Goal: Task Accomplishment & Management: Manage account settings

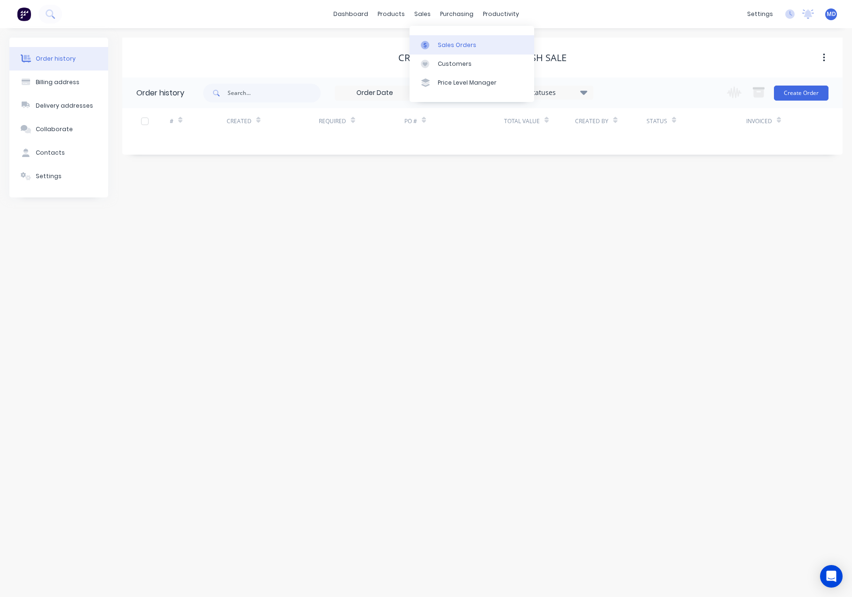
click at [449, 42] on div "Sales Orders" at bounding box center [457, 45] width 39 height 8
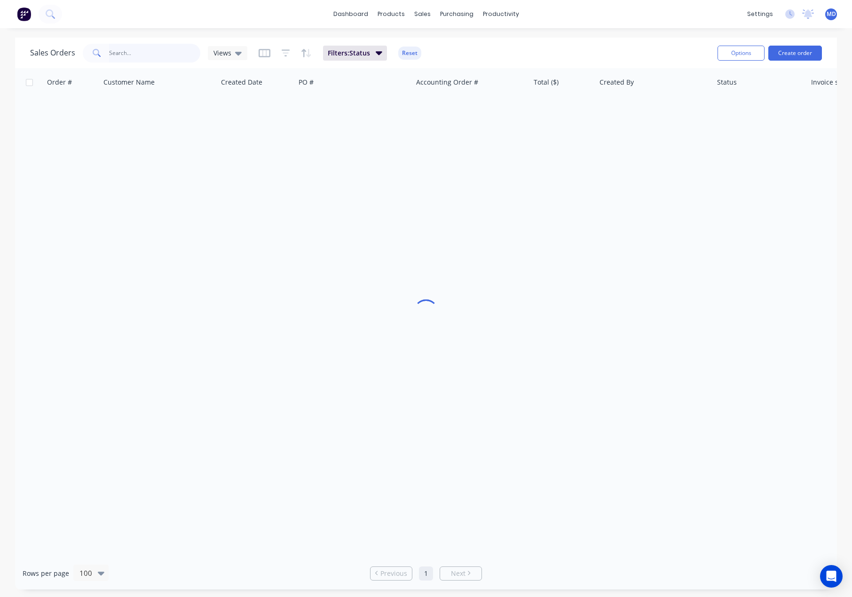
click at [148, 50] on input "text" at bounding box center [155, 53] width 92 height 19
type input "41423"
click at [235, 54] on icon at bounding box center [238, 53] width 7 height 10
click at [222, 189] on button "[PERSON_NAME]" at bounding box center [264, 189] width 107 height 11
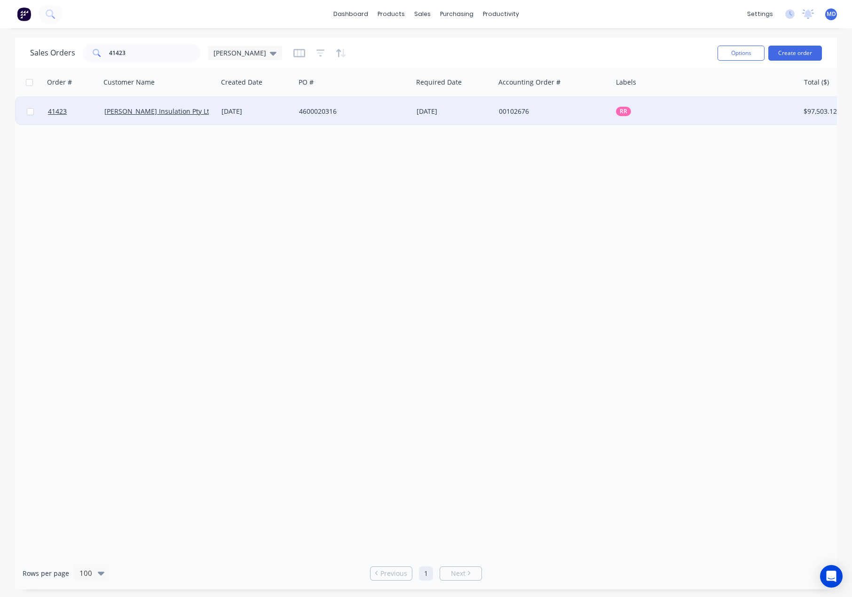
click at [382, 109] on div "4600020316" at bounding box center [351, 111] width 104 height 9
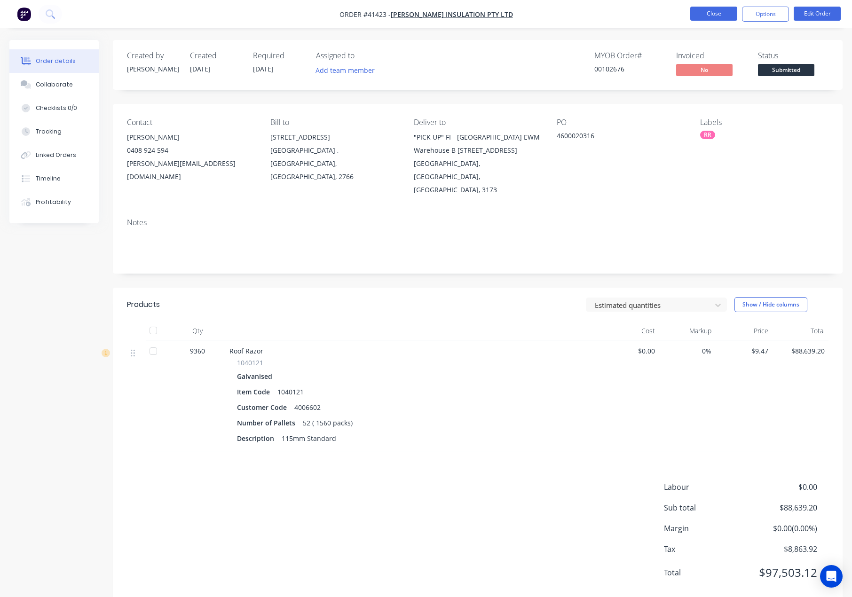
click at [716, 11] on button "Close" at bounding box center [713, 14] width 47 height 14
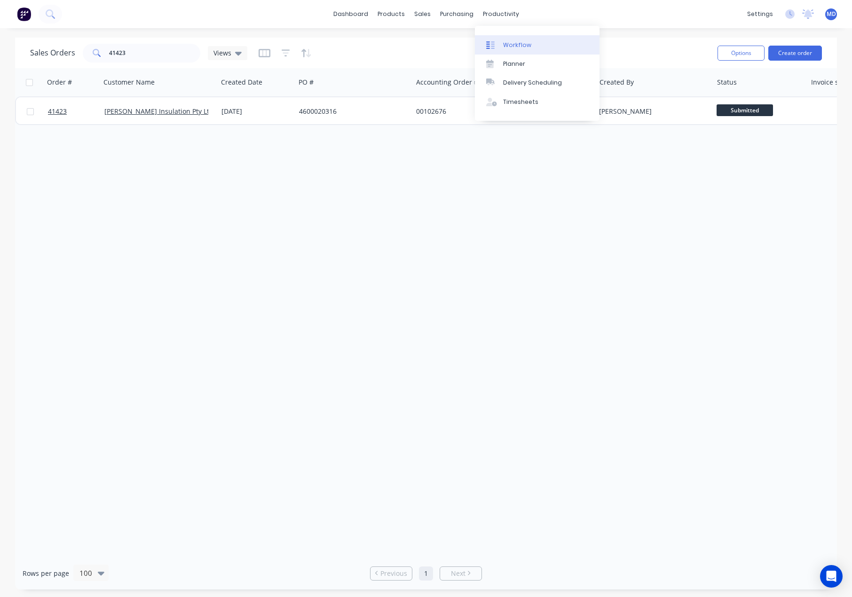
click at [519, 46] on div "Workflow" at bounding box center [517, 45] width 28 height 8
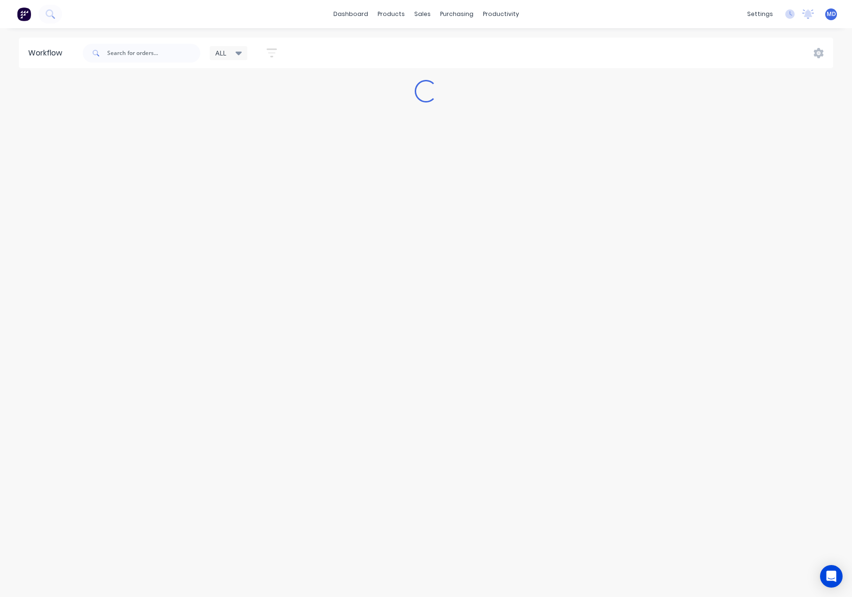
click at [241, 53] on icon at bounding box center [239, 54] width 7 height 4
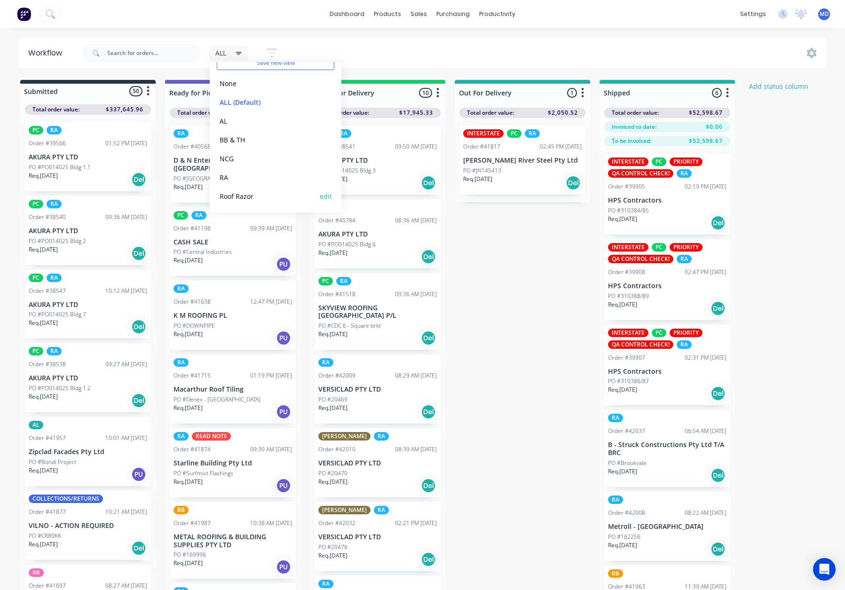
click at [242, 191] on button "Roof Razor" at bounding box center [267, 196] width 100 height 11
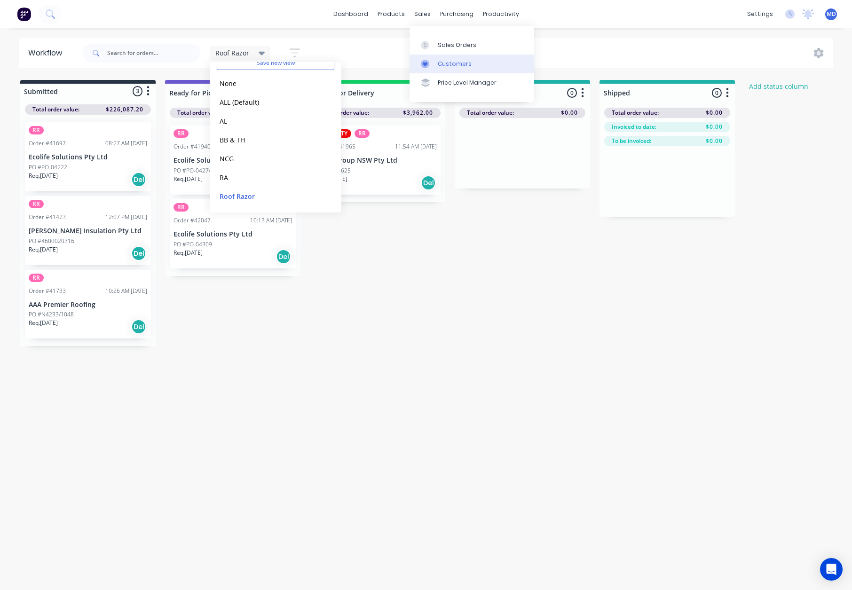
click at [453, 60] on div "Customers" at bounding box center [455, 64] width 34 height 8
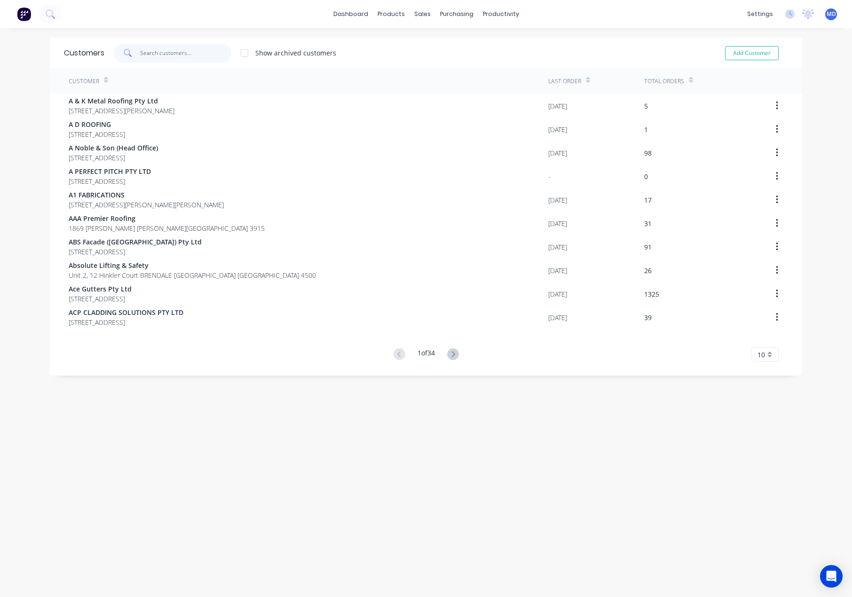
click at [171, 57] on input "text" at bounding box center [186, 53] width 92 height 19
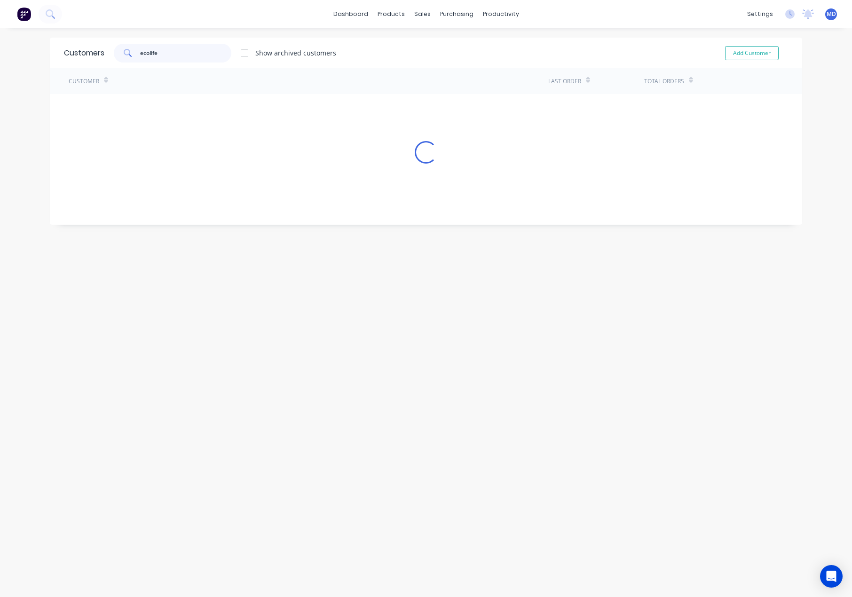
type input "ecolife"
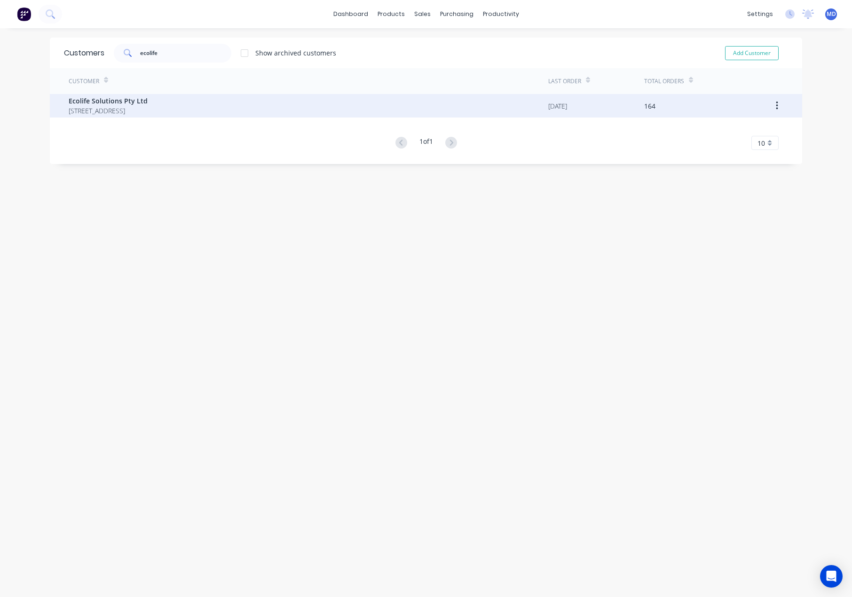
click at [95, 101] on span "Ecolife Solutions Pty Ltd" at bounding box center [108, 101] width 79 height 10
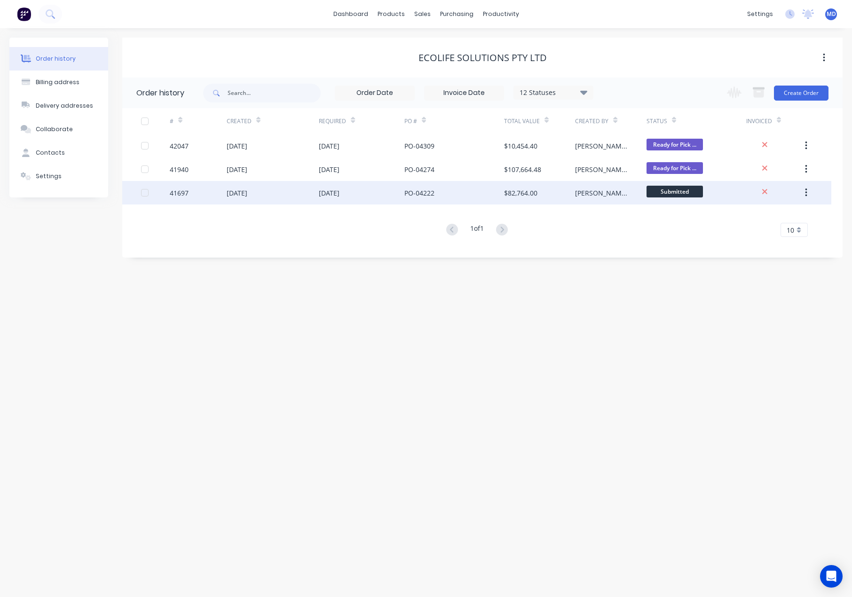
click at [340, 192] on div "[DATE]" at bounding box center [329, 193] width 21 height 10
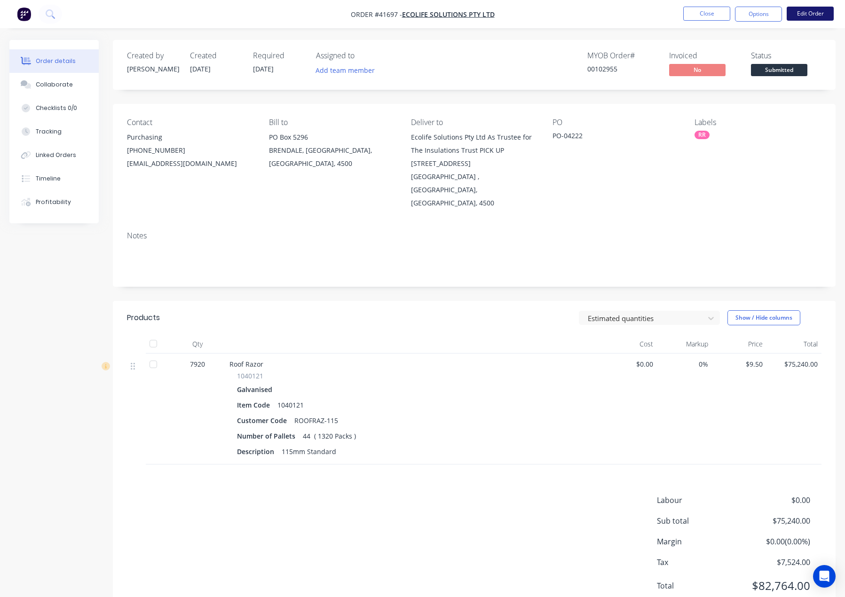
click at [821, 12] on button "Edit Order" at bounding box center [810, 14] width 47 height 14
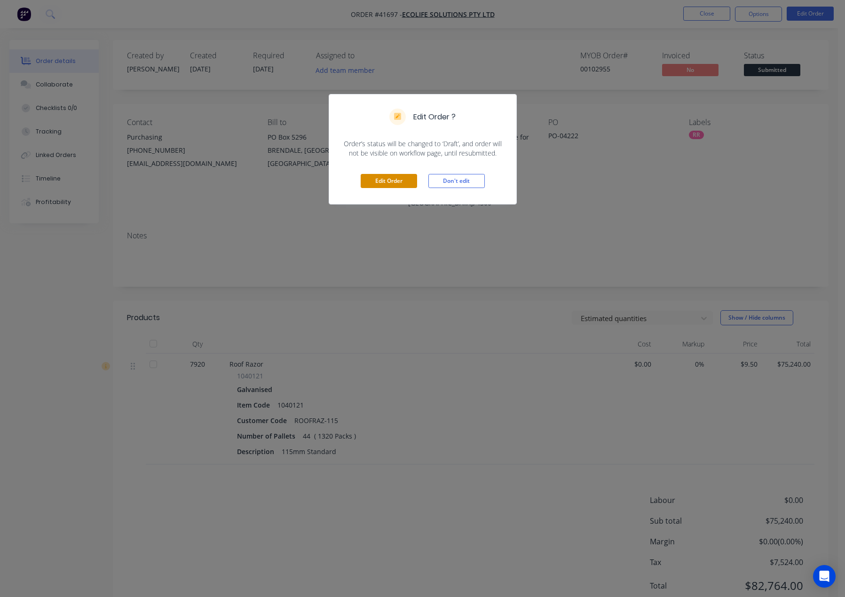
click at [398, 179] on button "Edit Order" at bounding box center [389, 181] width 56 height 14
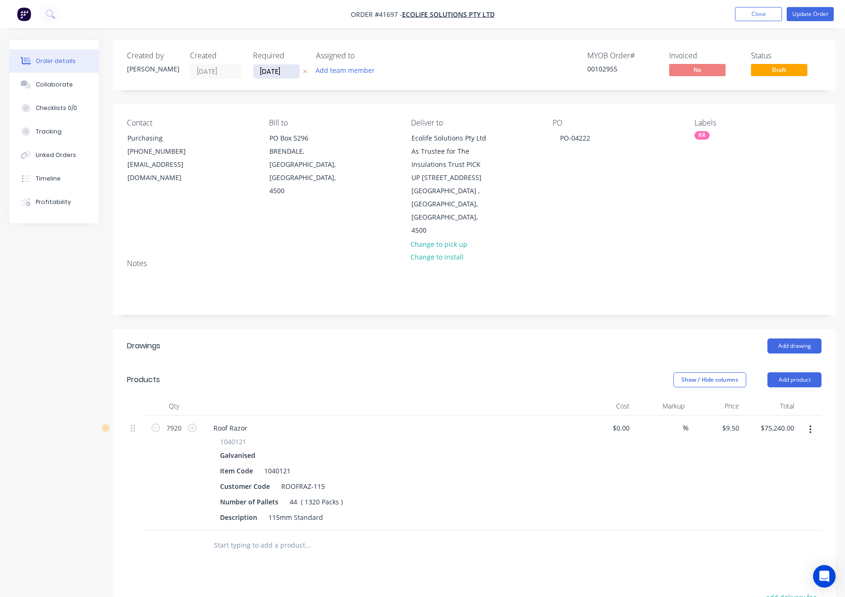
click at [278, 70] on input "[DATE]" at bounding box center [276, 71] width 46 height 14
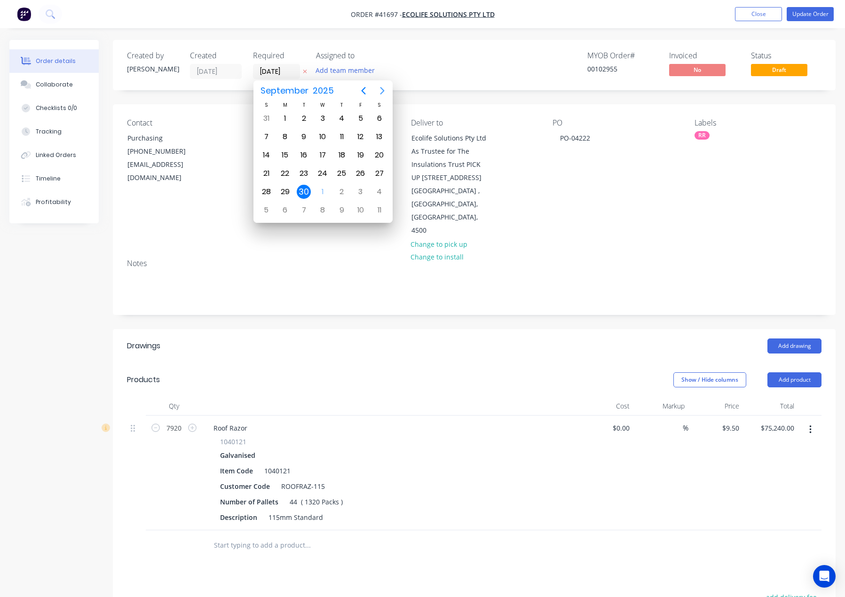
click at [385, 86] on icon "Next page" at bounding box center [382, 90] width 11 height 11
click at [320, 171] on div "22" at bounding box center [323, 173] width 14 height 14
type input "[DATE]"
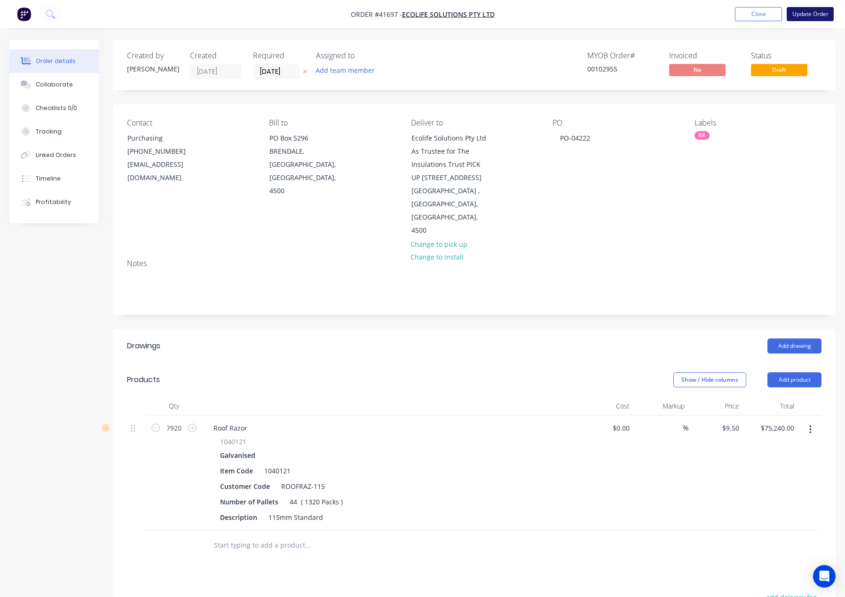
click at [815, 13] on button "Update Order" at bounding box center [810, 14] width 47 height 14
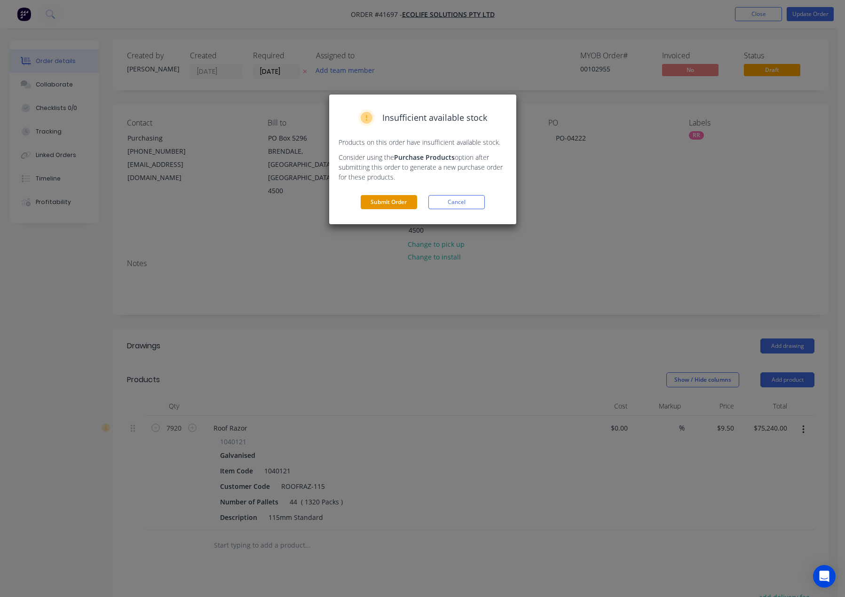
click at [393, 201] on button "Submit Order" at bounding box center [389, 202] width 56 height 14
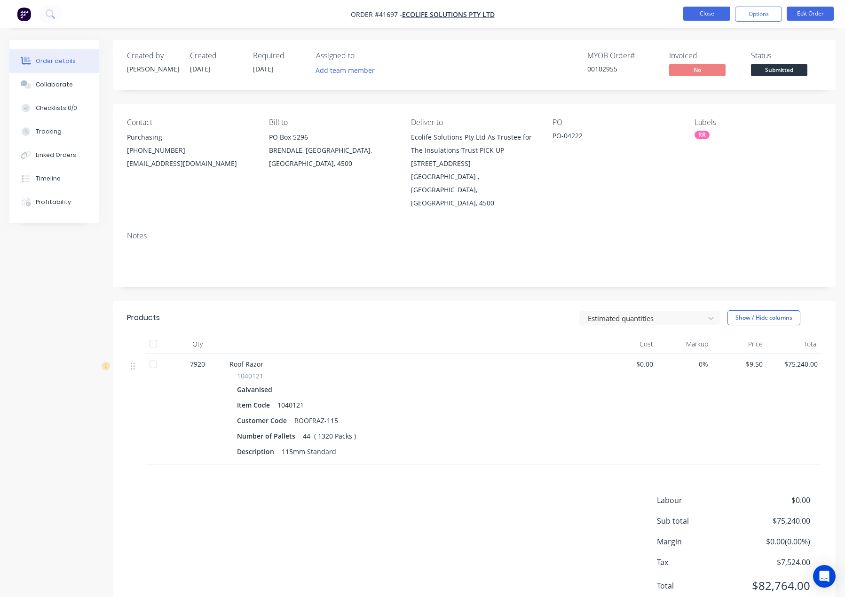
click at [705, 14] on button "Close" at bounding box center [706, 14] width 47 height 14
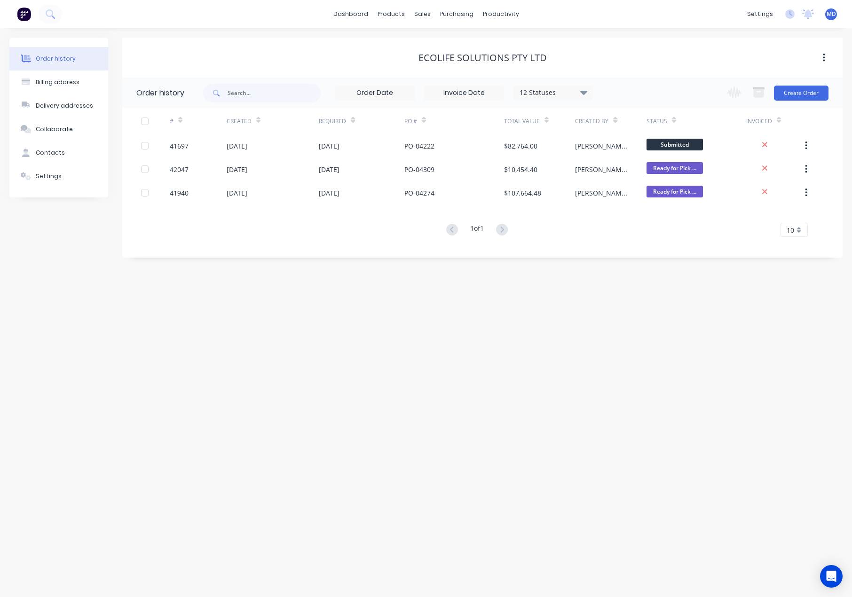
click at [353, 122] on icon at bounding box center [353, 121] width 4 height 3
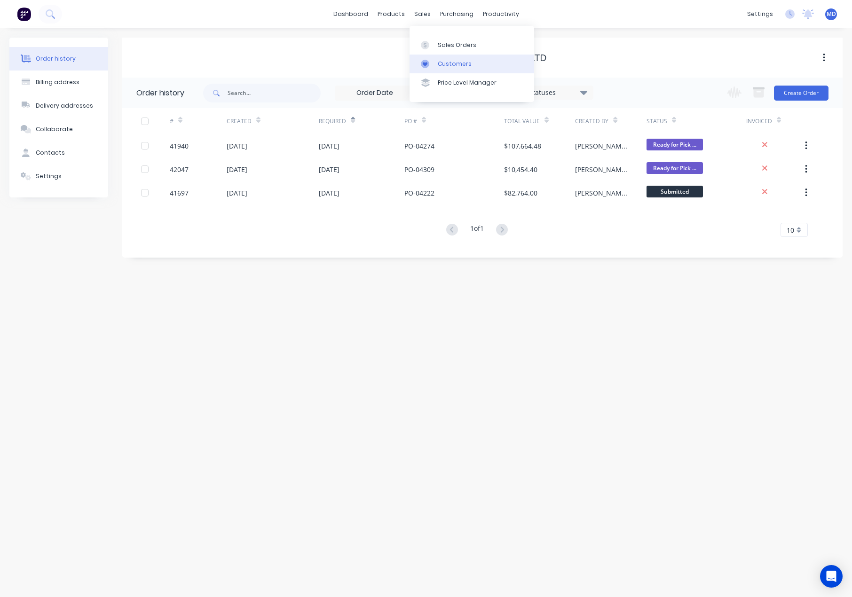
click at [452, 63] on div "Customers" at bounding box center [455, 64] width 34 height 8
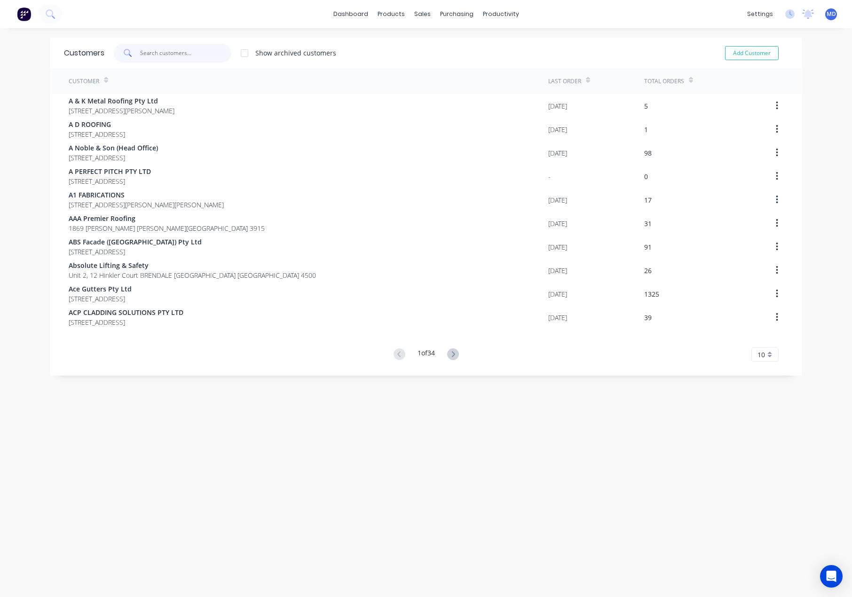
click at [169, 56] on input "text" at bounding box center [186, 53] width 92 height 19
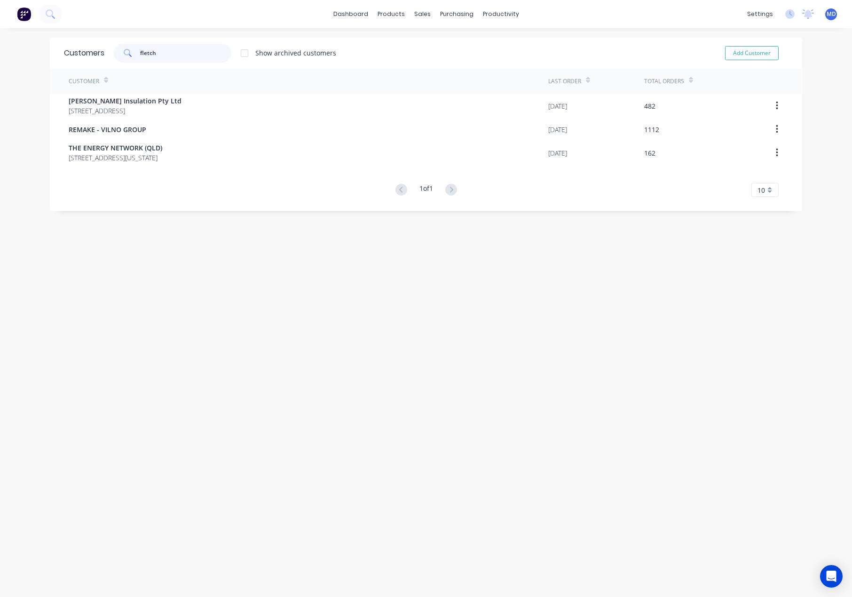
type input "fletch"
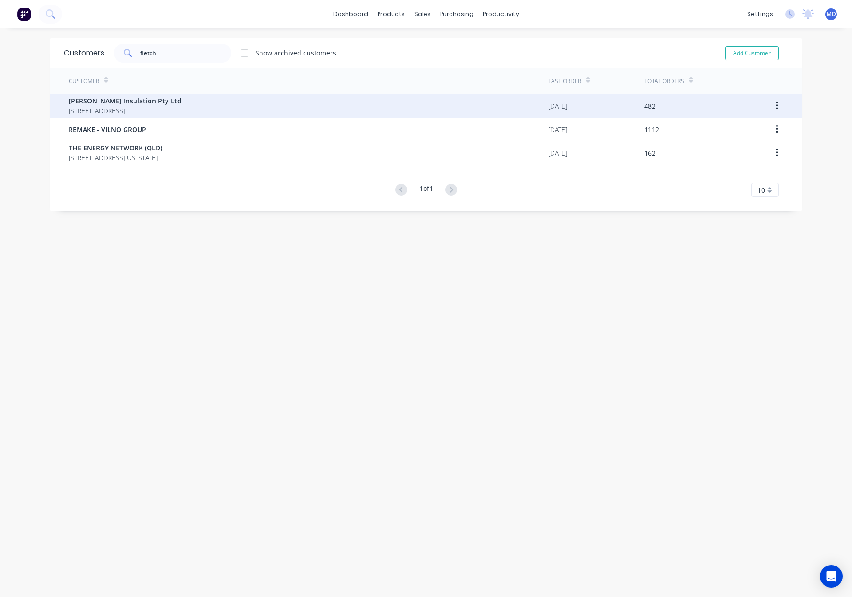
click at [123, 105] on span "[PERSON_NAME] Insulation Pty Ltd" at bounding box center [125, 101] width 113 height 10
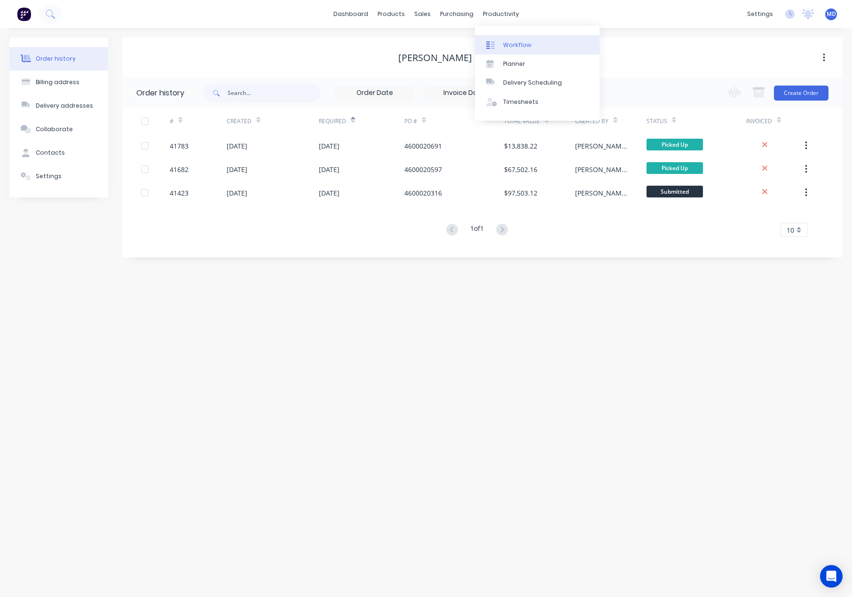
click at [519, 41] on div "Workflow" at bounding box center [517, 45] width 28 height 8
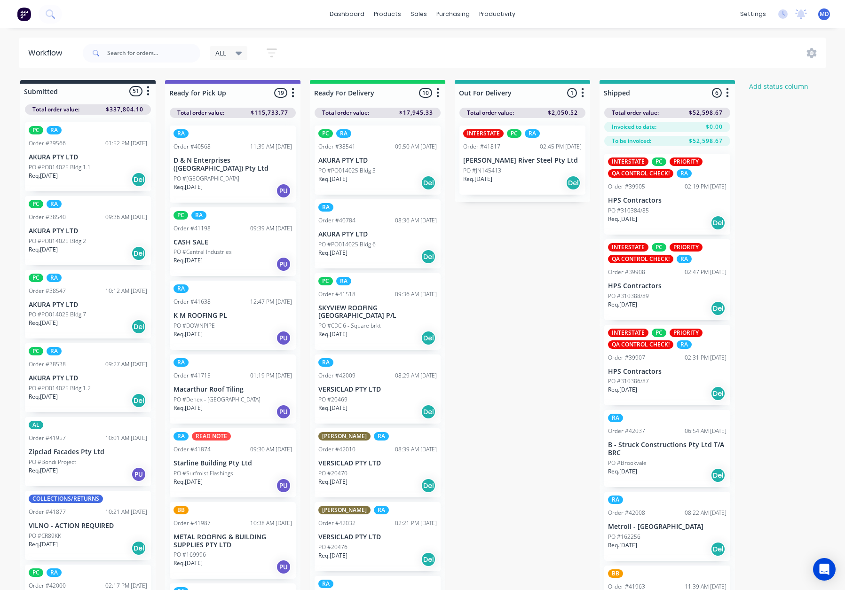
click at [238, 51] on icon at bounding box center [239, 53] width 7 height 10
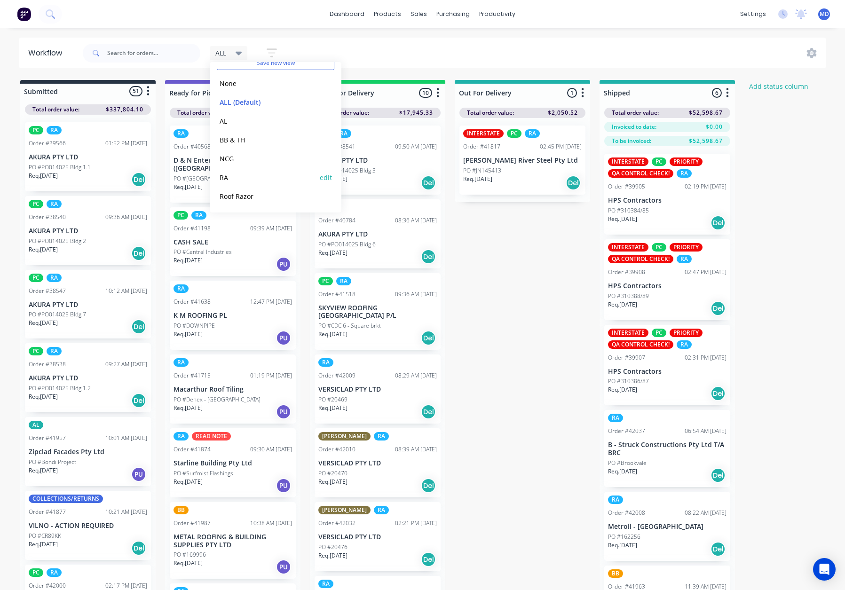
scroll to position [40, 0]
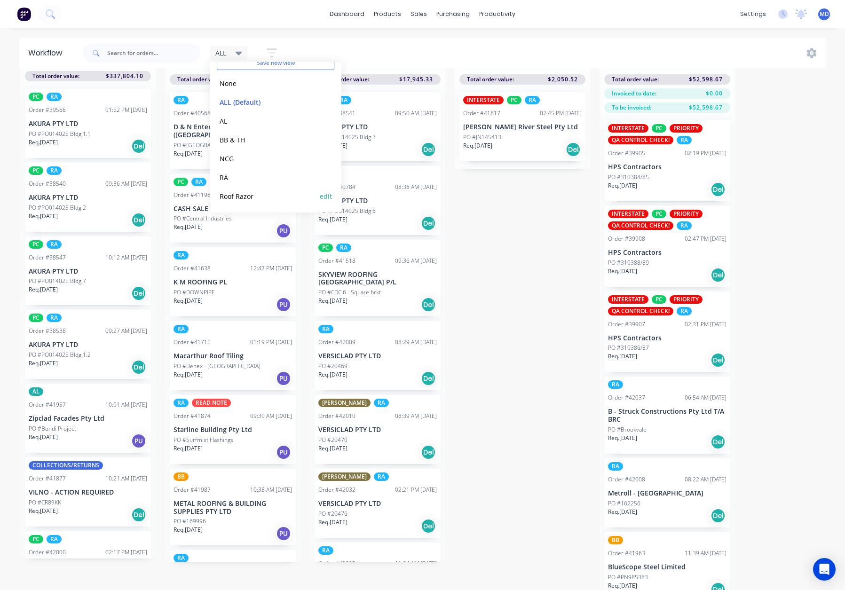
click at [238, 195] on button "Roof Razor" at bounding box center [267, 196] width 100 height 11
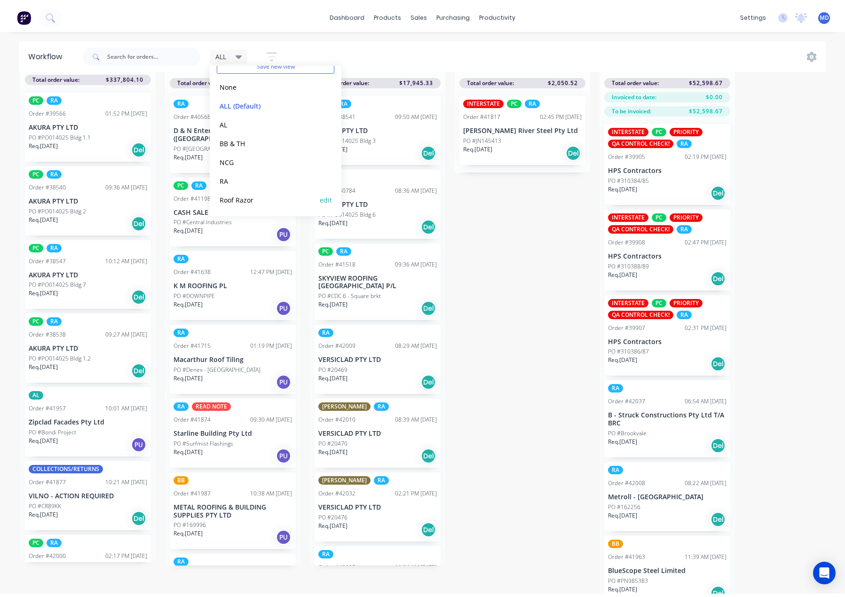
scroll to position [0, 0]
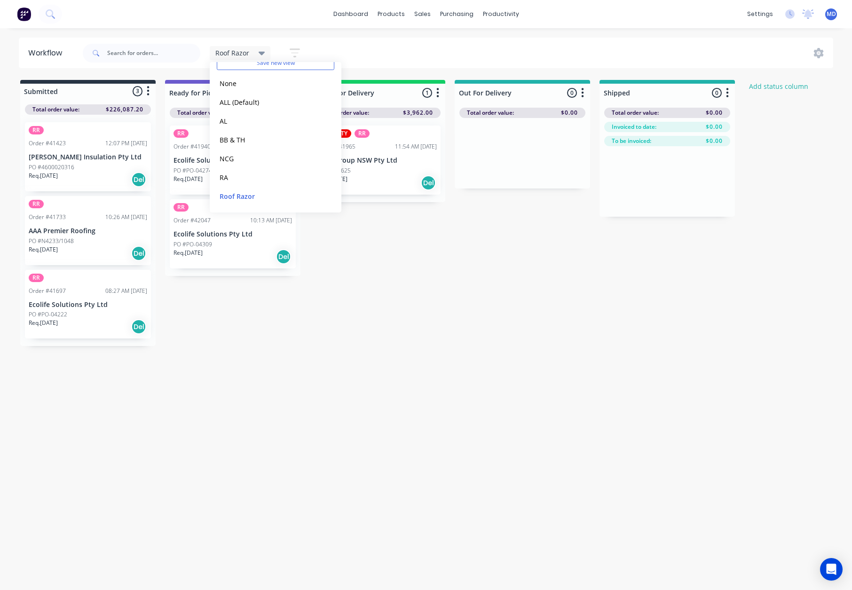
click at [300, 512] on div "Workflow Roof Razor Save new view None edit ALL (Default) edit AL edit BB & TH …" at bounding box center [426, 305] width 852 height 534
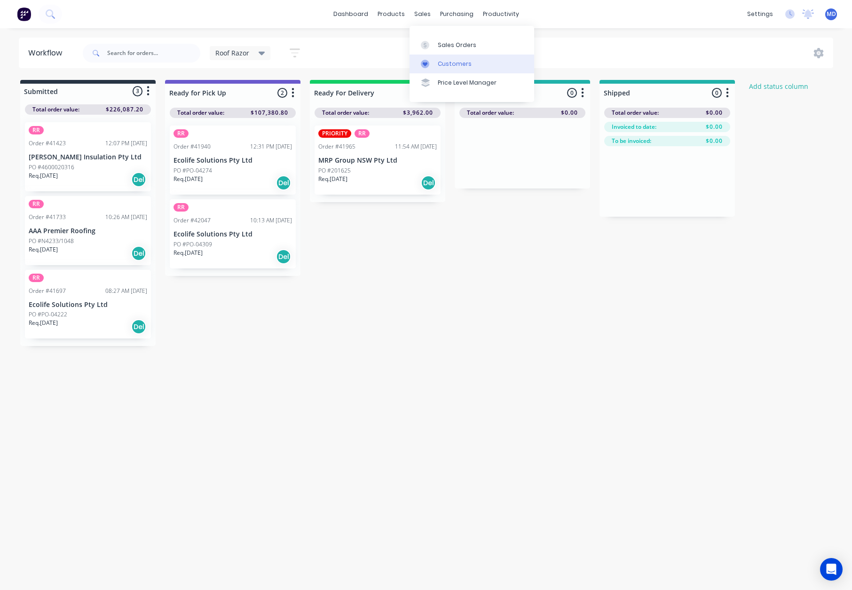
click at [454, 59] on link "Customers" at bounding box center [472, 64] width 125 height 19
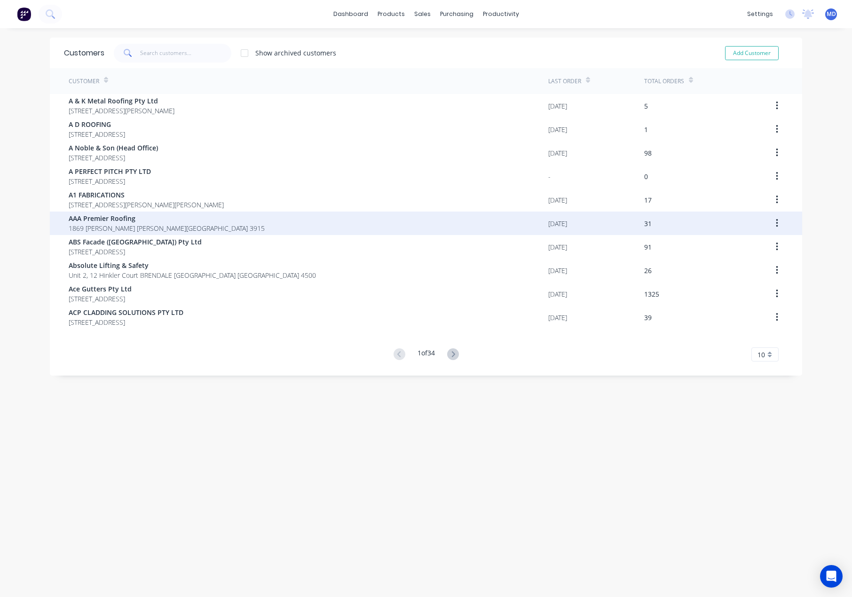
click at [116, 217] on span "AAA Premier Roofing" at bounding box center [167, 219] width 196 height 10
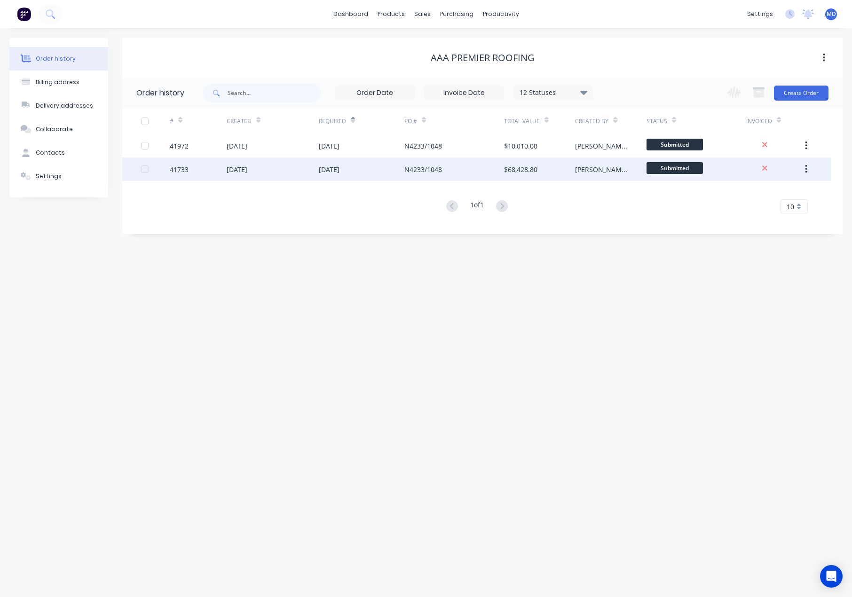
click at [336, 174] on div "[DATE]" at bounding box center [329, 170] width 21 height 10
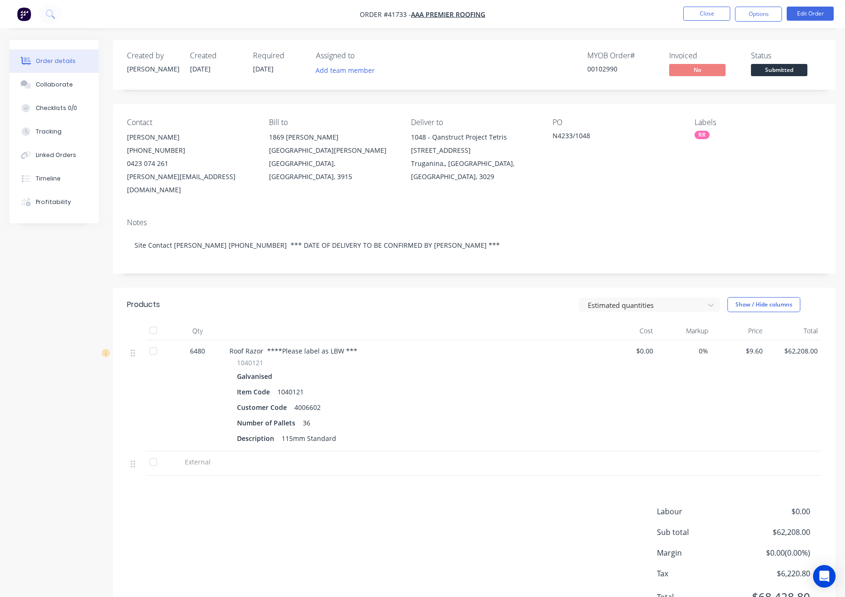
click at [603, 193] on div "Contact [PERSON_NAME] [PHONE_NUMBER] [PERSON_NAME][EMAIL_ADDRESS][DOMAIN_NAME] …" at bounding box center [474, 157] width 723 height 107
click at [814, 13] on button "Edit Order" at bounding box center [810, 14] width 47 height 14
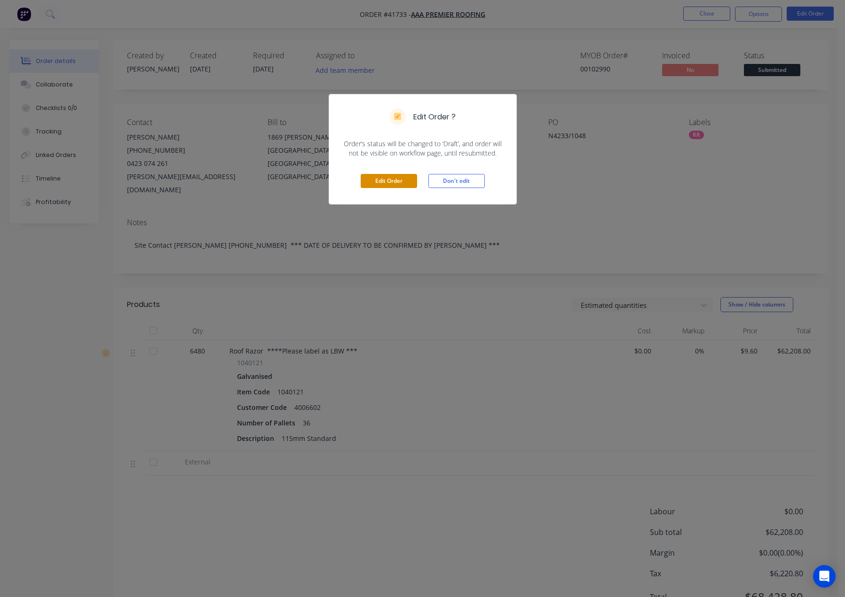
click at [396, 182] on button "Edit Order" at bounding box center [389, 181] width 56 height 14
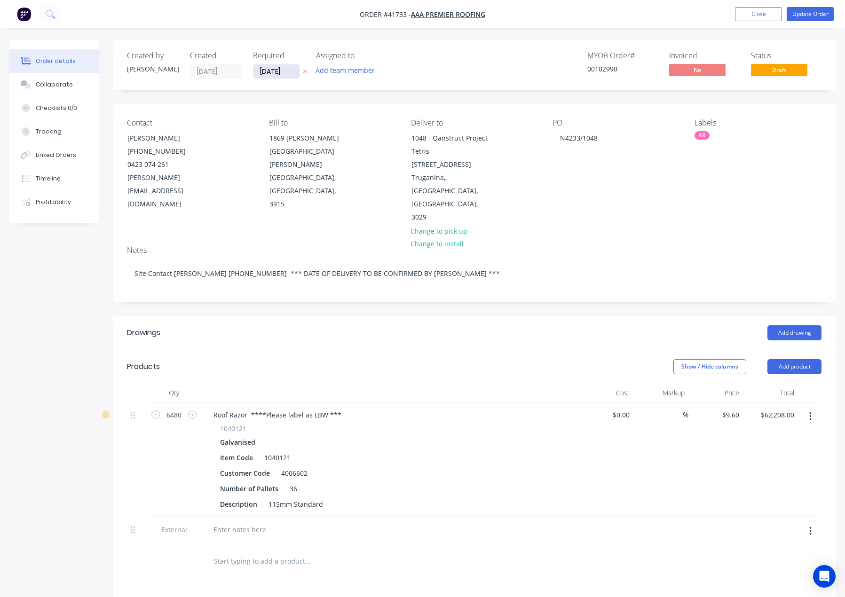
click at [277, 71] on input "[DATE]" at bounding box center [276, 71] width 46 height 14
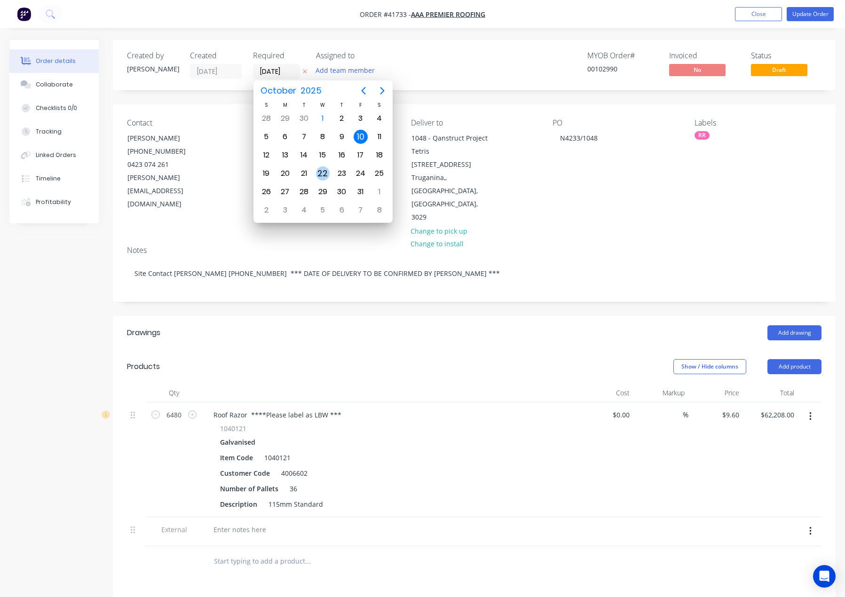
click at [322, 174] on div "22" at bounding box center [323, 173] width 14 height 14
type input "[DATE]"
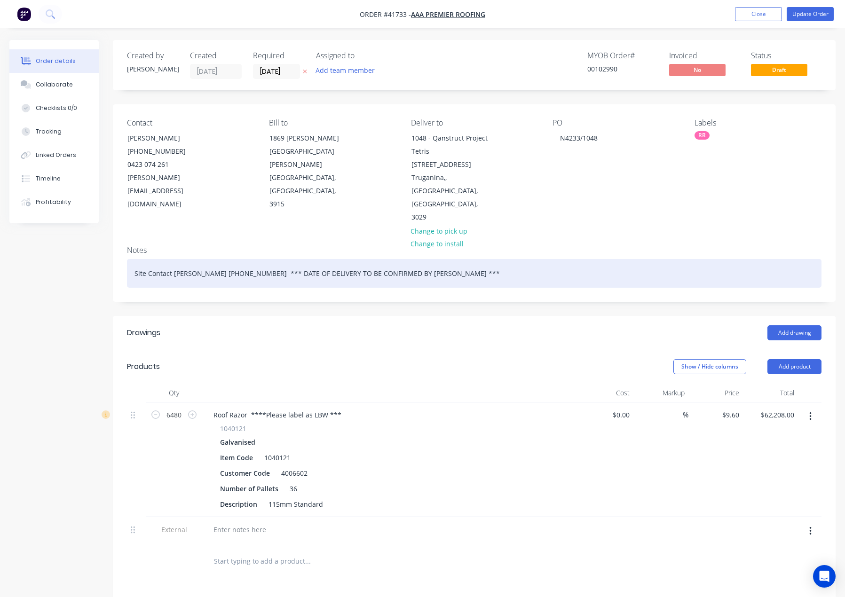
click at [401, 259] on div "Site Contact [PERSON_NAME] [PHONE_NUMBER] *** DATE OF DELIVERY TO BE CONFIRMED …" at bounding box center [474, 273] width 695 height 29
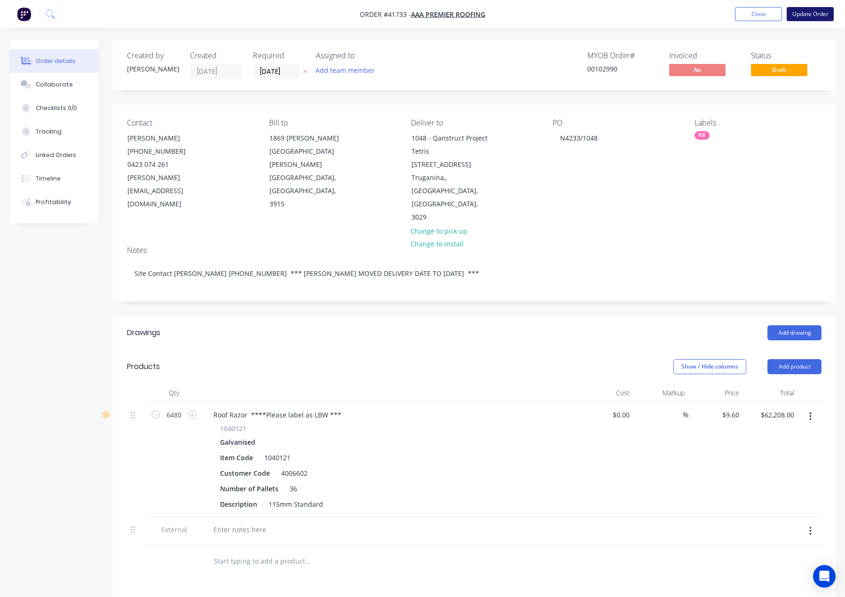
click at [809, 12] on button "Update Order" at bounding box center [810, 14] width 47 height 14
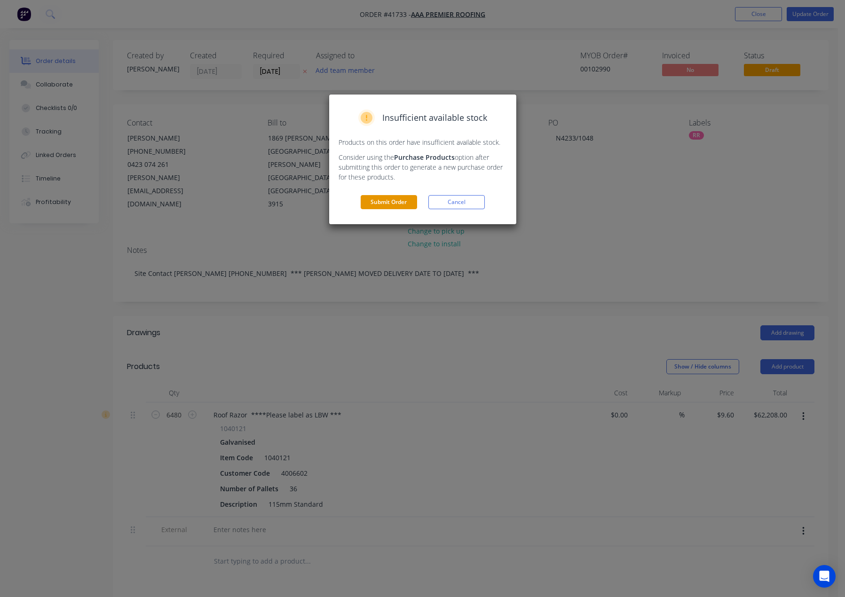
click at [390, 199] on button "Submit Order" at bounding box center [389, 202] width 56 height 14
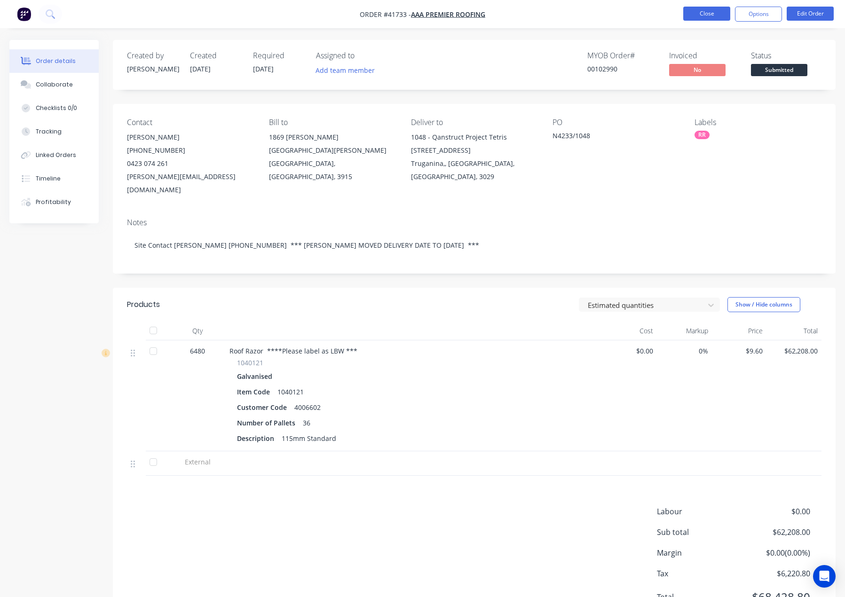
click at [704, 14] on button "Close" at bounding box center [706, 14] width 47 height 14
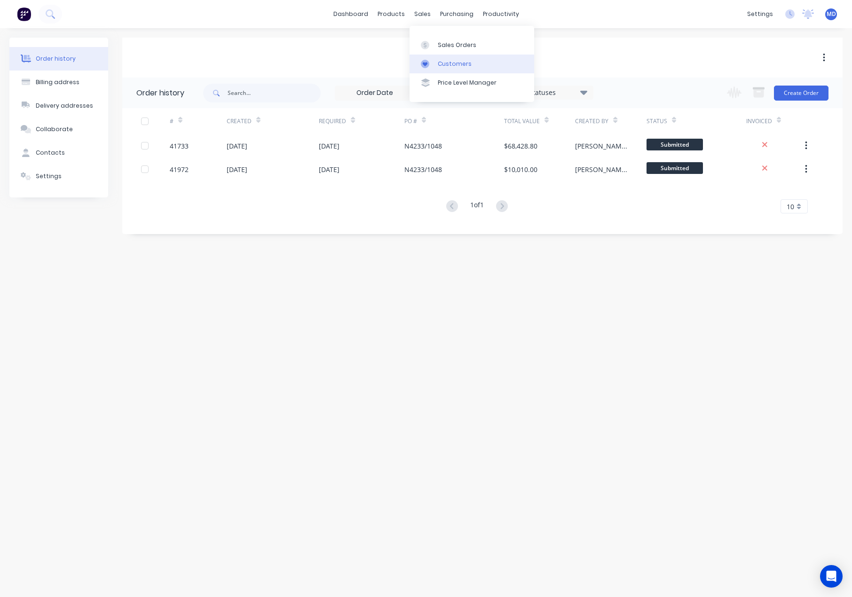
click at [455, 64] on div "Customers" at bounding box center [455, 64] width 34 height 8
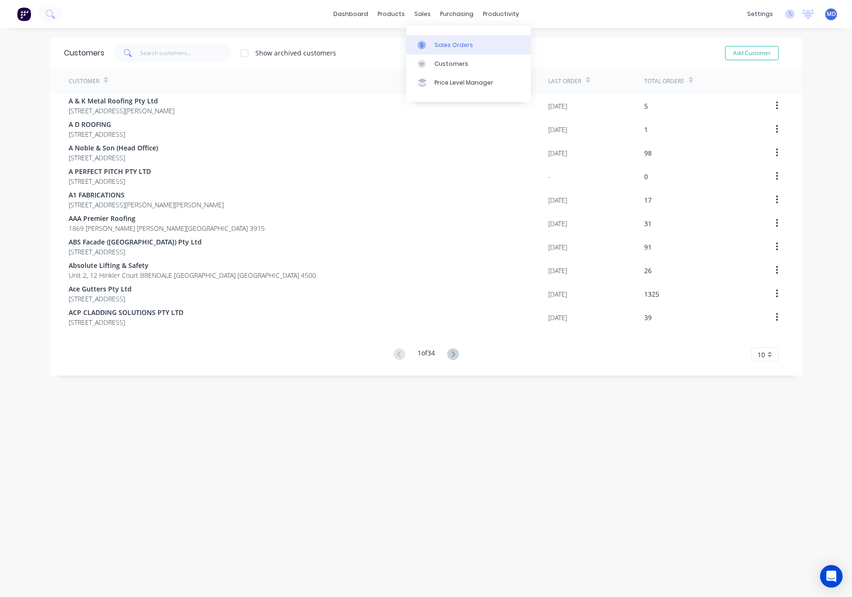
click at [453, 42] on div "Sales Orders" at bounding box center [454, 45] width 39 height 8
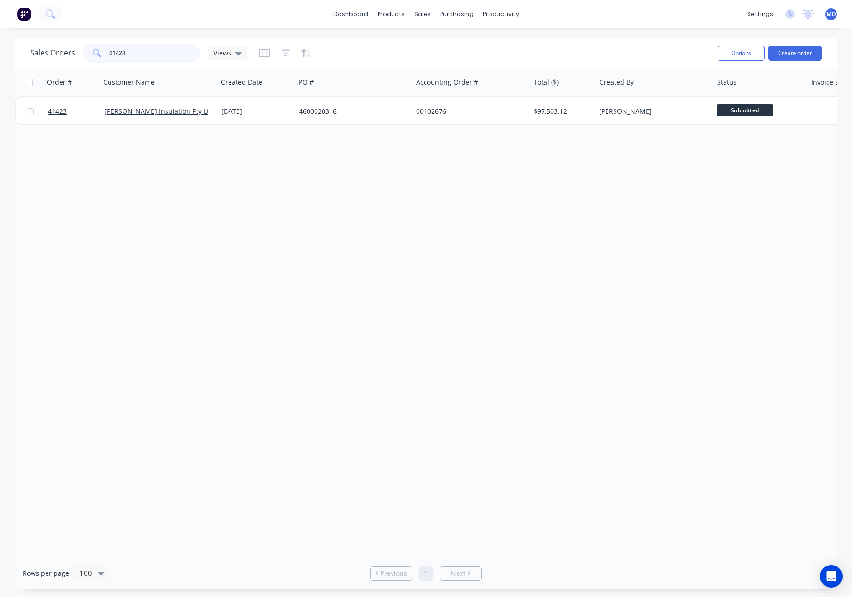
drag, startPoint x: 151, startPoint y: 61, endPoint x: 87, endPoint y: 61, distance: 63.5
click at [87, 61] on div "41423" at bounding box center [142, 53] width 118 height 19
type input "41940"
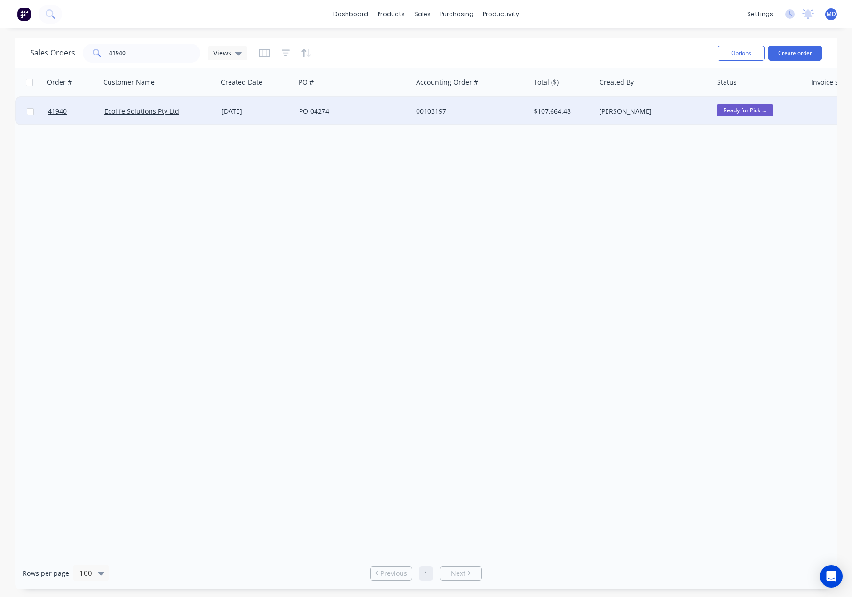
click at [375, 106] on div "PO-04274" at bounding box center [353, 111] width 117 height 28
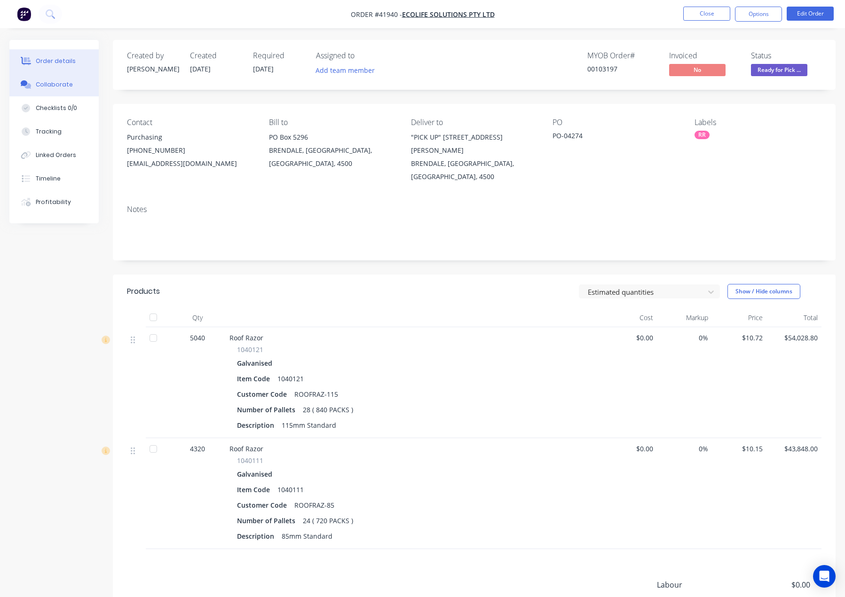
click at [51, 77] on button "Collaborate" at bounding box center [53, 85] width 89 height 24
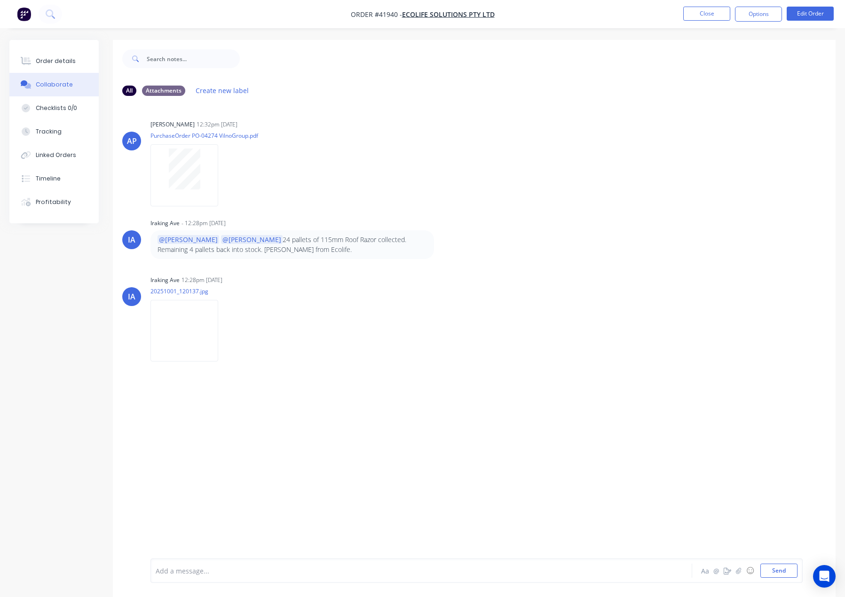
click at [217, 576] on div at bounding box center [396, 571] width 481 height 10
click at [776, 571] on button "Send" at bounding box center [778, 571] width 37 height 14
click at [48, 58] on div "Order details" at bounding box center [56, 61] width 40 height 8
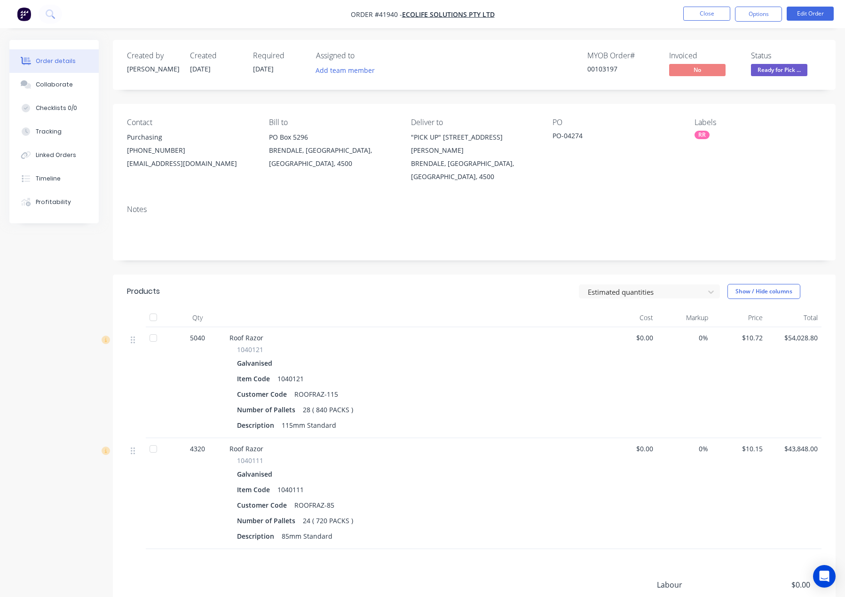
click at [781, 69] on span "Ready for Pick ..." at bounding box center [779, 70] width 56 height 12
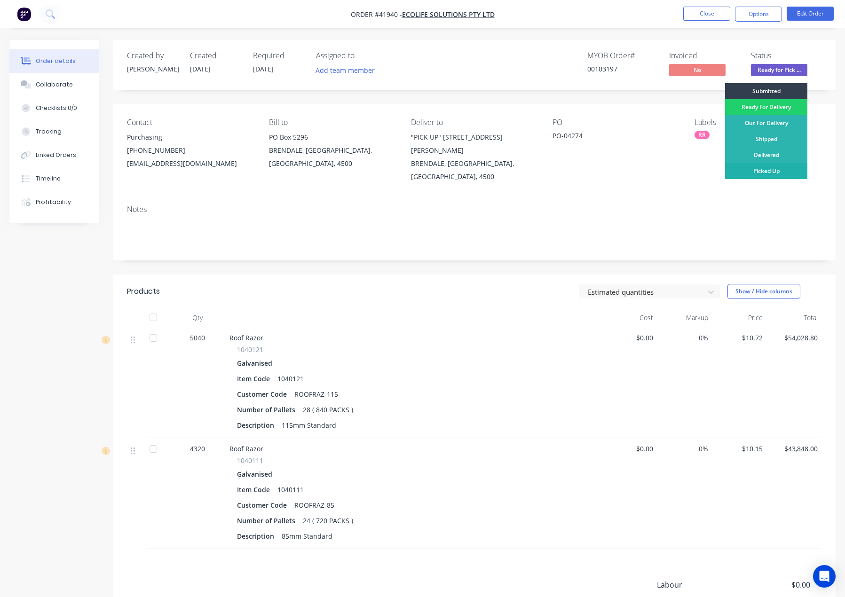
click at [771, 172] on div "Picked Up" at bounding box center [766, 171] width 82 height 16
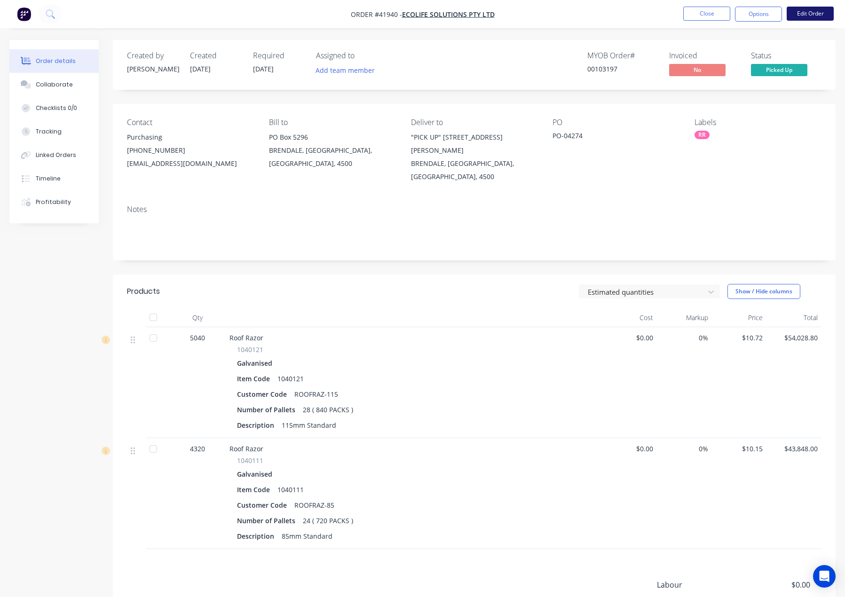
click at [821, 14] on button "Edit Order" at bounding box center [810, 14] width 47 height 14
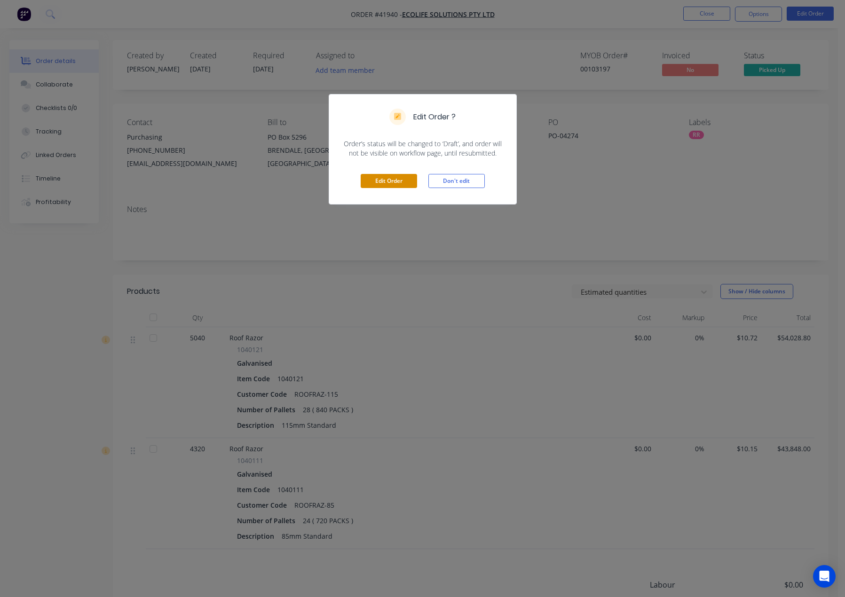
click at [396, 185] on button "Edit Order" at bounding box center [389, 181] width 56 height 14
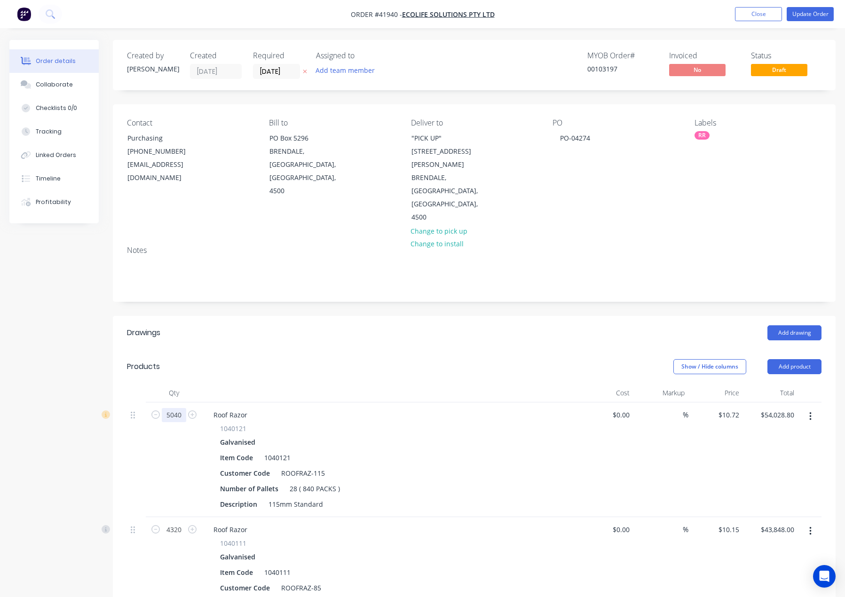
click at [180, 408] on input "5040" at bounding box center [174, 415] width 24 height 14
type input "4320"
type input "$46,310.40"
click at [293, 482] on div "28 ( 840 PACKS )" at bounding box center [315, 489] width 58 height 14
drag, startPoint x: 309, startPoint y: 448, endPoint x: 343, endPoint y: 478, distance: 45.3
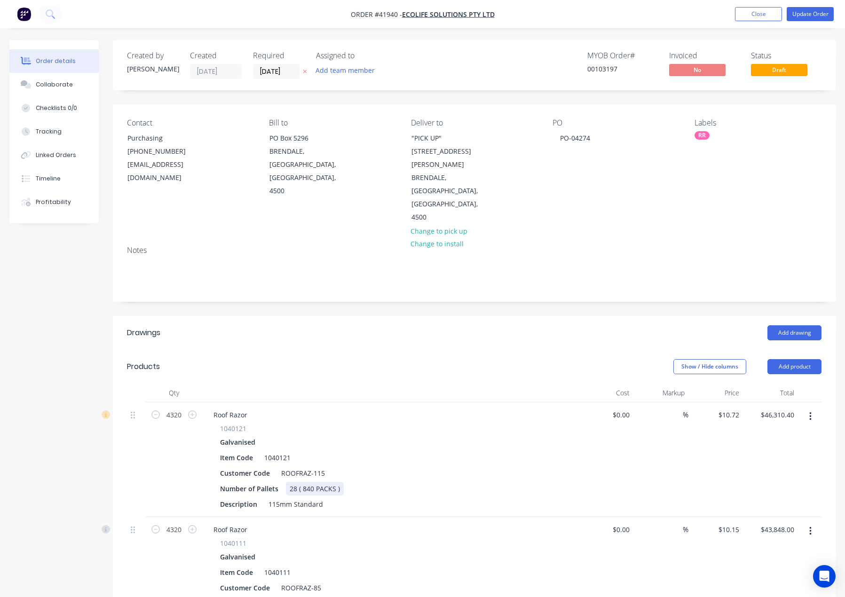
click at [310, 482] on div "28 ( 840 PACKS )" at bounding box center [315, 489] width 58 height 14
click at [464, 517] on div "Roof Razor 1040111 Galvanised Item Code 1040111 Customer Code ROOFRAZ-85 Number…" at bounding box center [390, 574] width 376 height 115
click at [808, 14] on button "Update Order" at bounding box center [810, 14] width 47 height 14
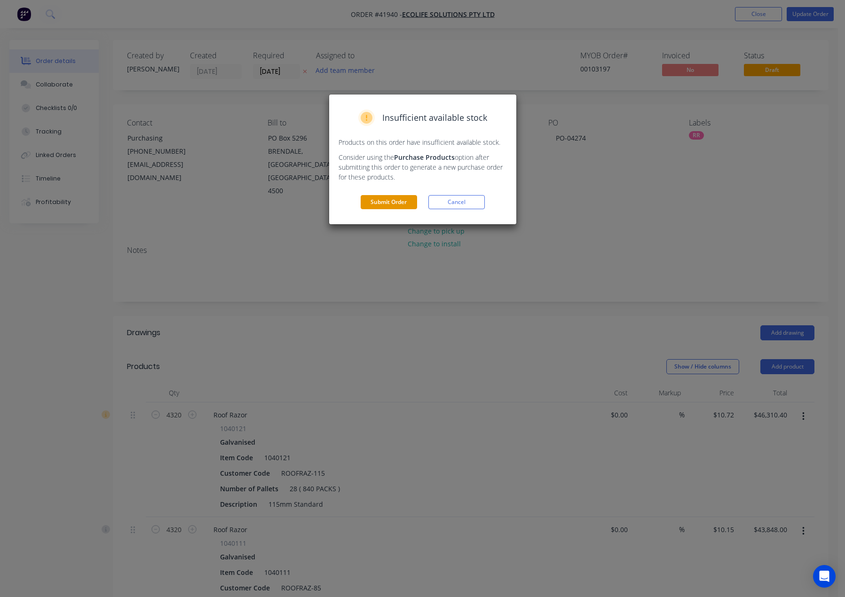
click at [409, 205] on button "Submit Order" at bounding box center [389, 202] width 56 height 14
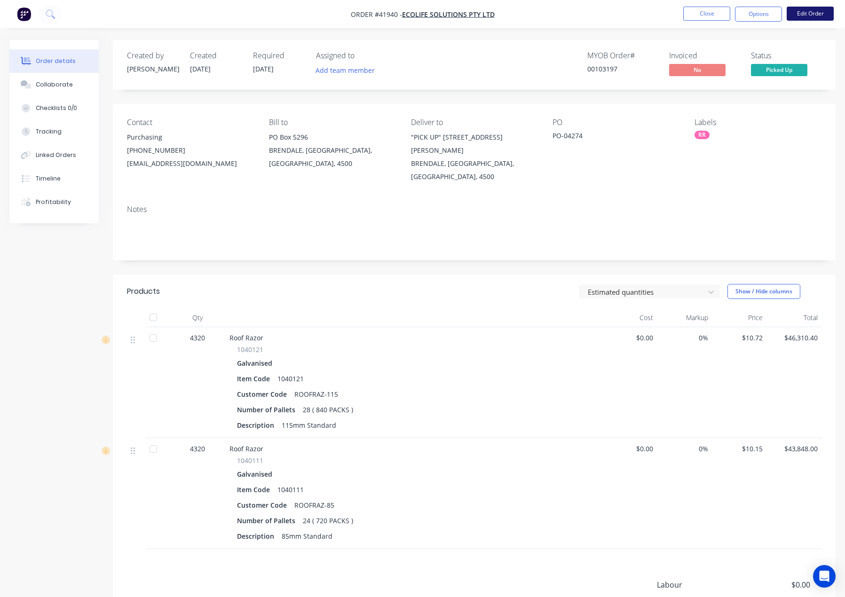
click at [806, 15] on button "Edit Order" at bounding box center [810, 14] width 47 height 14
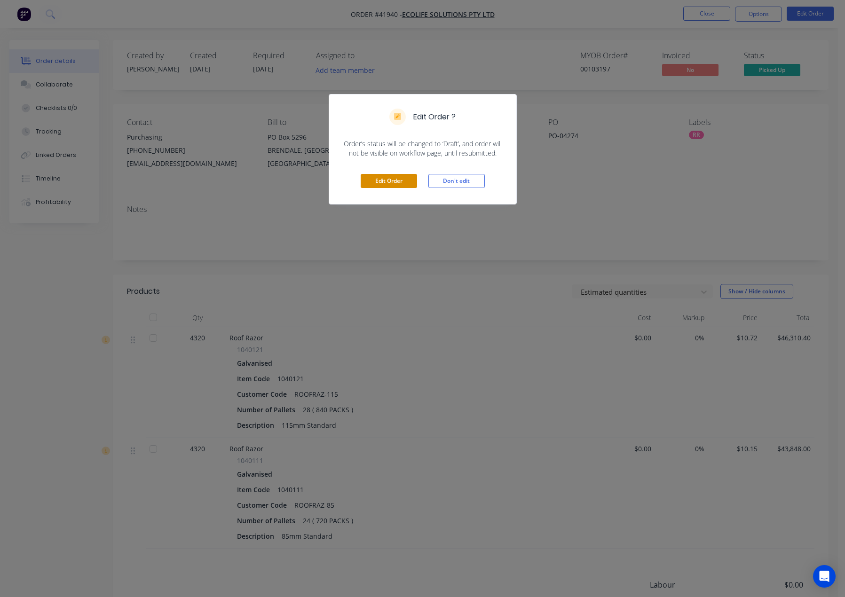
click at [402, 179] on button "Edit Order" at bounding box center [389, 181] width 56 height 14
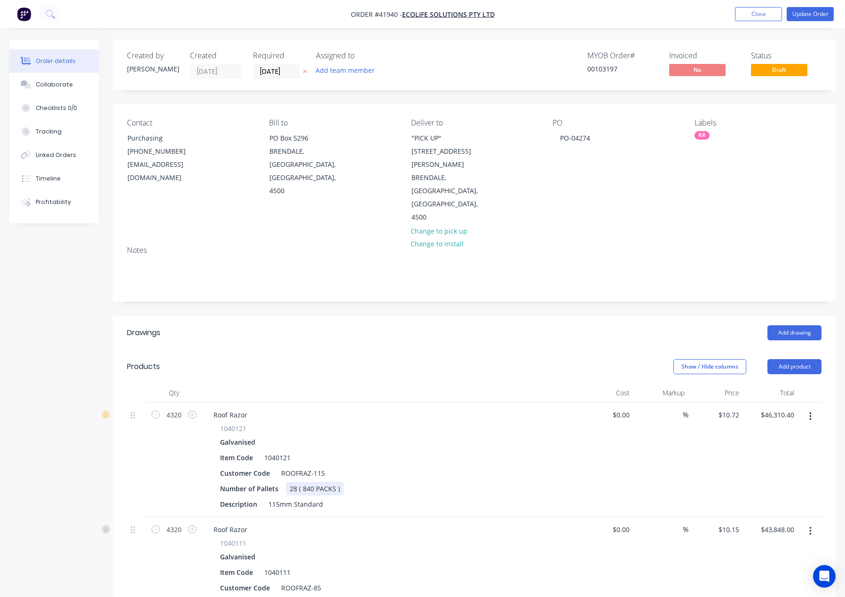
click at [292, 482] on div "28 ( 840 PACKS )" at bounding box center [315, 489] width 58 height 14
click at [364, 482] on div "Number of Pallets 24 ( 840 PACKS )" at bounding box center [388, 489] width 344 height 14
click at [311, 482] on div "24 ( 840 PACKS )" at bounding box center [315, 489] width 58 height 14
click at [816, 11] on button "Update Order" at bounding box center [810, 14] width 47 height 14
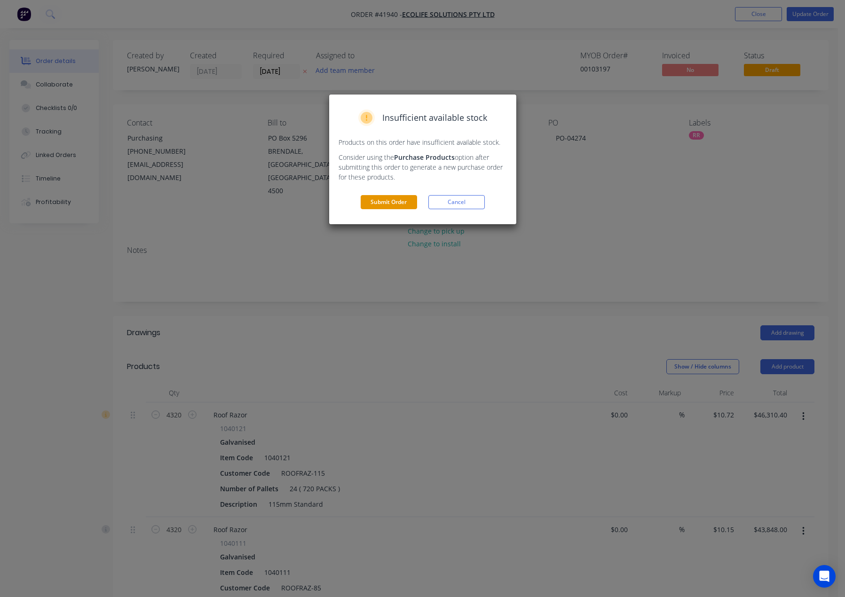
click at [386, 201] on button "Submit Order" at bounding box center [389, 202] width 56 height 14
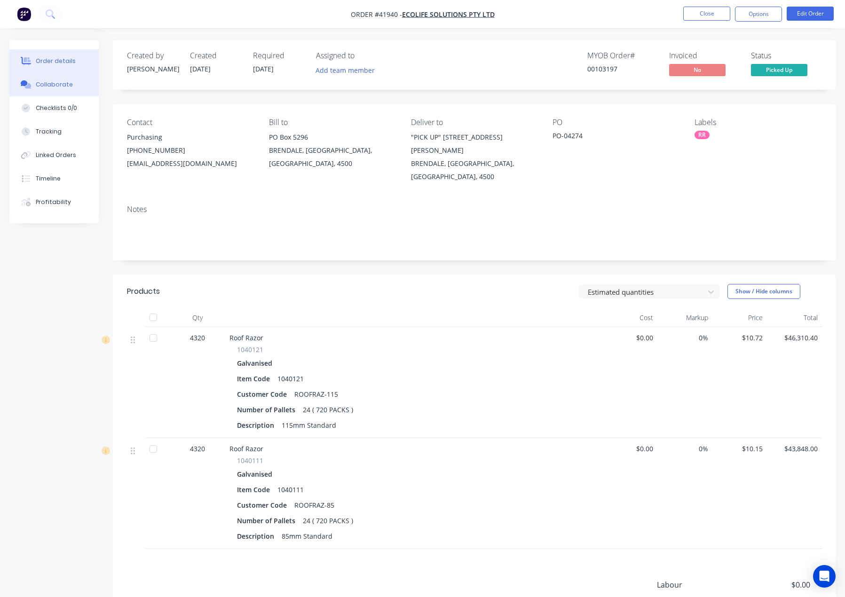
click at [58, 87] on div "Collaborate" at bounding box center [54, 84] width 37 height 8
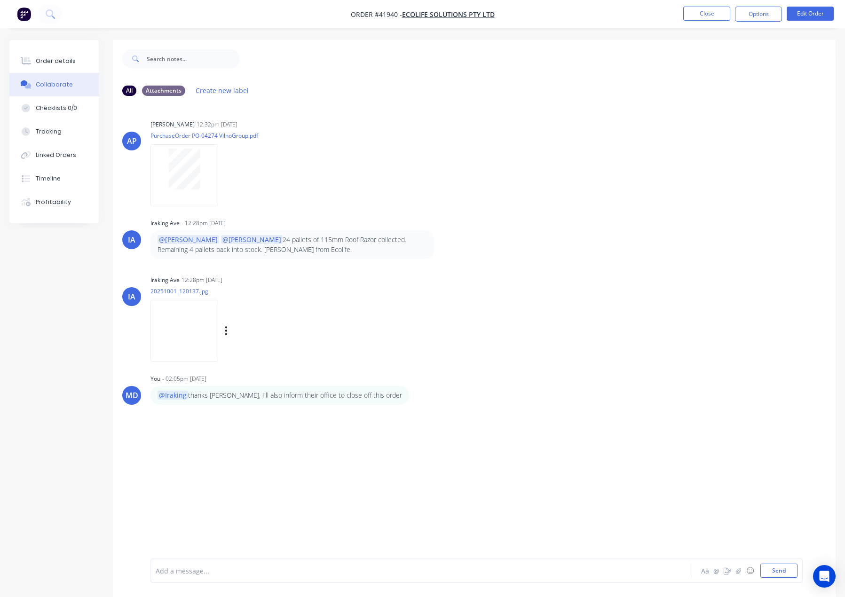
click at [192, 332] on img at bounding box center [185, 331] width 68 height 62
click at [759, 15] on button "Options" at bounding box center [758, 14] width 47 height 15
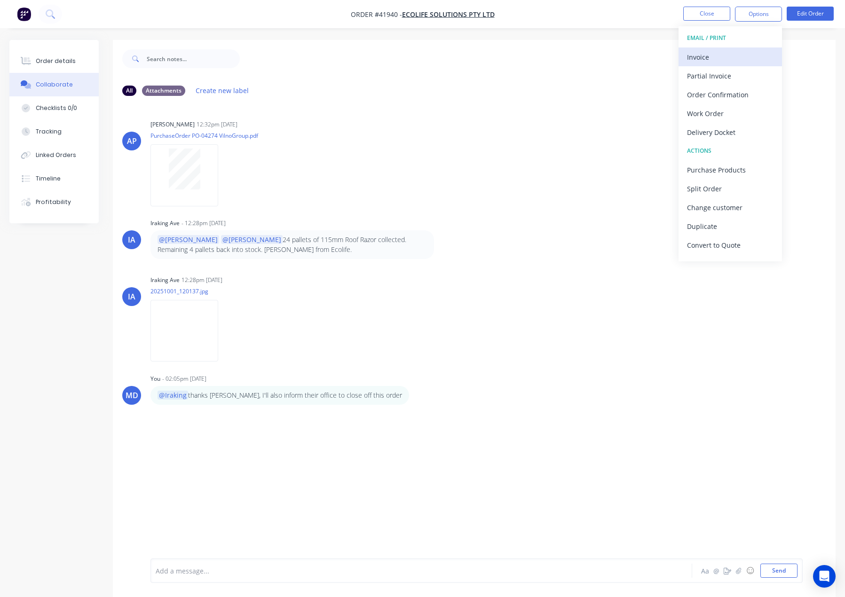
click at [701, 56] on div "Invoice" at bounding box center [730, 57] width 87 height 14
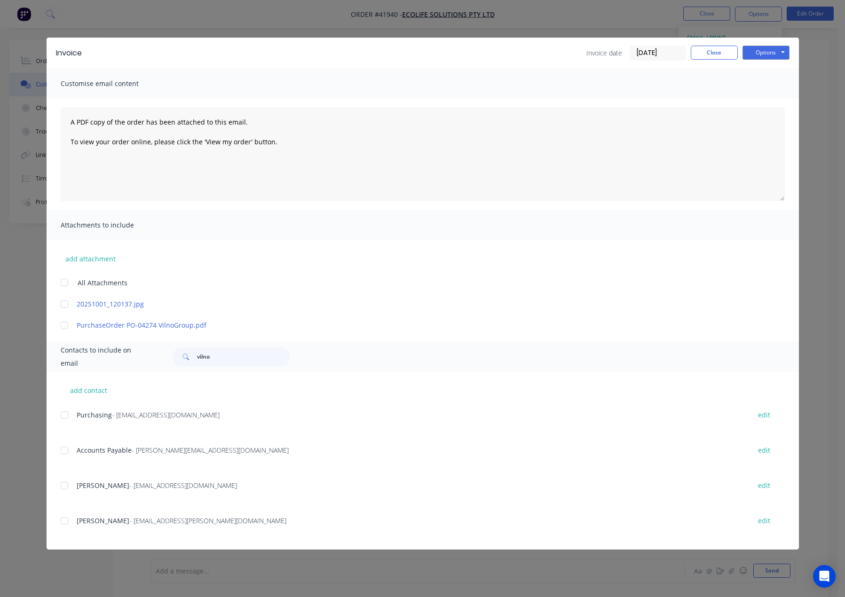
click at [64, 452] on div at bounding box center [64, 450] width 19 height 19
click at [72, 124] on textarea "A PDF copy of the order has been attached to this email. To view your order onl…" at bounding box center [423, 154] width 724 height 94
type textarea "A PDF copy of the order has been attached to this email. To view your order onl…"
click at [67, 305] on div "Invoice Invoice date [DATE] Close Options Preview Print Email Customise email c…" at bounding box center [423, 294] width 753 height 512
click at [63, 306] on div at bounding box center [64, 304] width 19 height 19
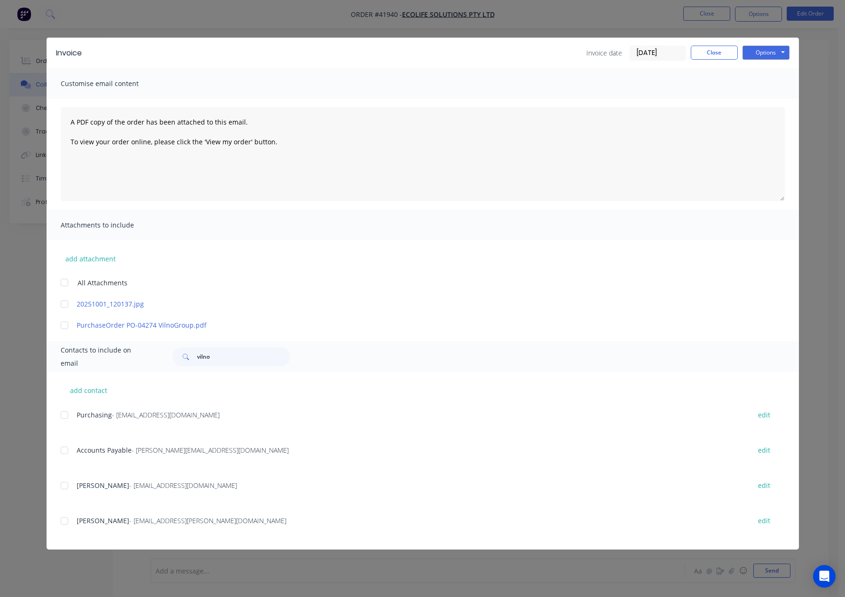
click at [65, 451] on div at bounding box center [64, 450] width 19 height 19
click at [64, 304] on div at bounding box center [64, 304] width 19 height 19
click at [68, 453] on div at bounding box center [64, 450] width 19 height 19
drag, startPoint x: 708, startPoint y: 55, endPoint x: 706, endPoint y: 59, distance: 4.9
click at [708, 54] on button "Close" at bounding box center [714, 53] width 47 height 14
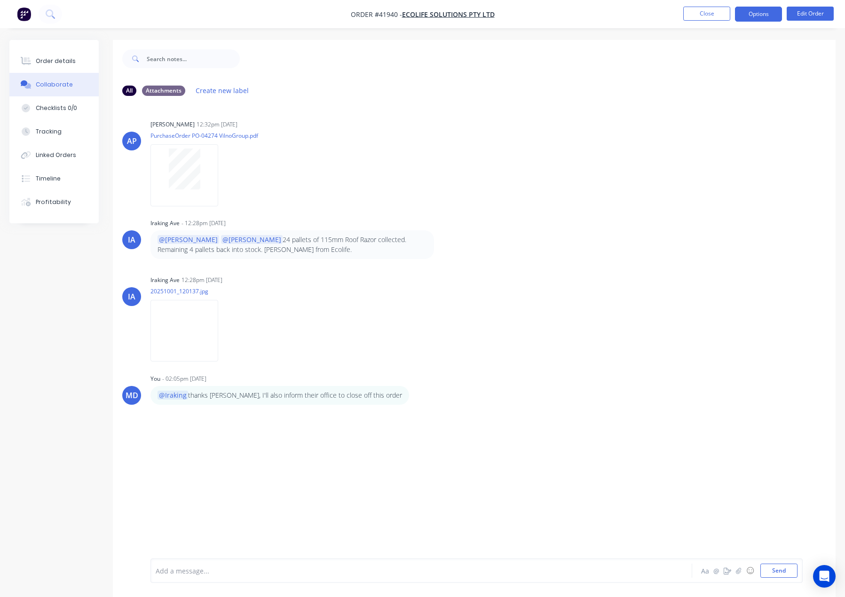
click at [760, 15] on button "Options" at bounding box center [758, 14] width 47 height 15
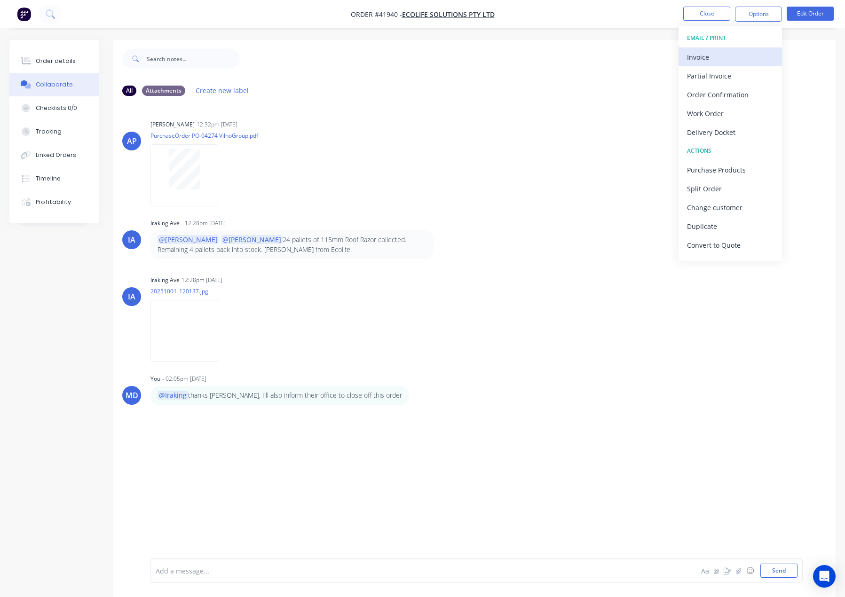
click at [699, 55] on div "Invoice" at bounding box center [730, 57] width 87 height 14
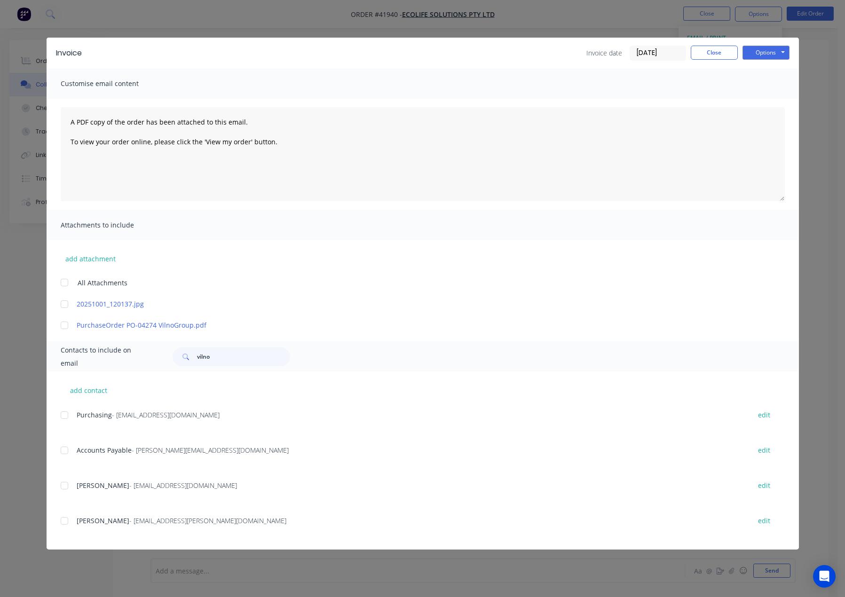
click at [65, 309] on div at bounding box center [64, 304] width 19 height 19
click at [63, 449] on div at bounding box center [64, 450] width 19 height 19
click at [65, 452] on div at bounding box center [64, 450] width 19 height 19
click at [824, 574] on icon "Open Intercom Messenger" at bounding box center [824, 576] width 11 height 12
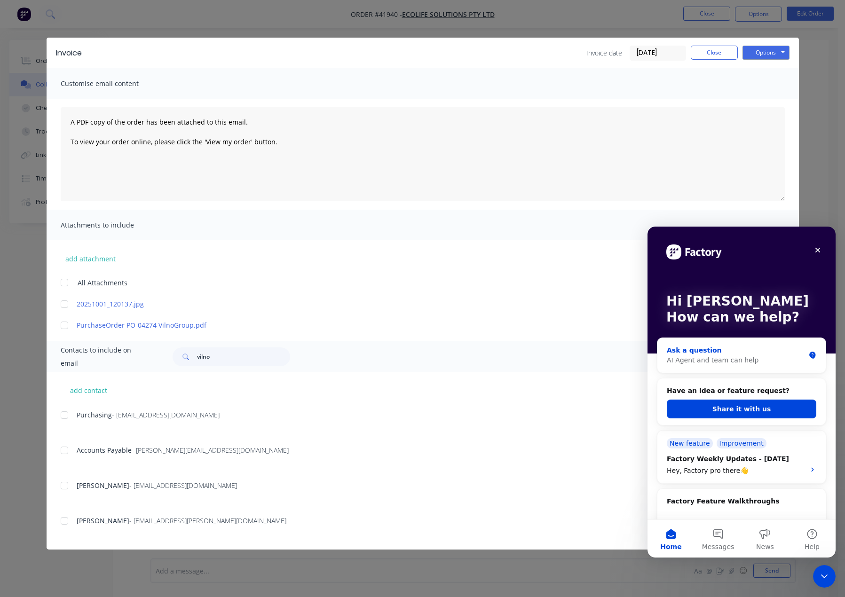
click at [716, 365] on div "Ask a question AI Agent and team can help" at bounding box center [742, 355] width 168 height 35
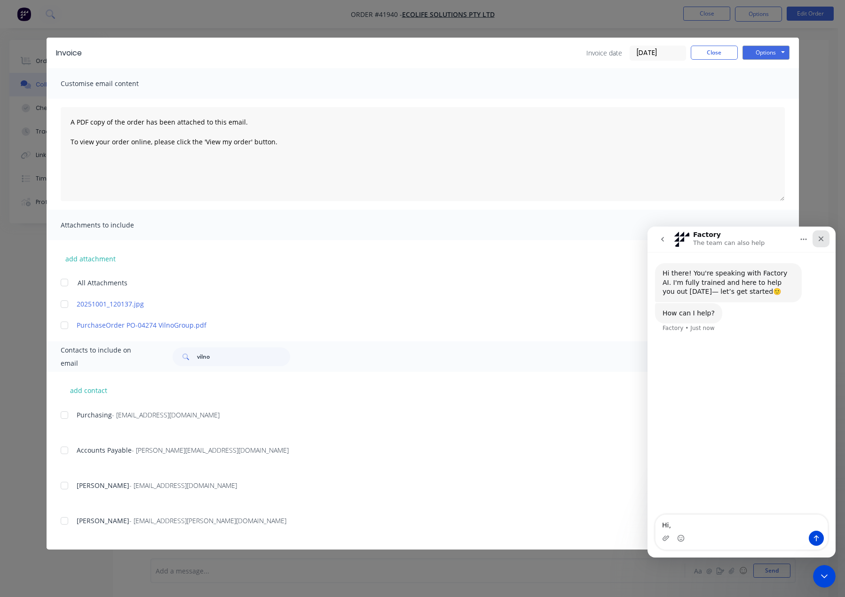
type textarea "Hi,"
click at [821, 238] on icon "Close" at bounding box center [821, 239] width 8 height 8
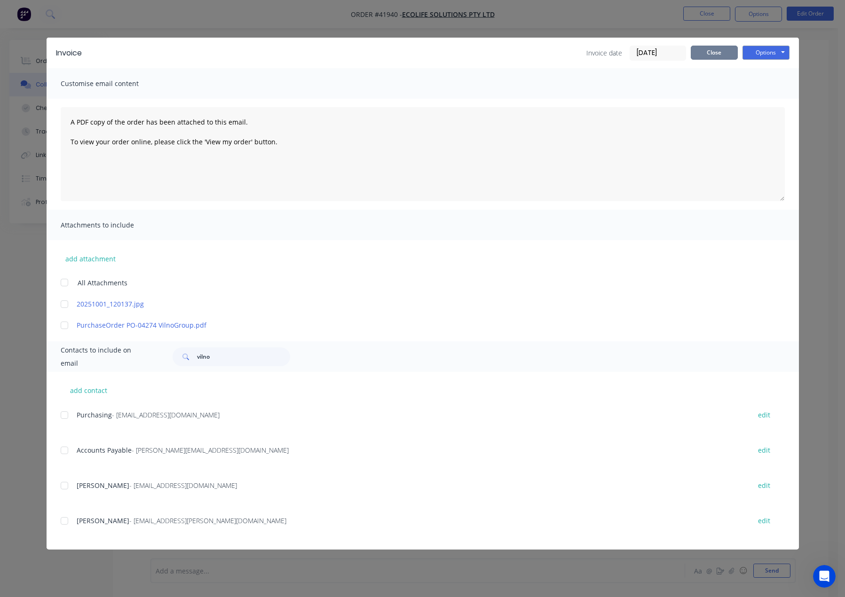
click at [719, 53] on button "Close" at bounding box center [714, 53] width 47 height 14
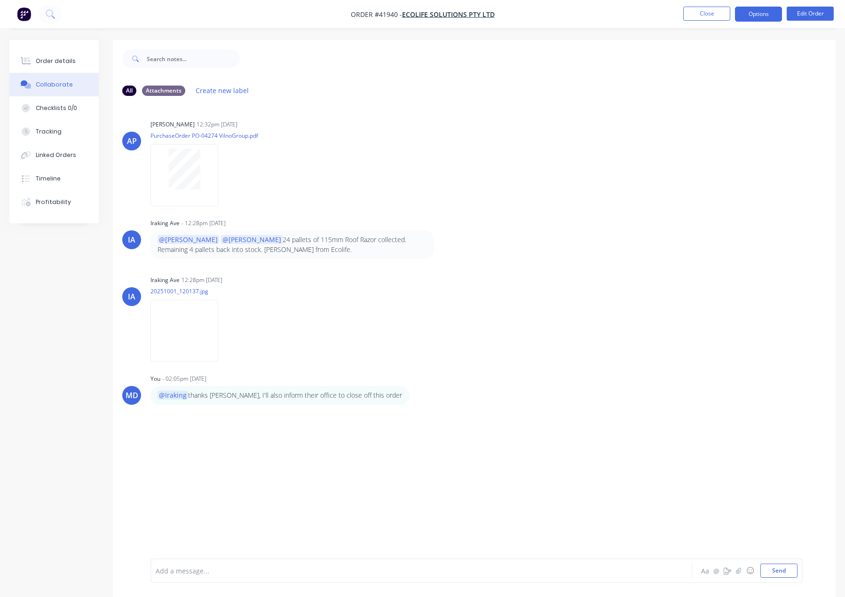
click at [761, 11] on button "Options" at bounding box center [758, 14] width 47 height 15
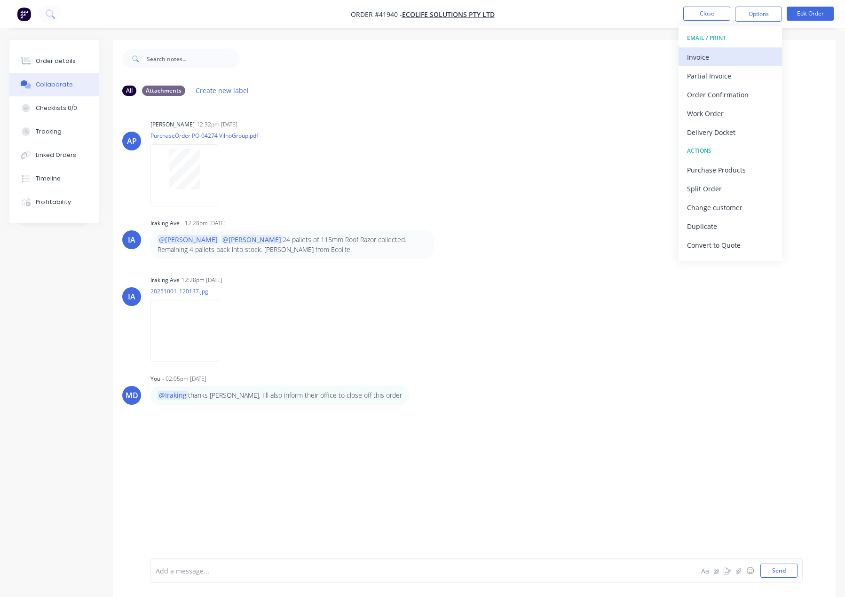
click at [703, 60] on div "Invoice" at bounding box center [730, 57] width 87 height 14
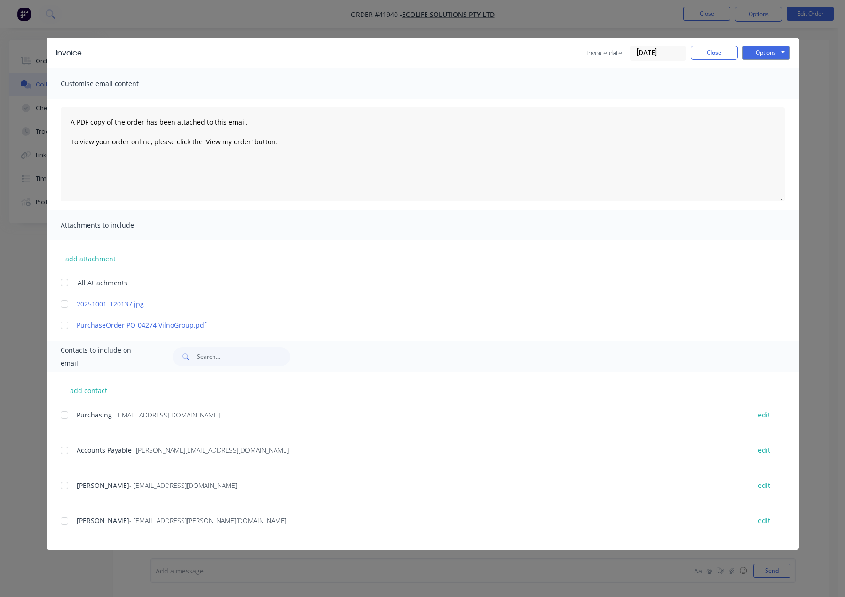
click at [63, 309] on div at bounding box center [64, 304] width 19 height 19
click at [64, 454] on div at bounding box center [64, 450] width 19 height 19
click at [72, 125] on textarea "A PDF copy of the order has been attached to this email. To view your order onl…" at bounding box center [423, 154] width 724 height 94
click at [175, 121] on textarea "Hi Marianne, this PO is closed A PDF copy of the order has been attached to thi…" at bounding box center [423, 154] width 724 height 94
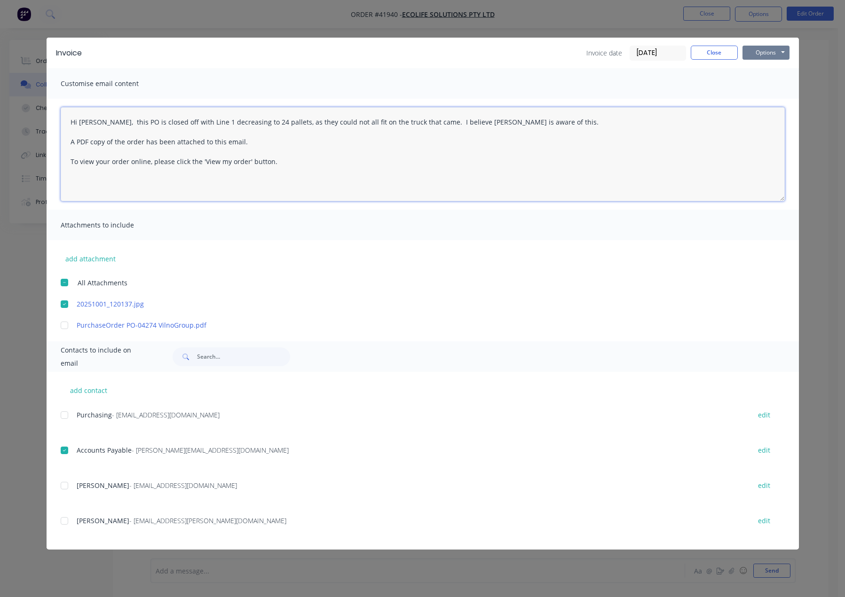
type textarea "Hi Marianne, this PO is closed off with Line 1 decreasing to 24 pallets, as the…"
click at [765, 52] on button "Options" at bounding box center [766, 53] width 47 height 14
click at [764, 97] on button "Email" at bounding box center [773, 101] width 60 height 16
click at [722, 49] on button "Close" at bounding box center [714, 53] width 47 height 14
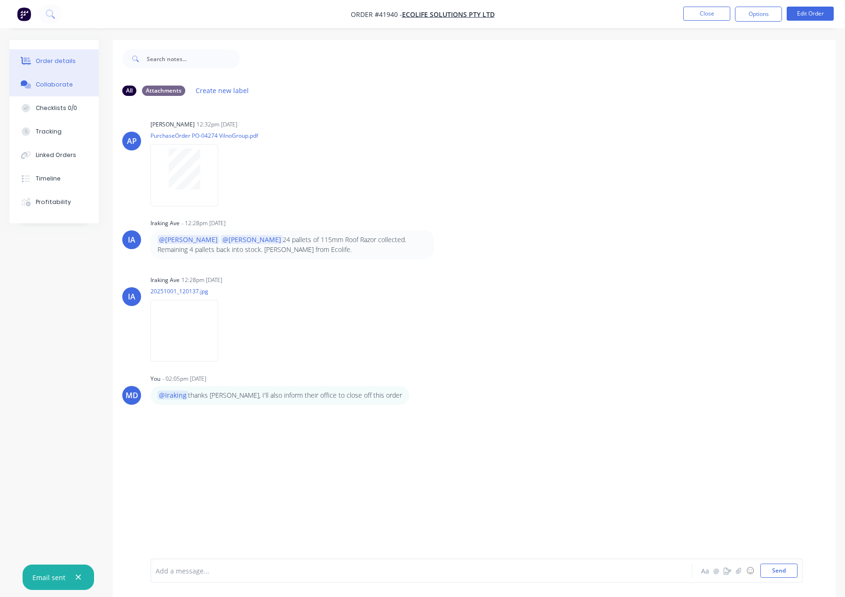
click at [50, 63] on div "Order details" at bounding box center [56, 61] width 40 height 8
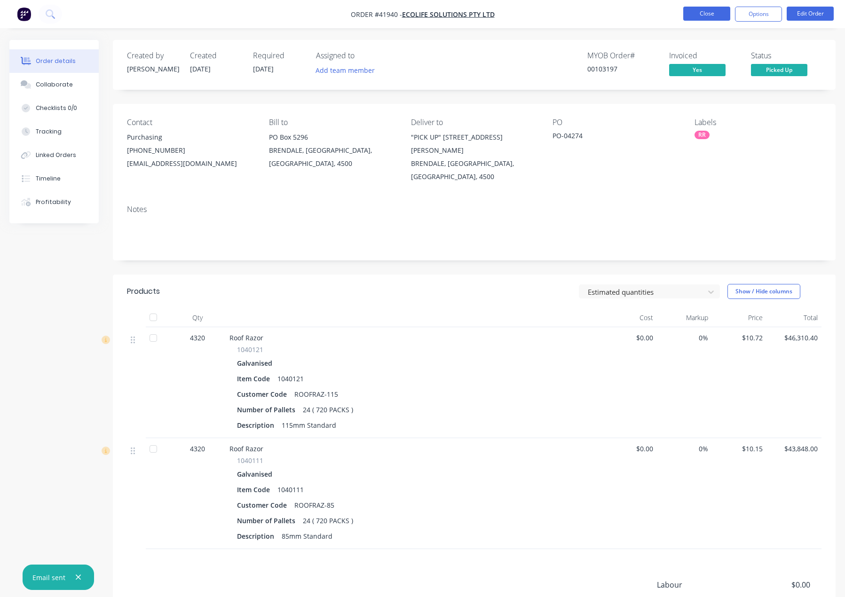
click at [704, 19] on button "Close" at bounding box center [706, 14] width 47 height 14
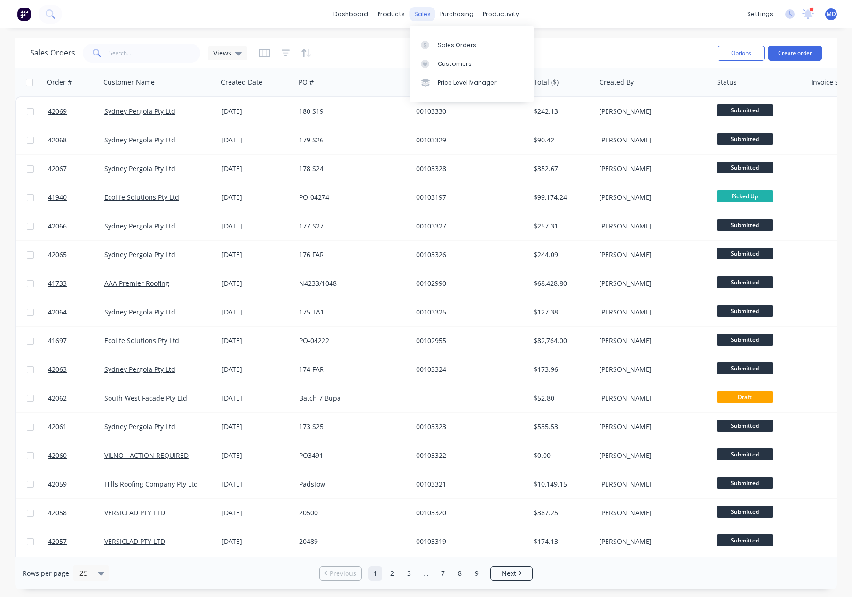
click at [424, 13] on div "sales" at bounding box center [423, 14] width 26 height 14
click at [450, 59] on link "Customers" at bounding box center [472, 64] width 125 height 19
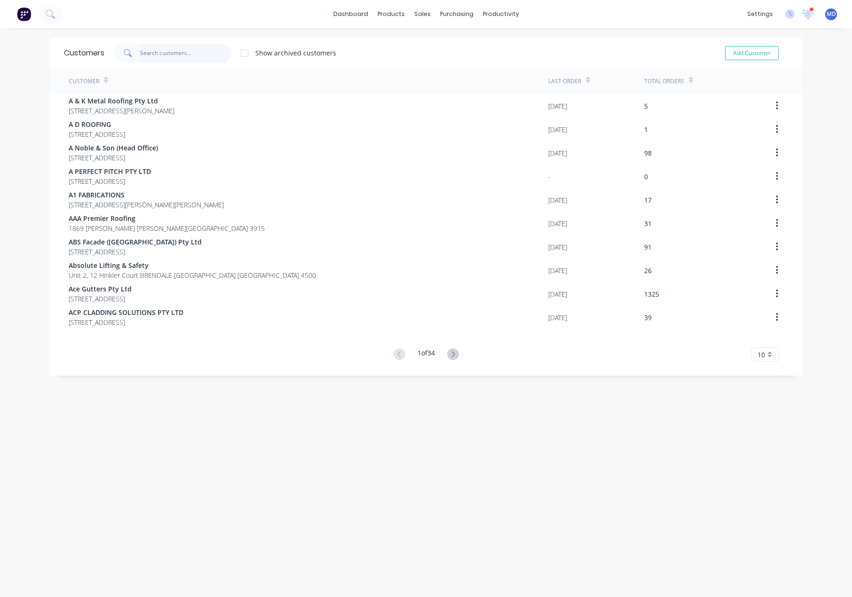
click at [172, 55] on input "text" at bounding box center [186, 53] width 92 height 19
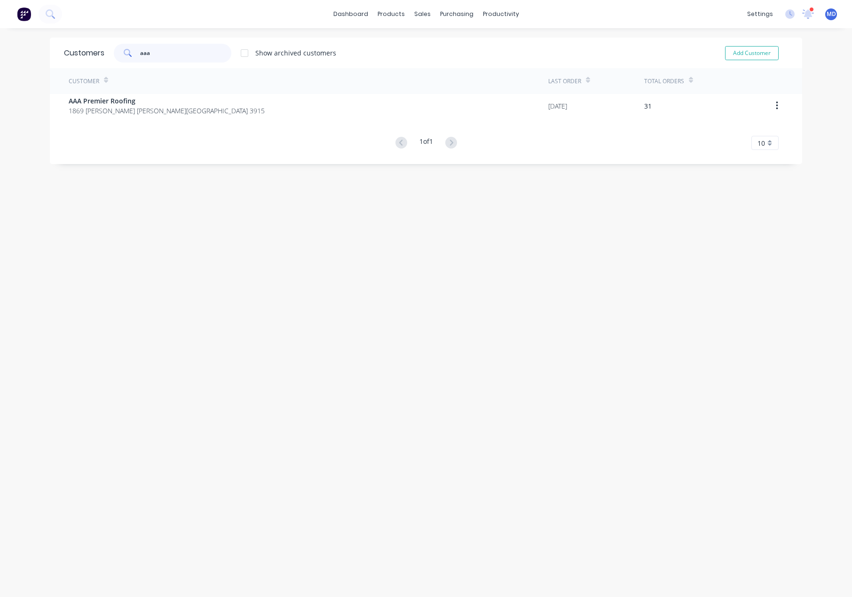
type input "aaa"
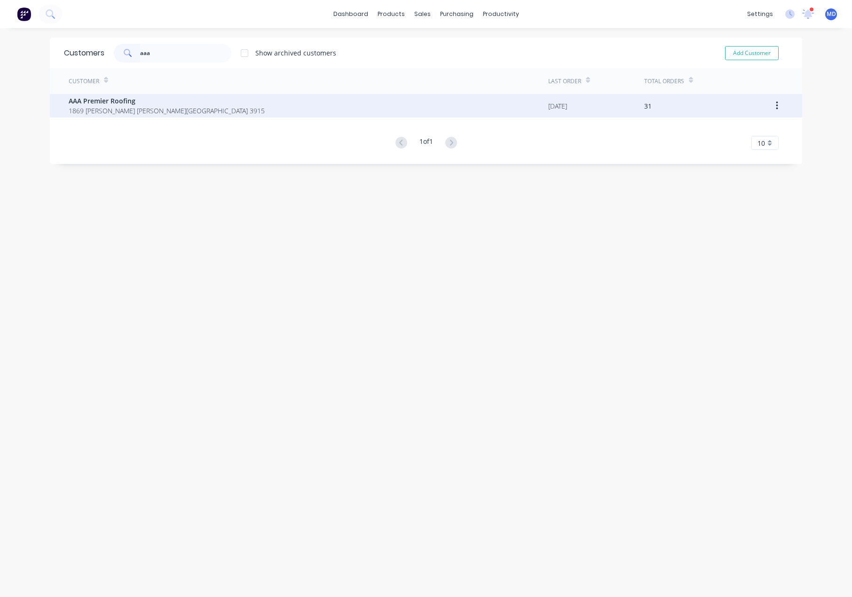
click at [117, 104] on span "AAA Premier Roofing" at bounding box center [167, 101] width 196 height 10
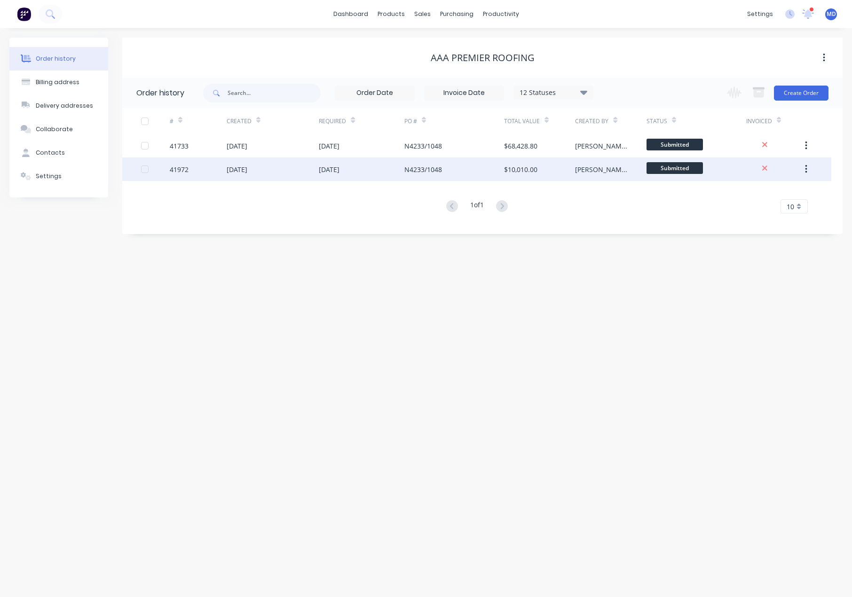
click at [333, 172] on div "[DATE]" at bounding box center [329, 170] width 21 height 10
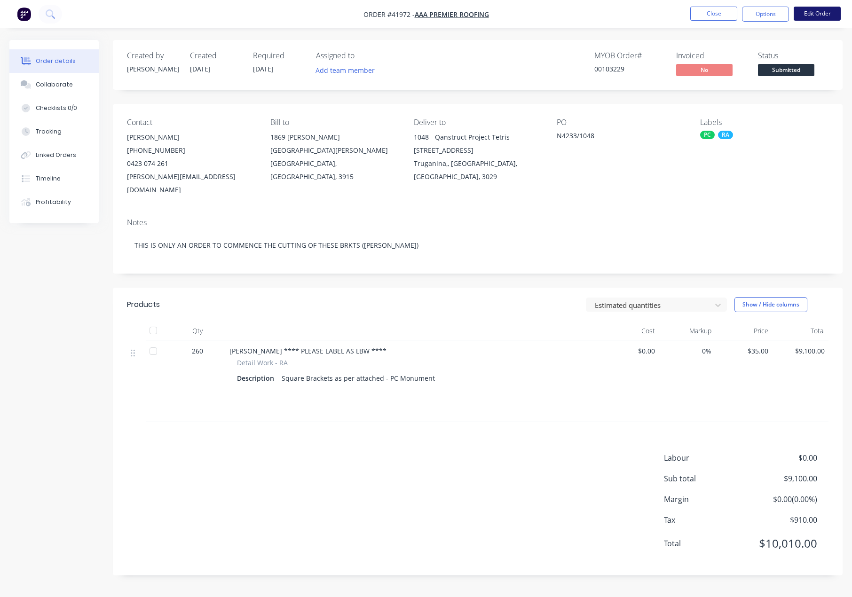
click at [822, 16] on button "Edit Order" at bounding box center [817, 14] width 47 height 14
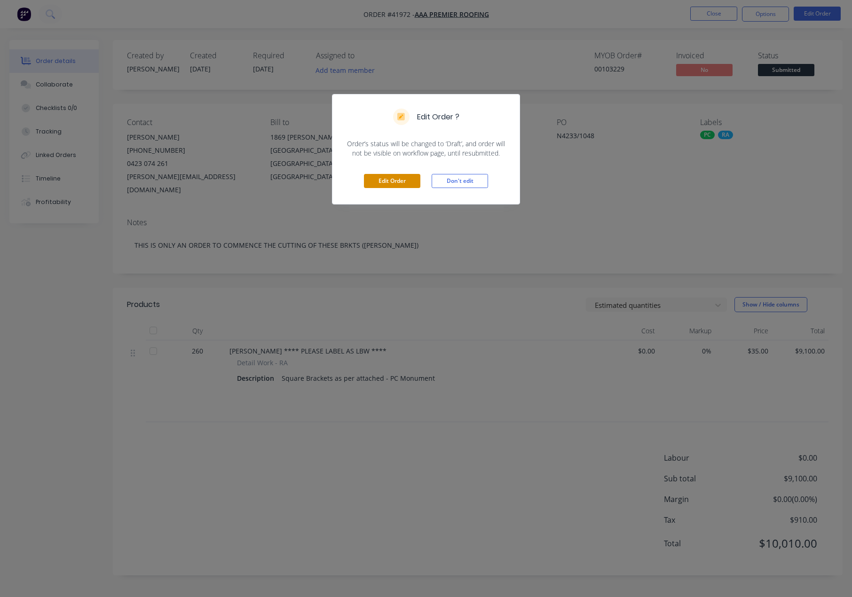
click at [395, 180] on button "Edit Order" at bounding box center [392, 181] width 56 height 14
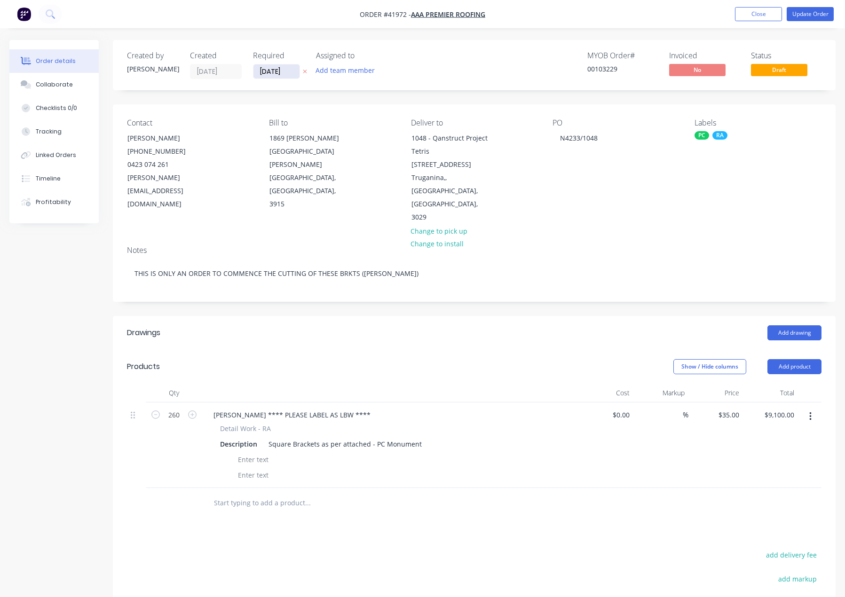
click at [273, 71] on input "[DATE]" at bounding box center [276, 71] width 46 height 14
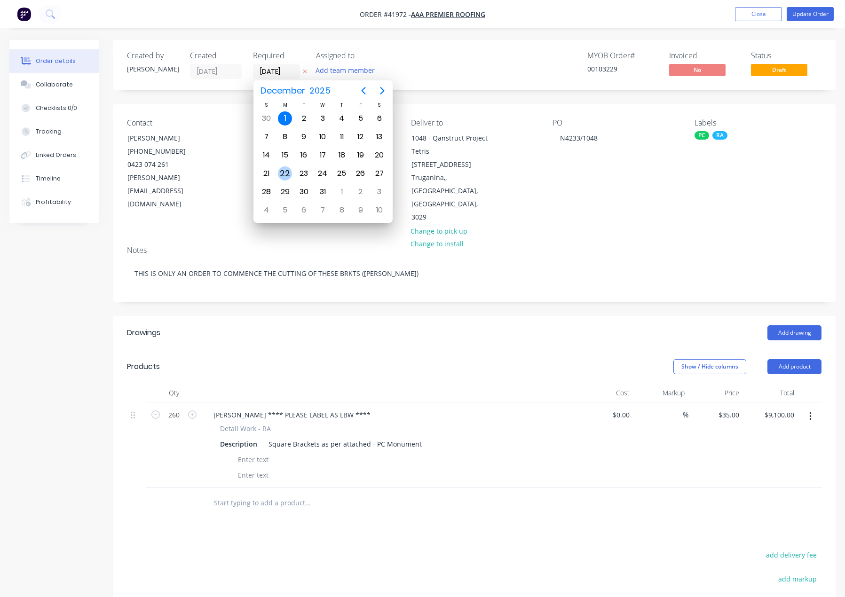
click at [286, 173] on div "22" at bounding box center [285, 173] width 14 height 14
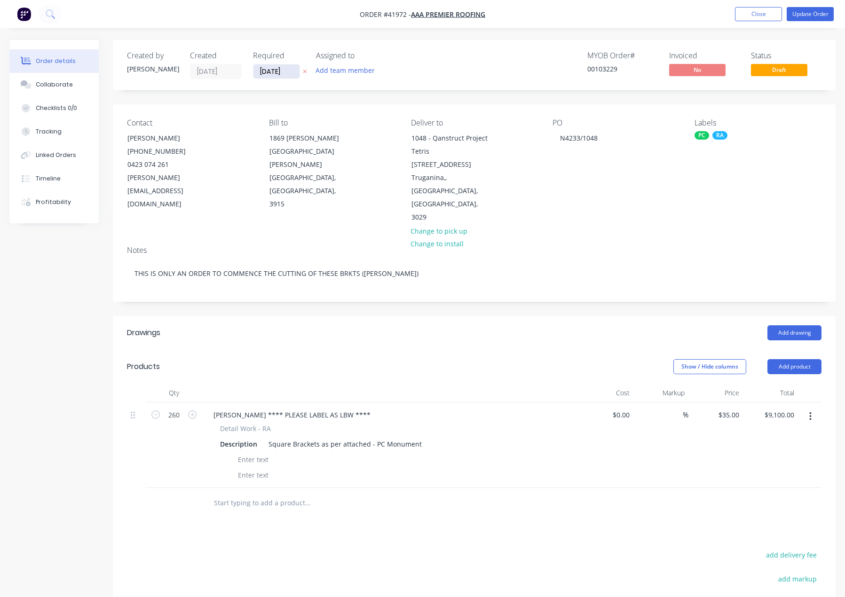
click at [266, 70] on input "22/12/25" at bounding box center [276, 71] width 46 height 14
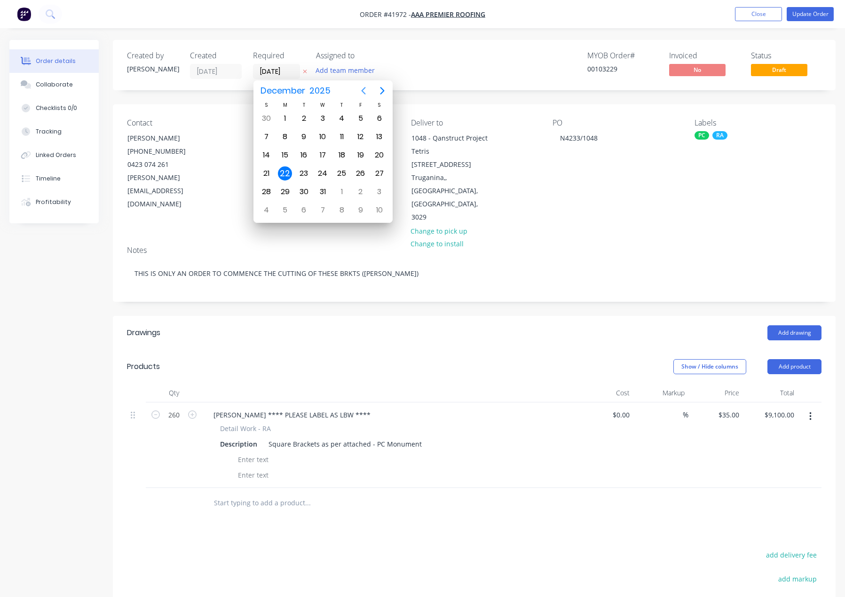
click at [363, 89] on icon "Previous page" at bounding box center [363, 90] width 11 height 11
click at [320, 171] on div "22" at bounding box center [323, 173] width 14 height 14
type input "[DATE]"
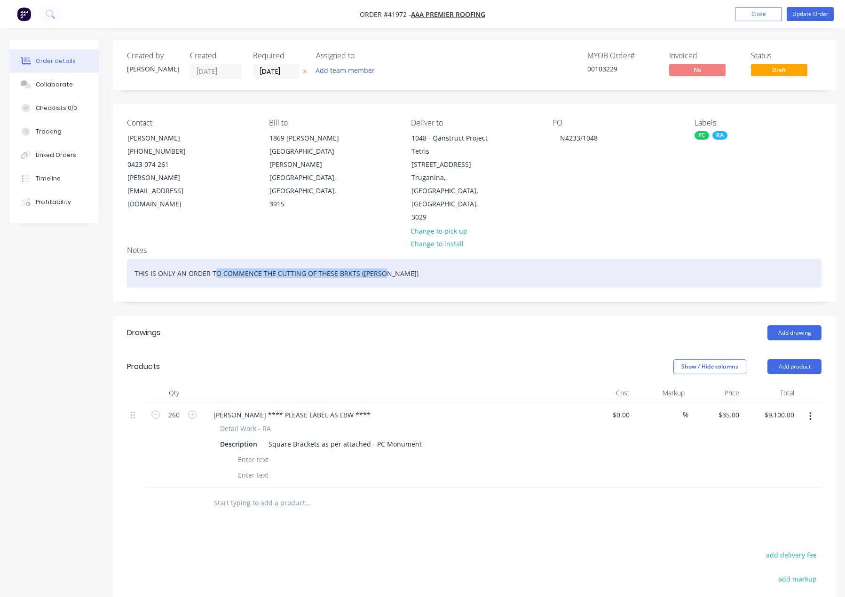
drag, startPoint x: 134, startPoint y: 235, endPoint x: 136, endPoint y: 241, distance: 7.0
click at [35, 232] on div "Created by Maria Created 26/09/25 Required 22/10/25 Assigned to Add team member…" at bounding box center [422, 399] width 826 height 719
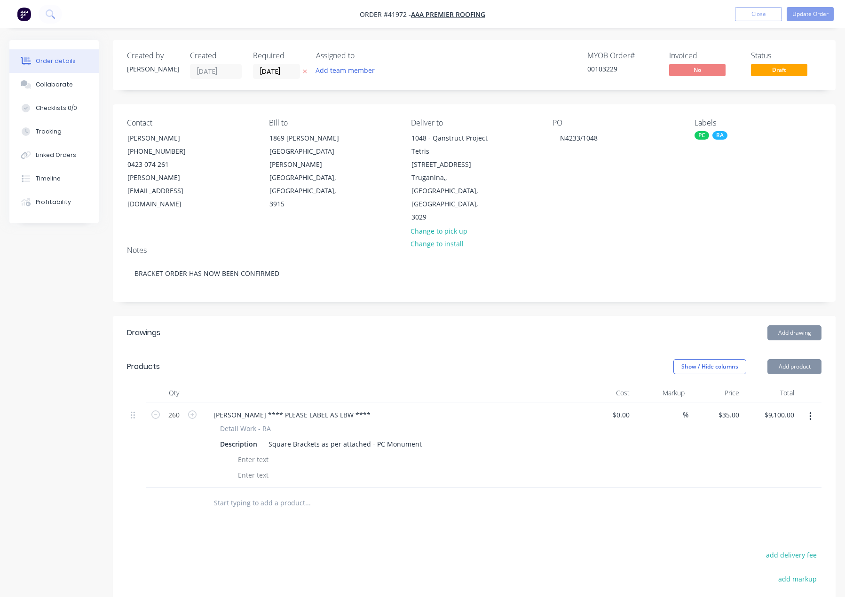
click at [363, 325] on div "Add drawing" at bounding box center [548, 332] width 547 height 15
click at [810, 13] on button "Update Order" at bounding box center [810, 14] width 47 height 14
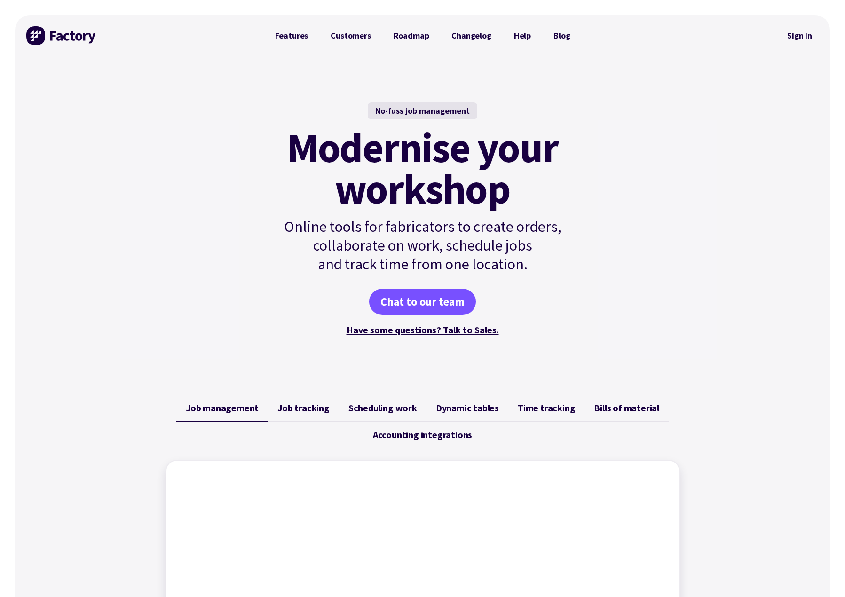
click at [798, 35] on link "Sign in" at bounding box center [800, 36] width 38 height 22
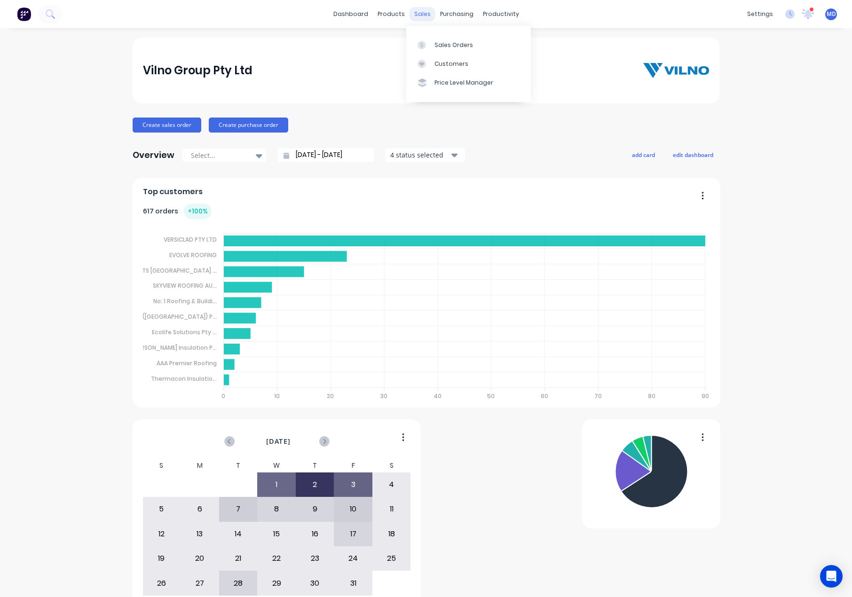
click at [422, 13] on div "sales" at bounding box center [423, 14] width 26 height 14
click at [454, 61] on div "Customers" at bounding box center [452, 64] width 34 height 8
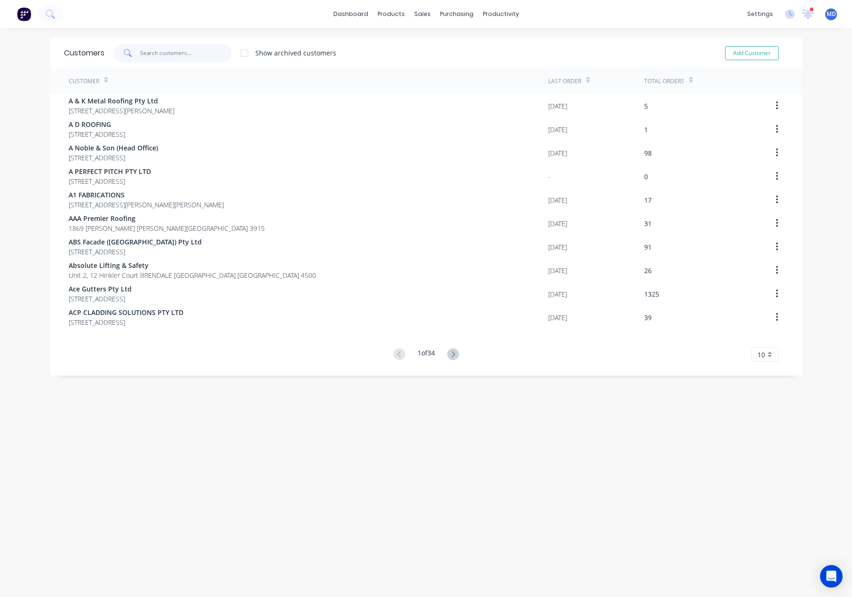
click at [161, 51] on input "text" at bounding box center [186, 53] width 92 height 19
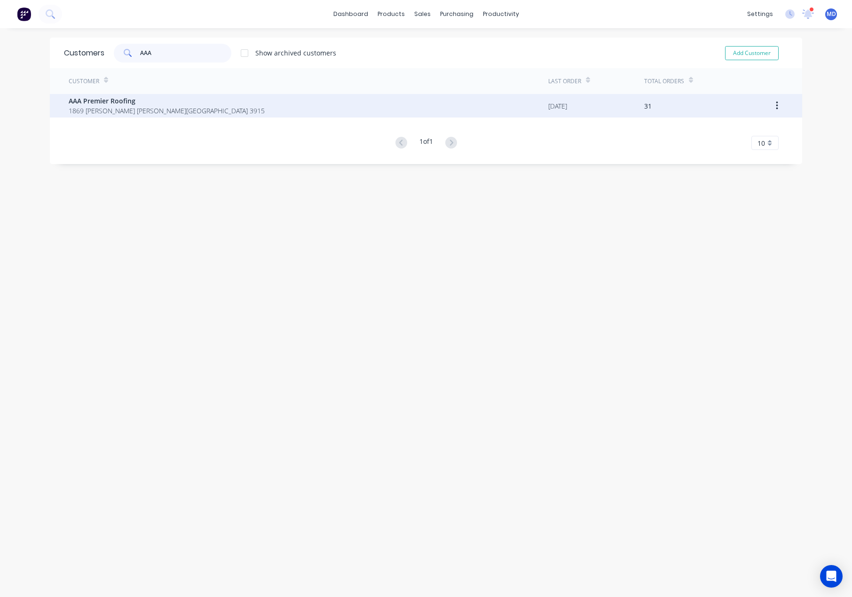
type input "AAA"
click at [153, 105] on span "AAA Premier Roofing" at bounding box center [167, 101] width 196 height 10
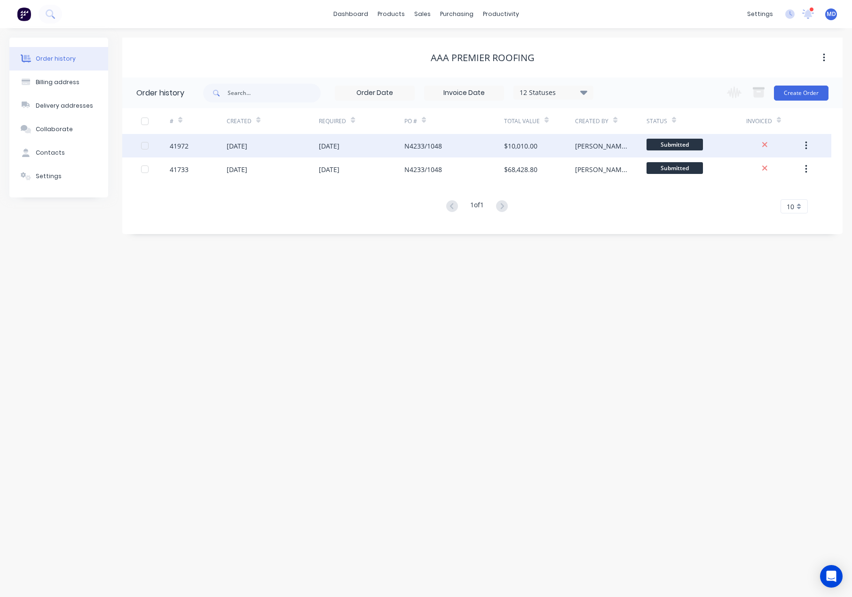
click at [445, 145] on div "N4233/1048" at bounding box center [454, 146] width 100 height 24
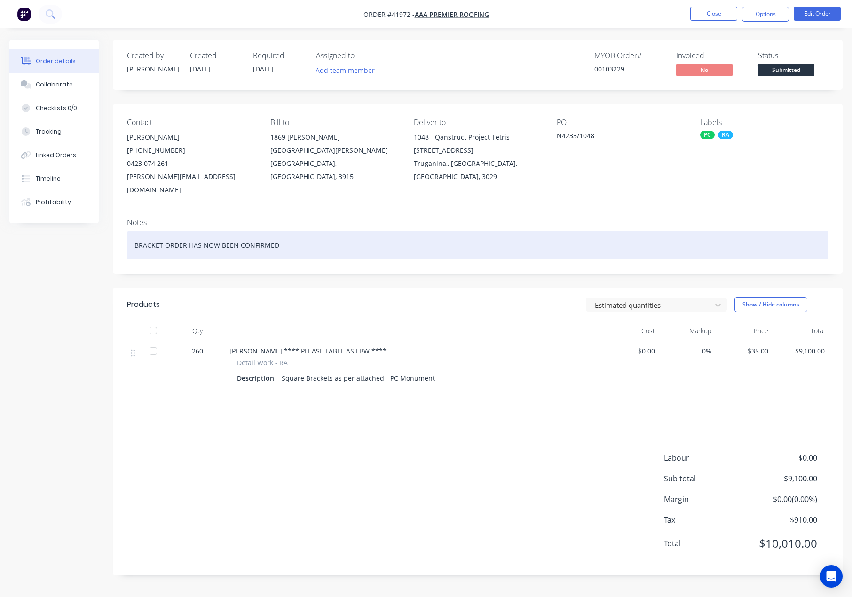
click at [279, 235] on div "BRACKET ORDER HAS NOW BEEN CONFIRMED" at bounding box center [478, 245] width 702 height 29
drag, startPoint x: 185, startPoint y: 236, endPoint x: -17, endPoint y: 231, distance: 202.3
click at [0, 231] on html "Order #41972 - AAA Premier Roofing Close Options Edit Order Order details Colla…" at bounding box center [426, 298] width 852 height 597
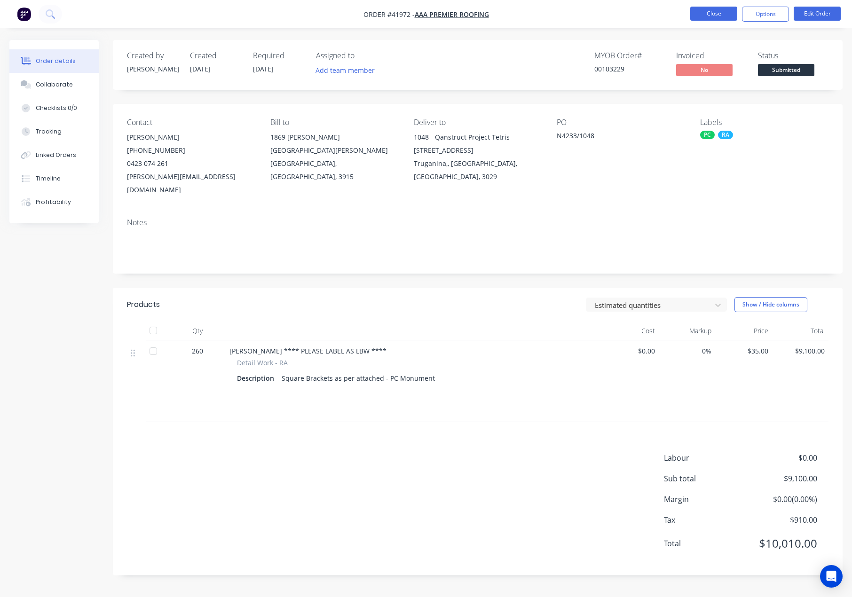
click at [701, 14] on button "Close" at bounding box center [713, 14] width 47 height 14
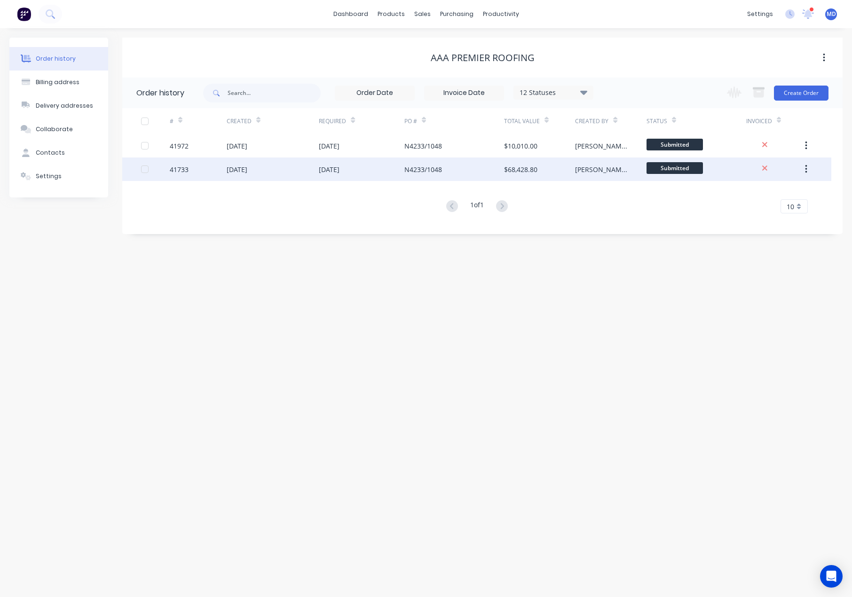
click at [357, 164] on div "[DATE]" at bounding box center [362, 170] width 86 height 24
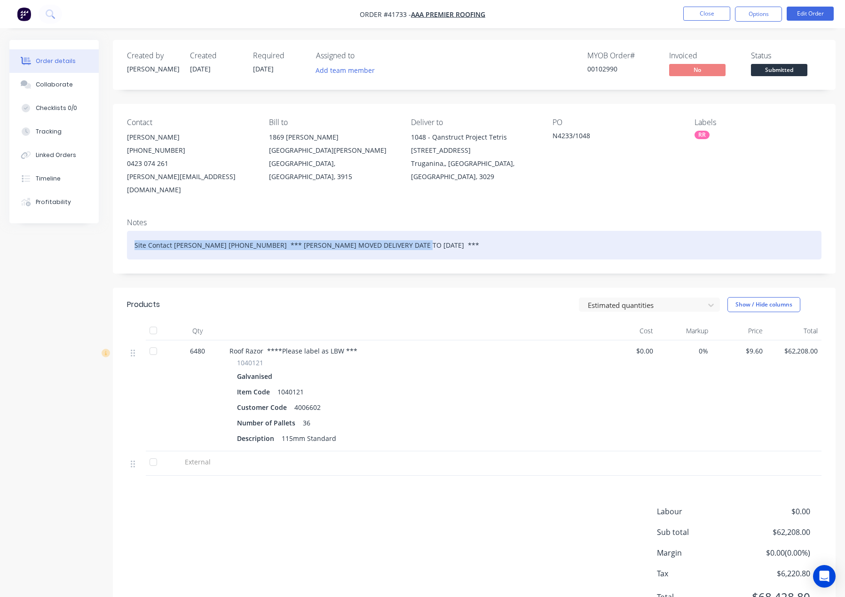
drag, startPoint x: 135, startPoint y: 233, endPoint x: 444, endPoint y: 234, distance: 309.0
click at [433, 237] on div "Site Contact [PERSON_NAME] [PHONE_NUMBER] *** [PERSON_NAME] MOVED DELIVERY DATE…" at bounding box center [474, 245] width 695 height 29
copy div "Site Contact [PERSON_NAME] [PHONE_NUMBER] *** [PERSON_NAME] MOVED DELIVERY DATE…"
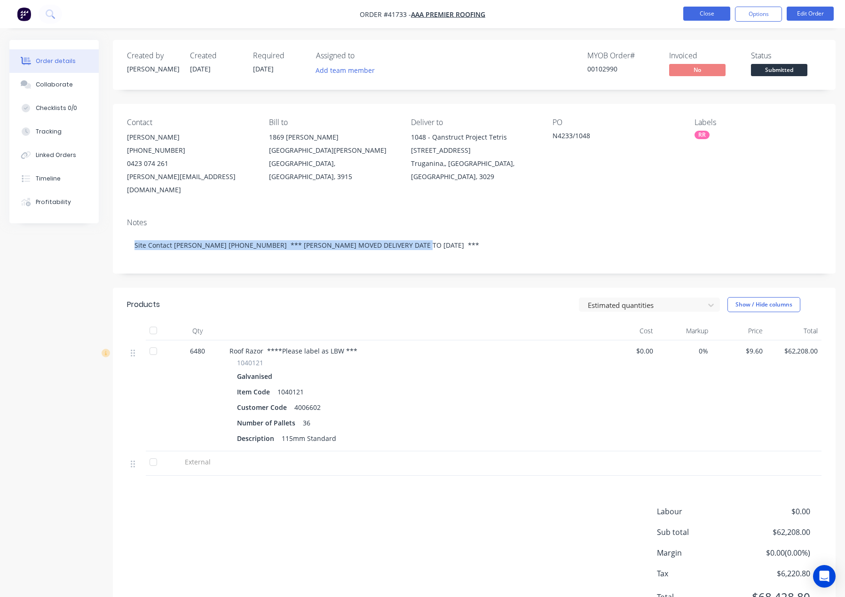
click at [700, 9] on button "Close" at bounding box center [706, 14] width 47 height 14
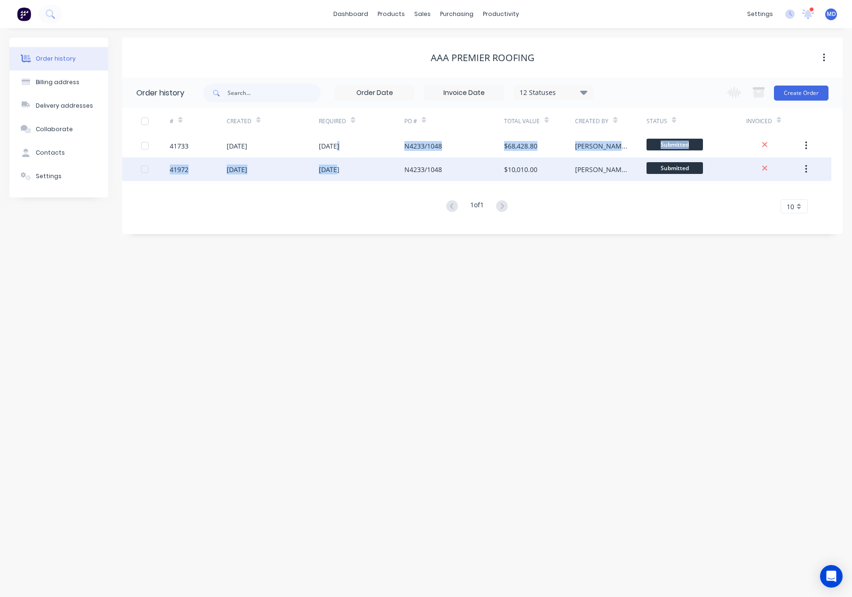
drag, startPoint x: 337, startPoint y: 151, endPoint x: 337, endPoint y: 169, distance: 18.3
click at [337, 169] on div "41733 16 Sep 2025 22 Oct 2025 N4233/1048 $68,428.80 Maria Submitted 41972 26 Se…" at bounding box center [476, 157] width 709 height 47
click at [337, 170] on div "[DATE]" at bounding box center [329, 170] width 21 height 10
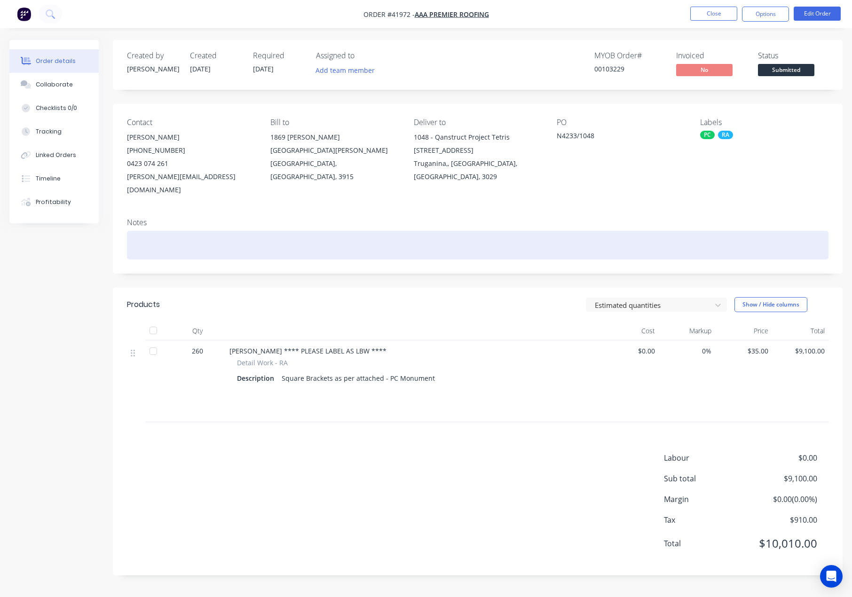
click at [201, 236] on div at bounding box center [478, 245] width 702 height 29
paste div
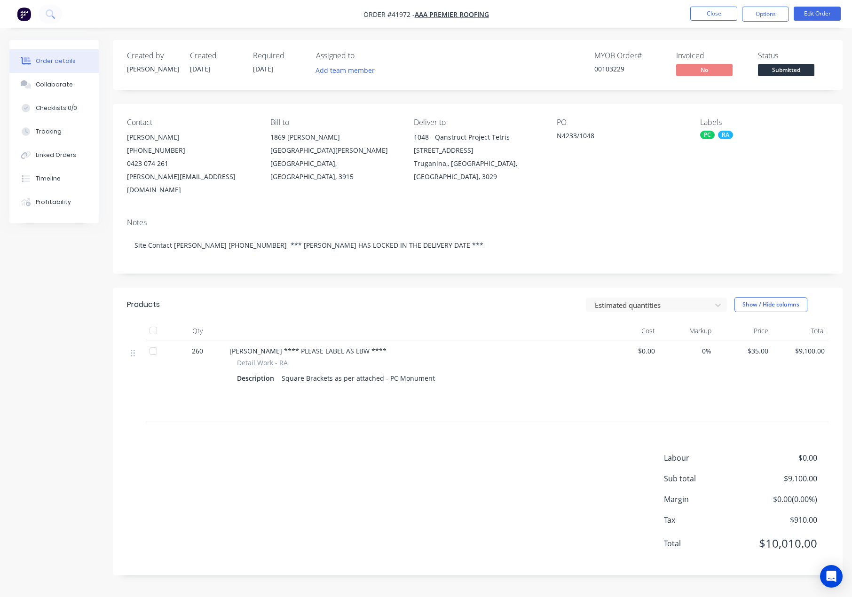
click at [317, 498] on div "Labour $0.00 Sub total $9,100.00 Margin $0.00 ( 0.00 %) Tax $910.00 Total $10,0…" at bounding box center [478, 506] width 702 height 109
click at [765, 14] on button "Options" at bounding box center [765, 14] width 47 height 15
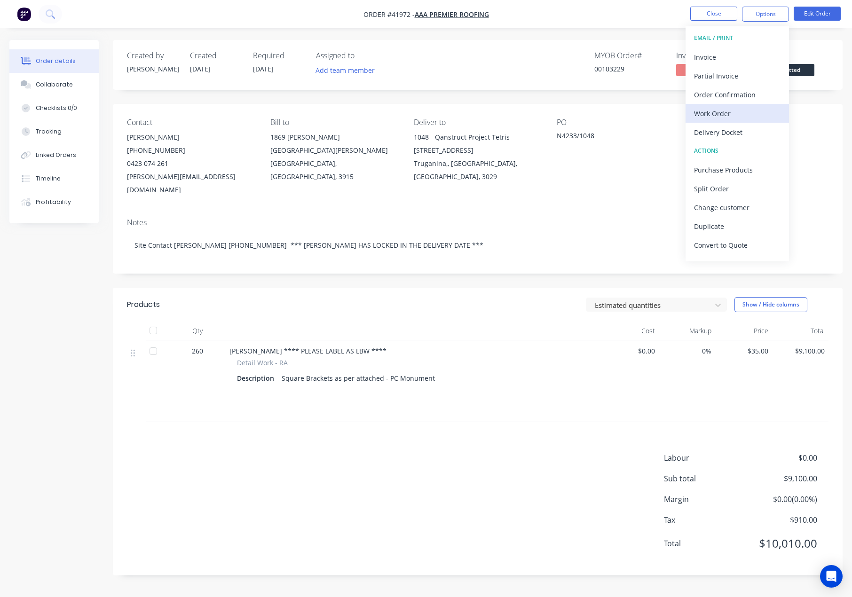
click at [721, 110] on div "Work Order" at bounding box center [737, 114] width 87 height 14
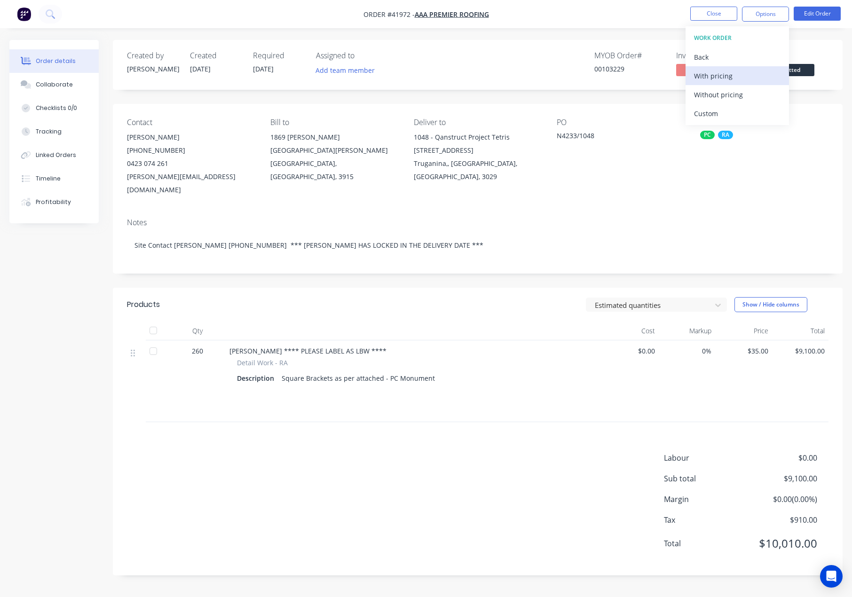
click at [716, 80] on div "With pricing" at bounding box center [737, 76] width 87 height 14
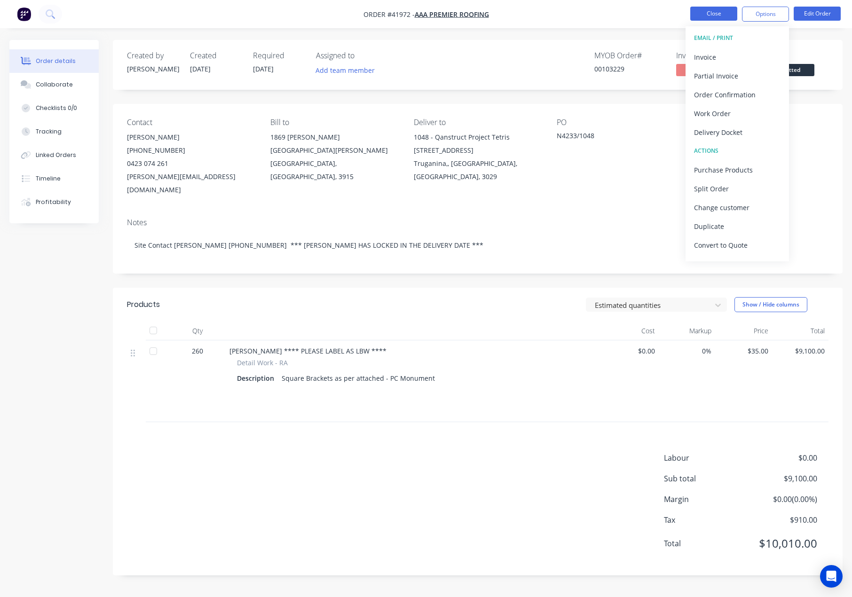
click at [723, 9] on button "Close" at bounding box center [713, 14] width 47 height 14
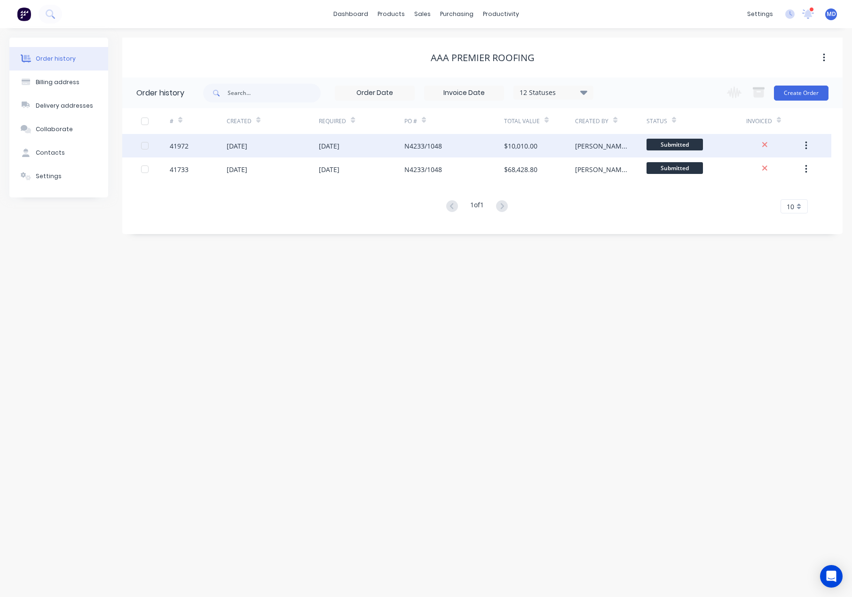
click at [334, 144] on div "[DATE]" at bounding box center [329, 146] width 21 height 10
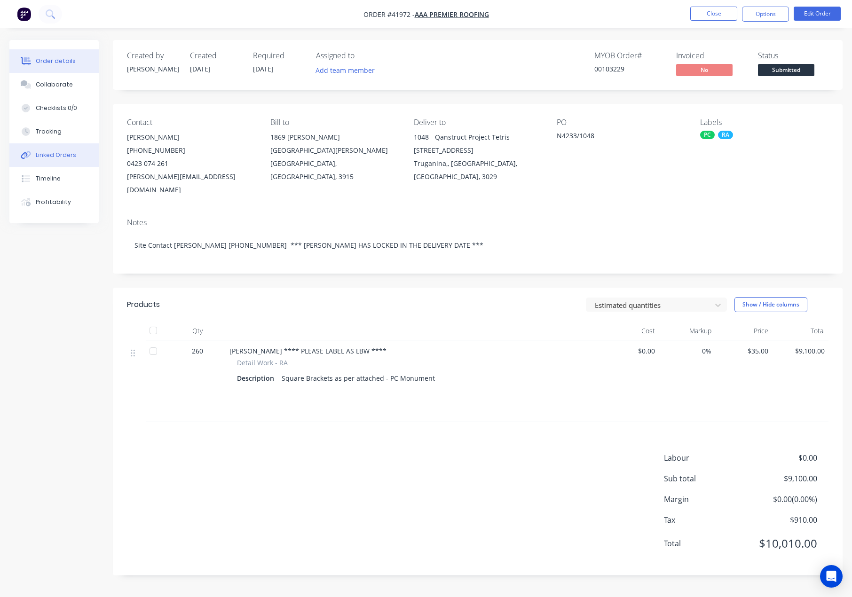
click at [56, 153] on div "Linked Orders" at bounding box center [56, 155] width 40 height 8
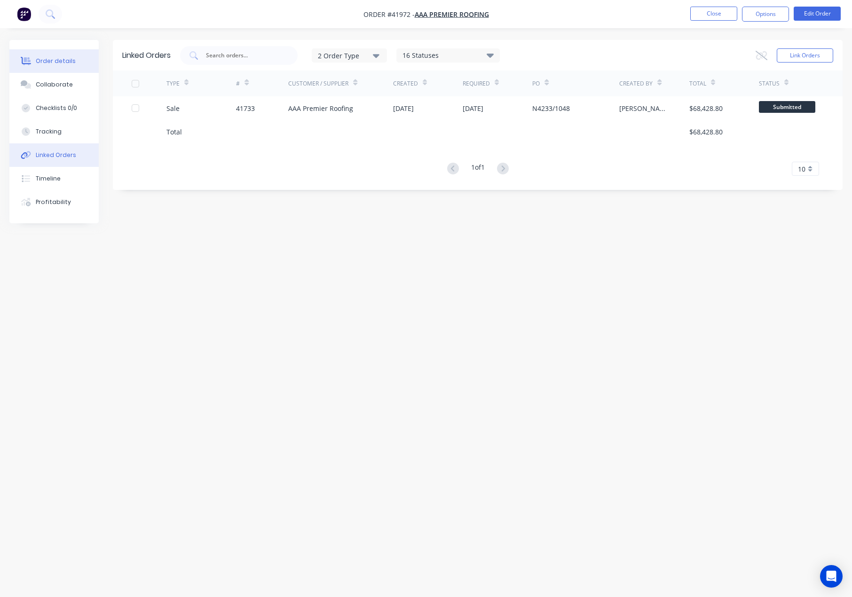
click at [59, 60] on div "Order details" at bounding box center [56, 61] width 40 height 8
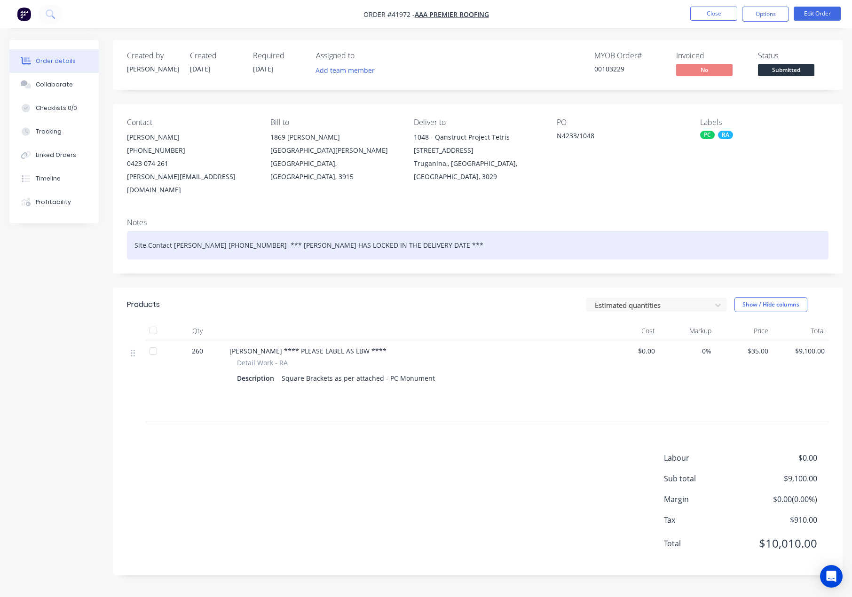
click at [385, 235] on div "Site Contact Andy 0407 514 207 *** NATHAN HAS LOCKED IN THE DELIVERY DATE ***" at bounding box center [478, 245] width 702 height 29
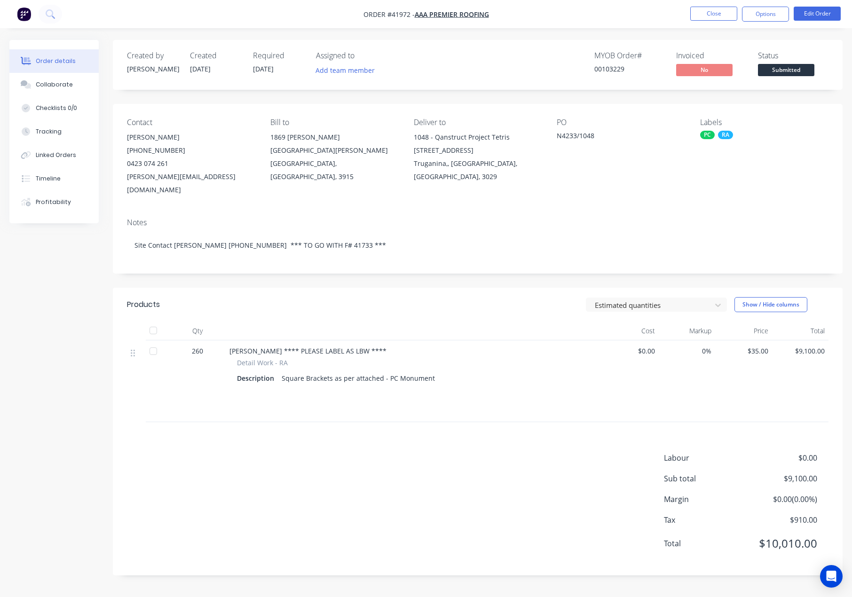
click at [781, 154] on div "Labels PC RA" at bounding box center [764, 157] width 128 height 79
click at [760, 21] on button "Options" at bounding box center [765, 14] width 47 height 15
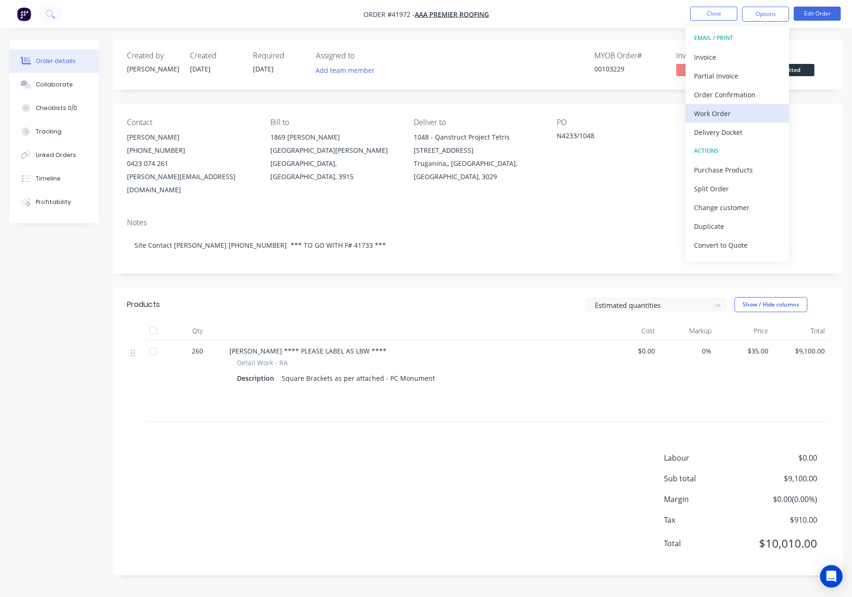
click at [718, 113] on div "Work Order" at bounding box center [737, 114] width 87 height 14
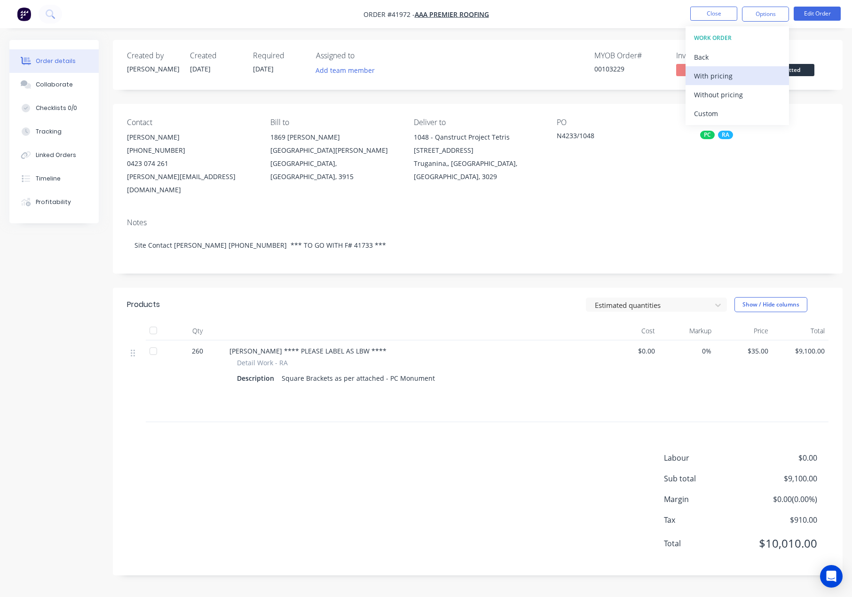
click at [721, 77] on div "With pricing" at bounding box center [737, 76] width 87 height 14
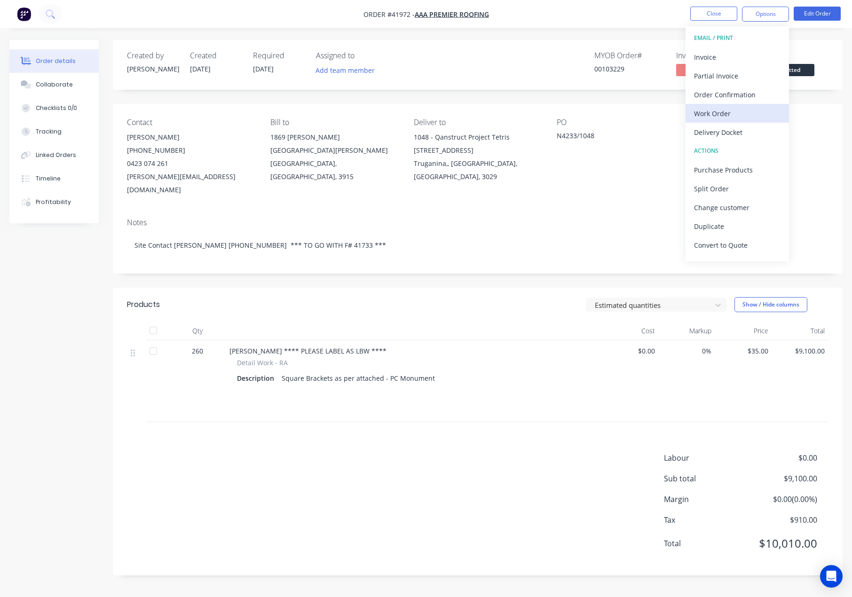
click at [718, 110] on div "Work Order" at bounding box center [737, 114] width 87 height 14
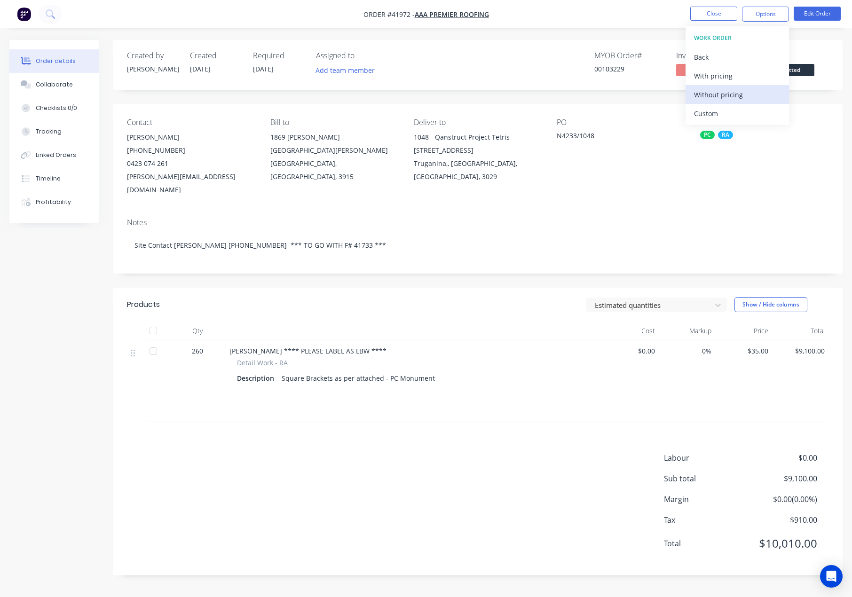
click at [726, 94] on div "Without pricing" at bounding box center [737, 95] width 87 height 14
click at [544, 13] on nav "Order #41972 - AAA Premier Roofing Close Options EMAIL / PRINT Invoice Partial …" at bounding box center [426, 14] width 852 height 28
click at [710, 10] on button "Close" at bounding box center [713, 14] width 47 height 14
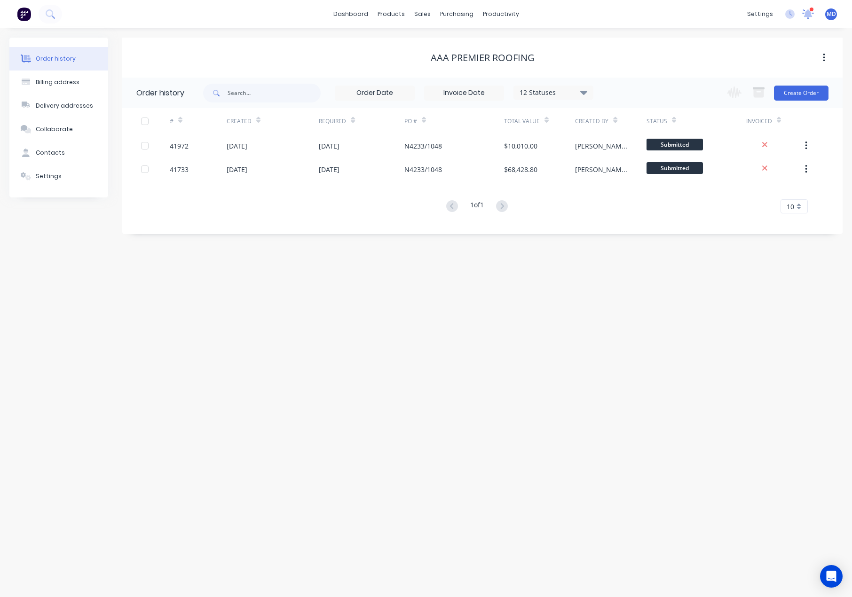
click at [808, 12] on icon at bounding box center [808, 13] width 8 height 8
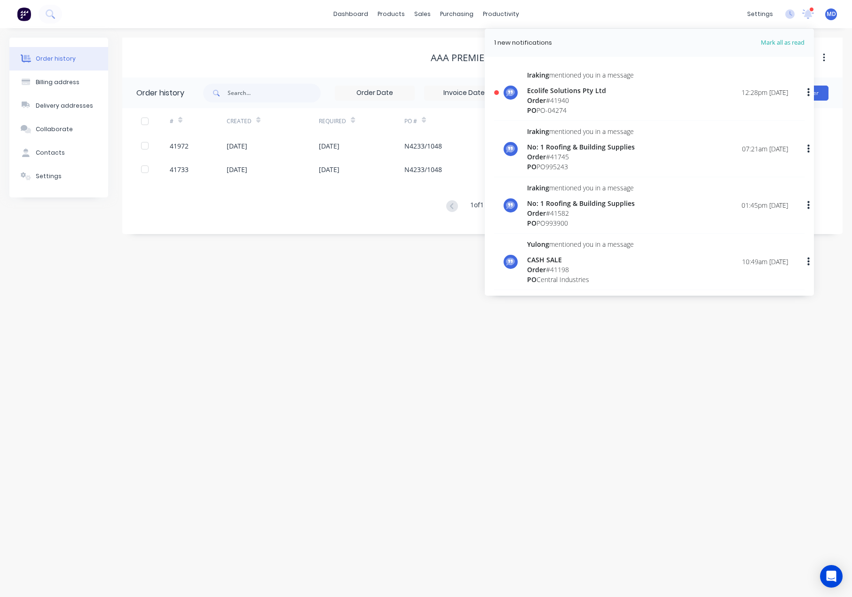
click at [596, 95] on div "Order # 41940" at bounding box center [580, 100] width 107 height 10
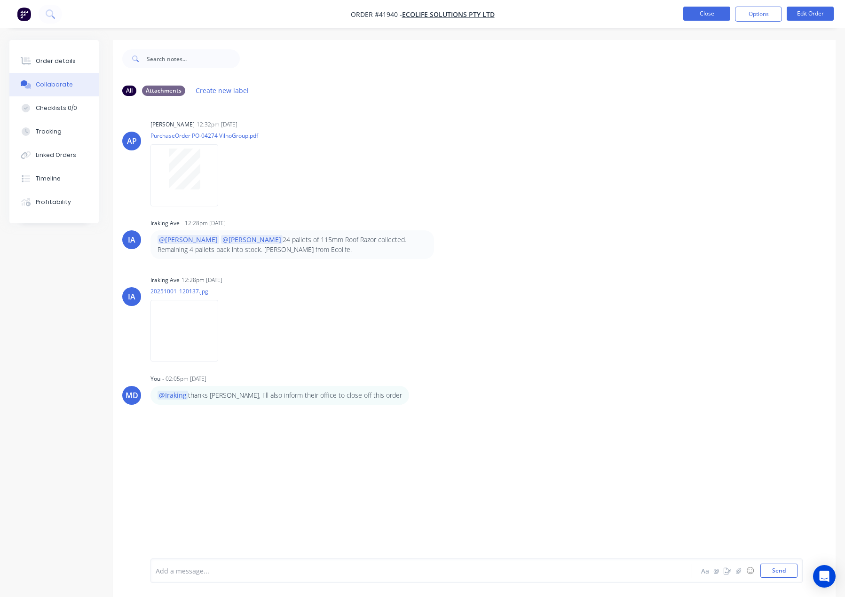
click at [696, 15] on button "Close" at bounding box center [706, 14] width 47 height 14
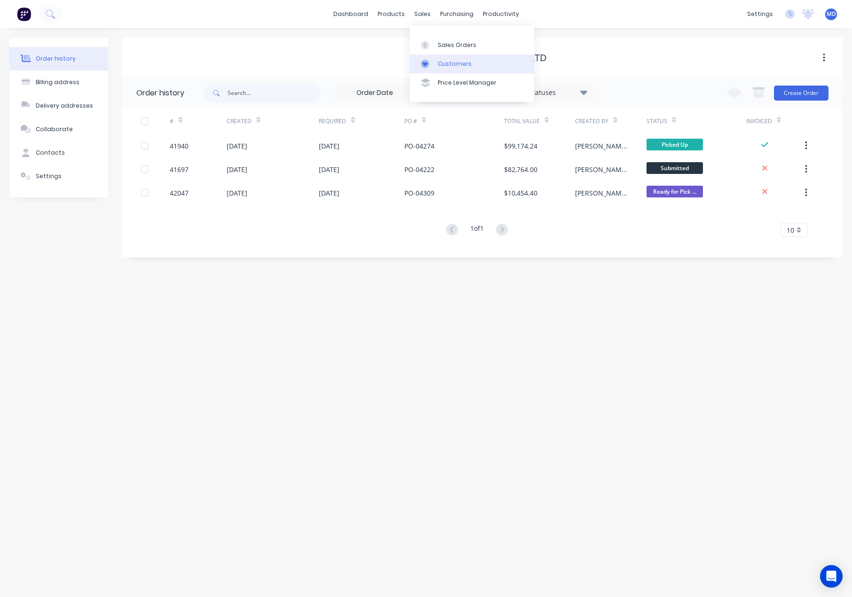
click at [458, 62] on div "Customers" at bounding box center [455, 64] width 34 height 8
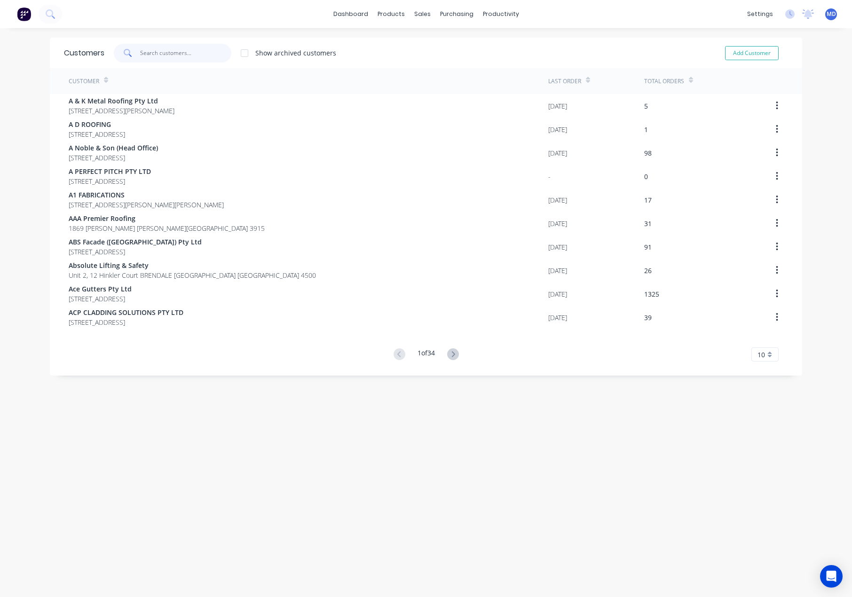
click at [194, 53] on input "text" at bounding box center [186, 53] width 92 height 19
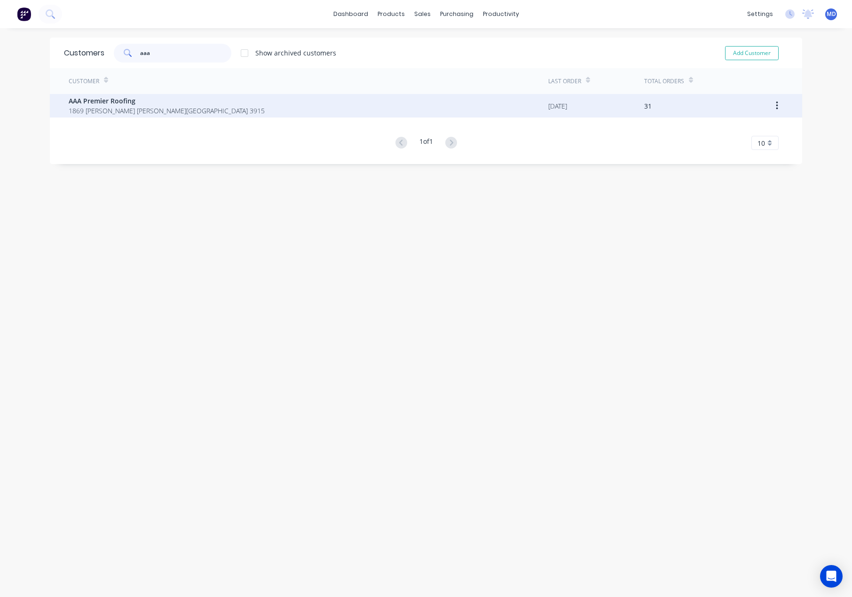
type input "aaa"
click at [131, 104] on span "AAA Premier Roofing" at bounding box center [167, 101] width 196 height 10
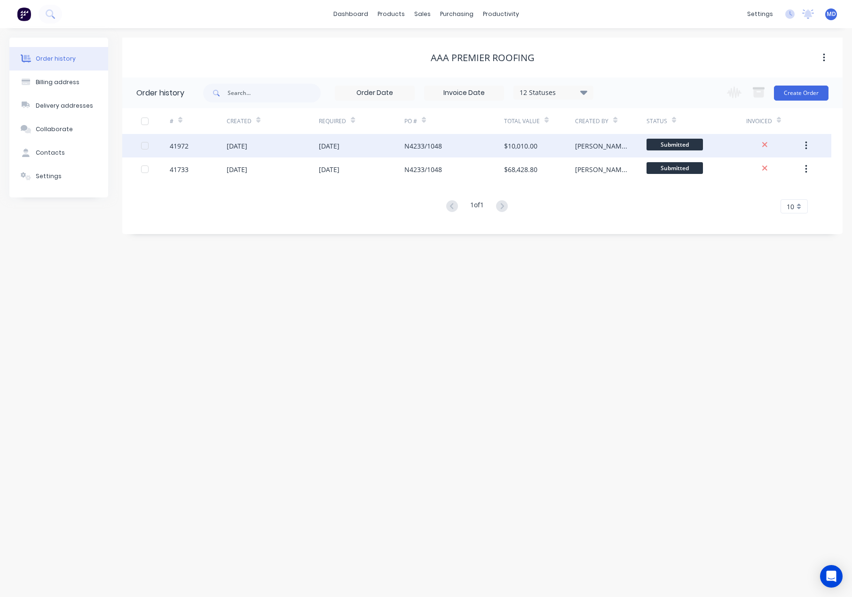
click at [289, 143] on div "[DATE]" at bounding box center [273, 146] width 93 height 24
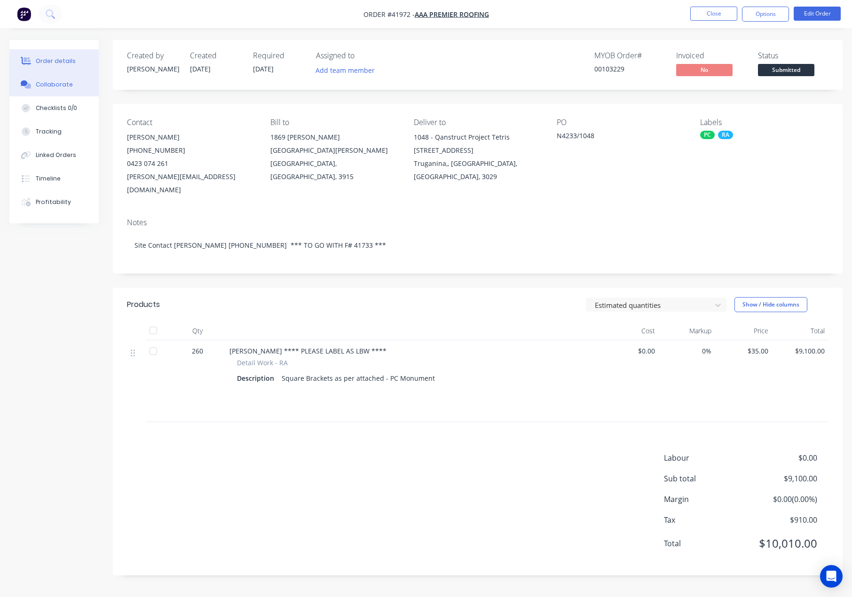
click at [52, 83] on div "Collaborate" at bounding box center [54, 84] width 37 height 8
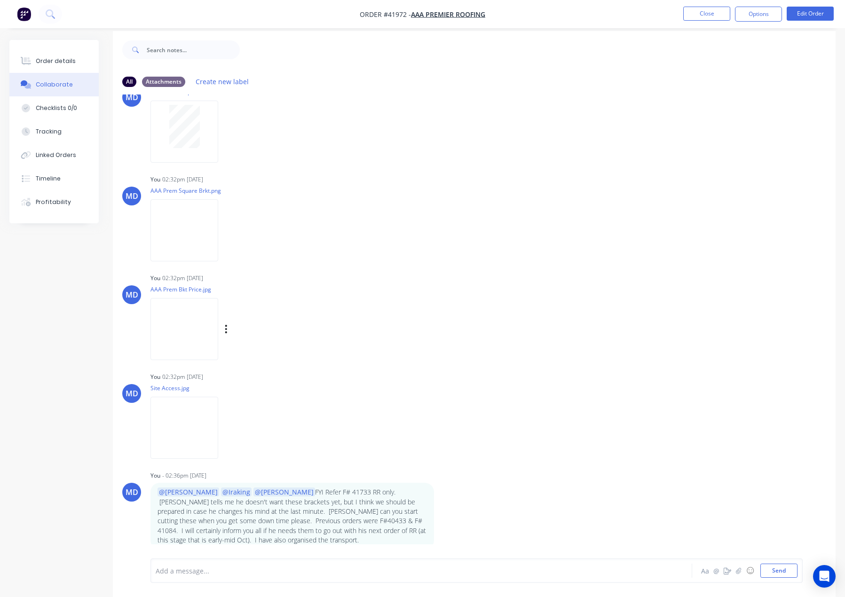
scroll to position [14, 0]
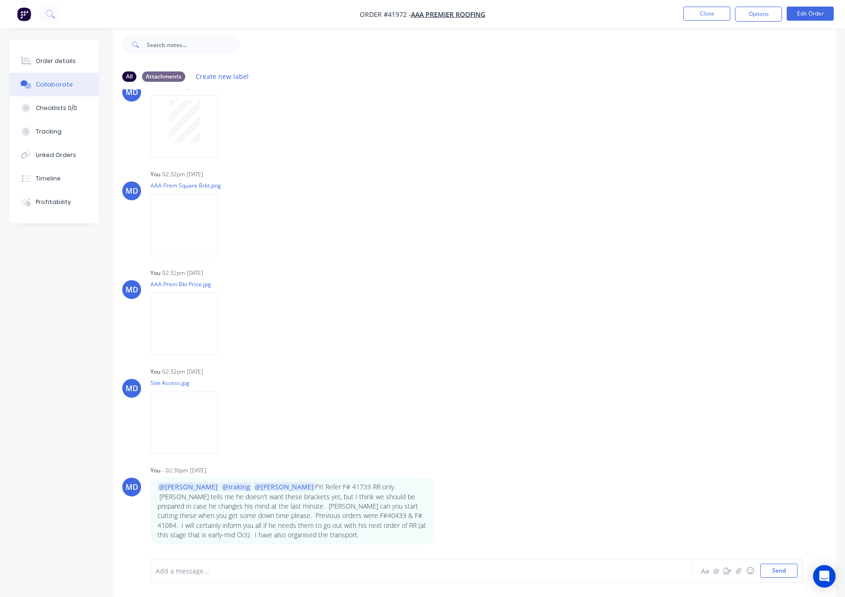
click at [192, 571] on div at bounding box center [396, 571] width 481 height 10
drag, startPoint x: 190, startPoint y: 556, endPoint x: 459, endPoint y: 532, distance: 270.6
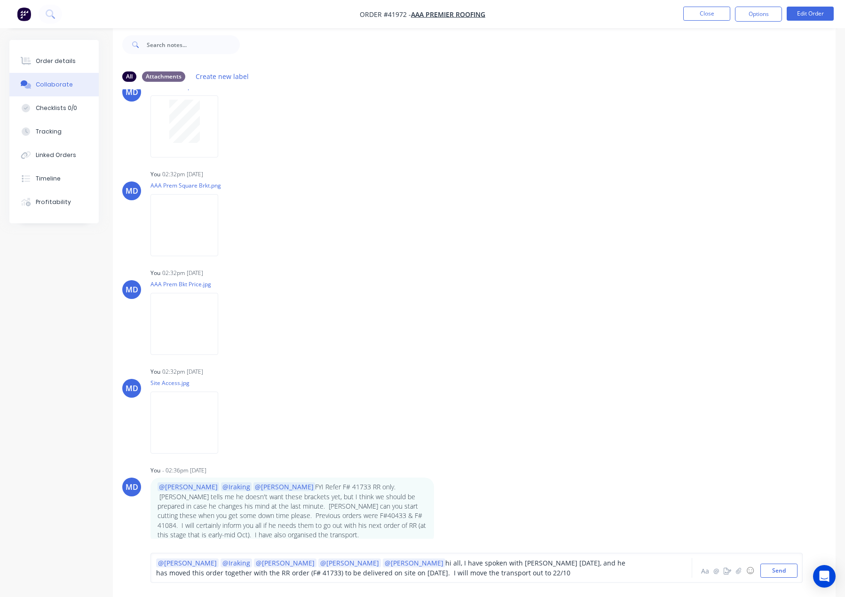
click at [435, 574] on div "@Tobias @Iraking @Byron @Angela @Kendall hi all, I have spoken with Nathan toda…" at bounding box center [396, 568] width 481 height 20
click at [781, 571] on button "Send" at bounding box center [778, 571] width 37 height 14
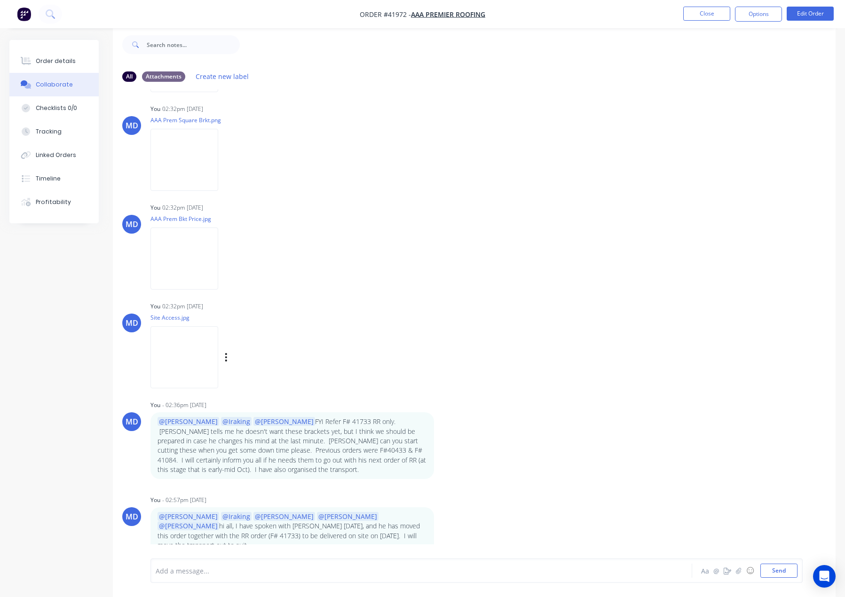
scroll to position [101, 0]
click at [65, 57] on div "Order details" at bounding box center [56, 61] width 40 height 8
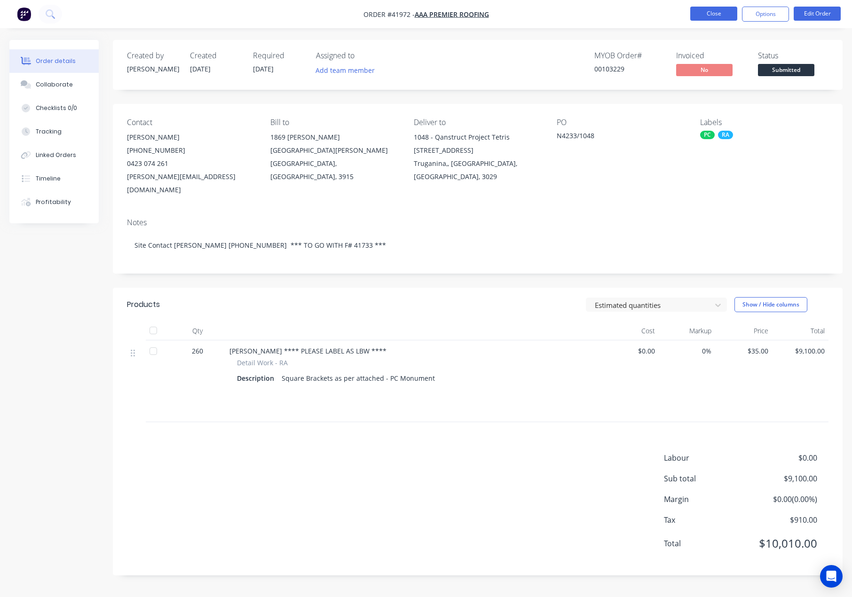
click at [714, 14] on button "Close" at bounding box center [713, 14] width 47 height 14
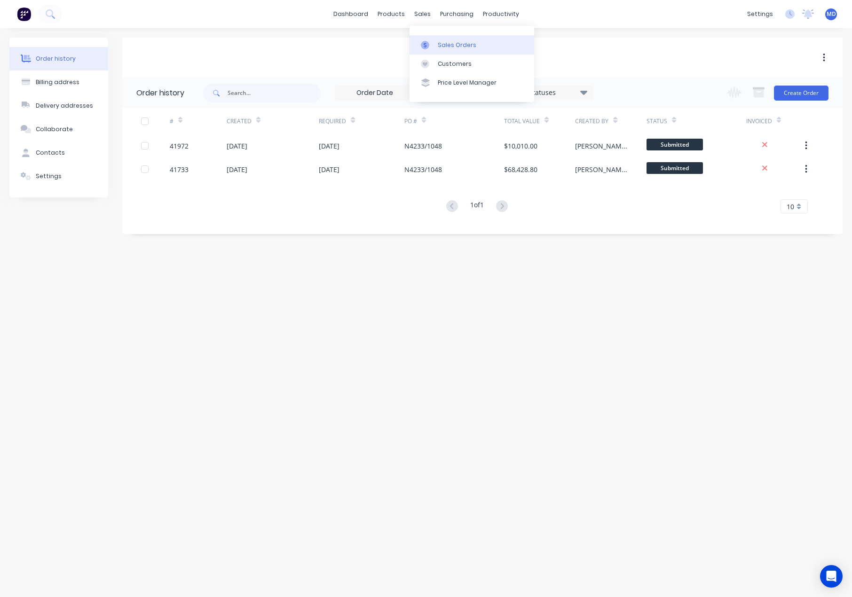
click at [460, 44] on div "Sales Orders" at bounding box center [457, 45] width 39 height 8
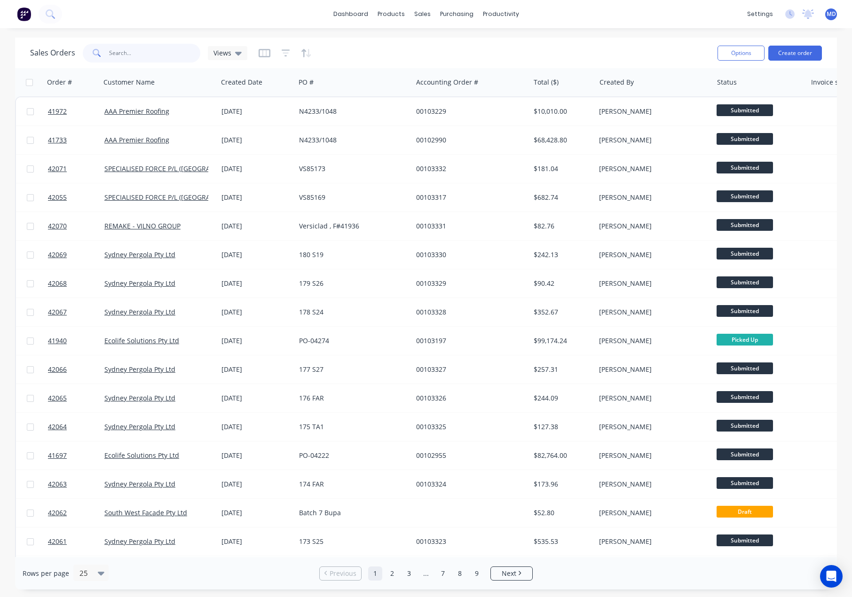
click at [147, 55] on input "text" at bounding box center [155, 53] width 92 height 19
type input "41940"
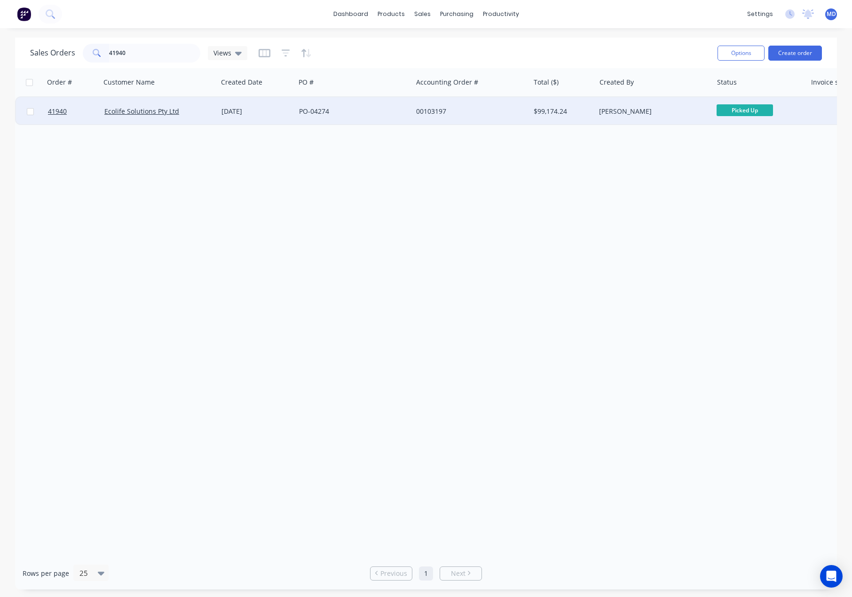
click at [373, 114] on div "PO-04274" at bounding box center [351, 111] width 104 height 9
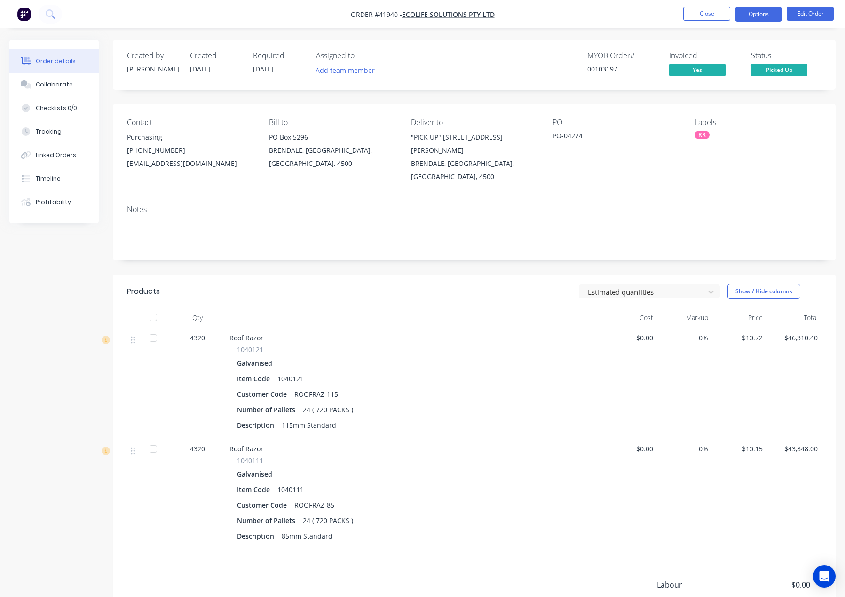
click at [757, 16] on button "Options" at bounding box center [758, 14] width 47 height 15
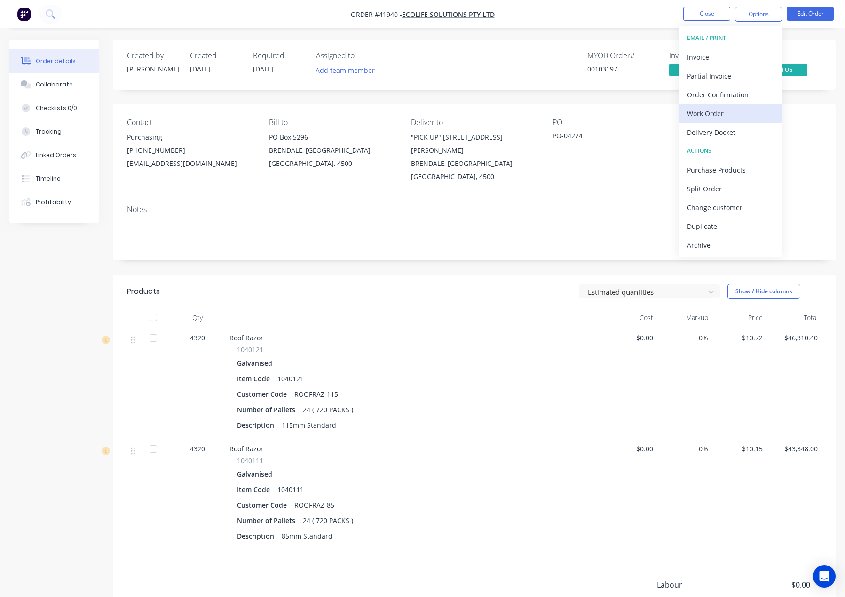
click at [711, 112] on div "Work Order" at bounding box center [730, 114] width 87 height 14
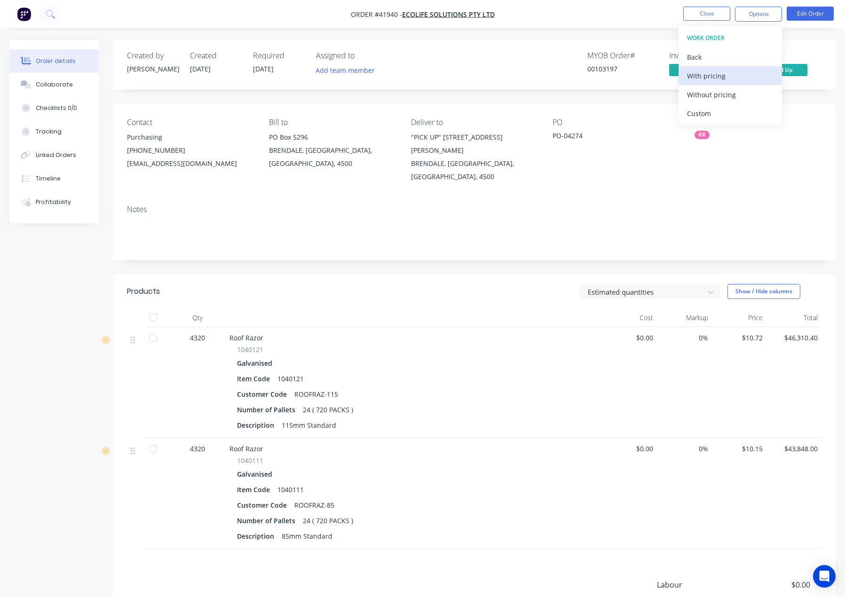
click at [710, 75] on div "With pricing" at bounding box center [730, 76] width 87 height 14
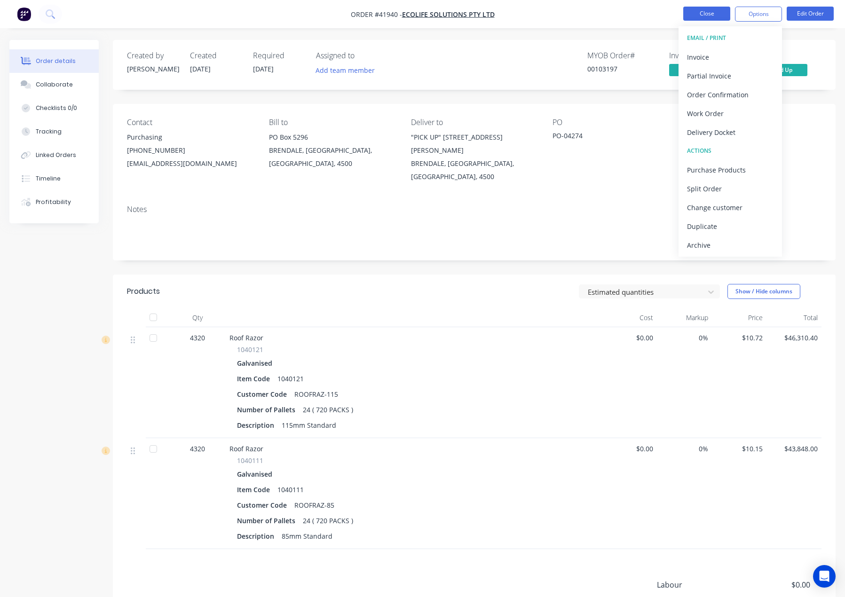
click at [702, 14] on button "Close" at bounding box center [706, 14] width 47 height 14
